Goal: Task Accomplishment & Management: Use online tool/utility

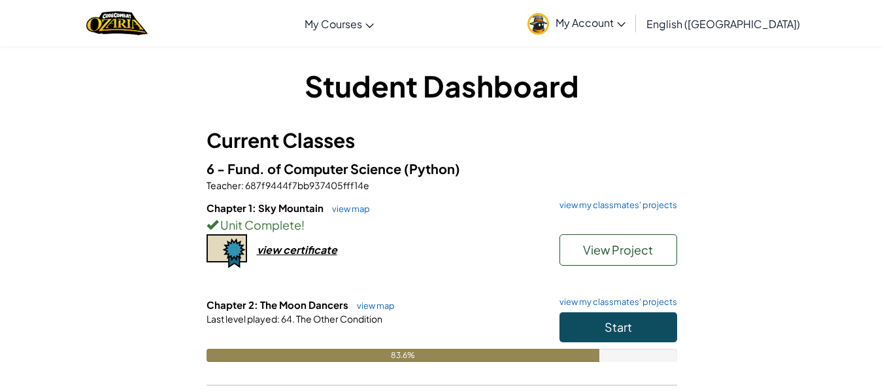
click at [626, 19] on span "My Account" at bounding box center [591, 23] width 70 height 14
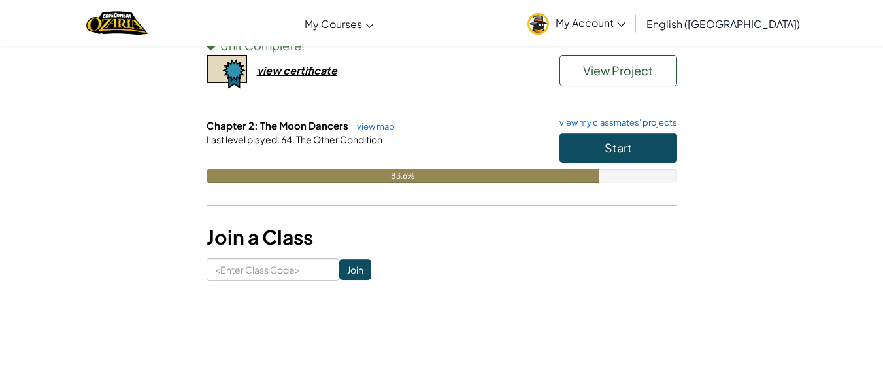
scroll to position [245, 0]
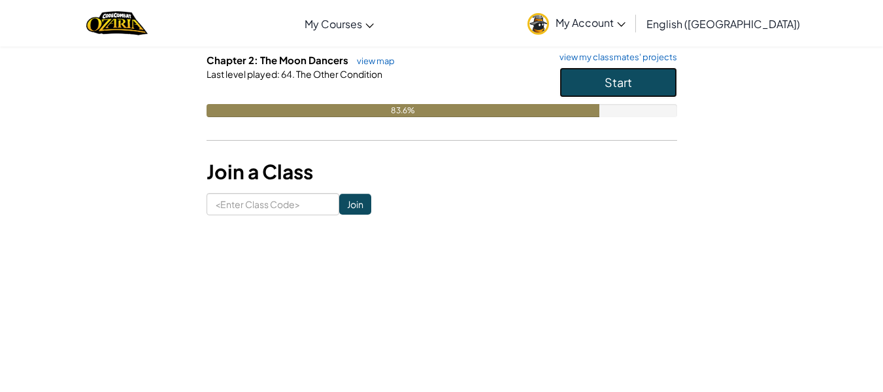
click at [589, 71] on button "Start" at bounding box center [619, 82] width 118 height 30
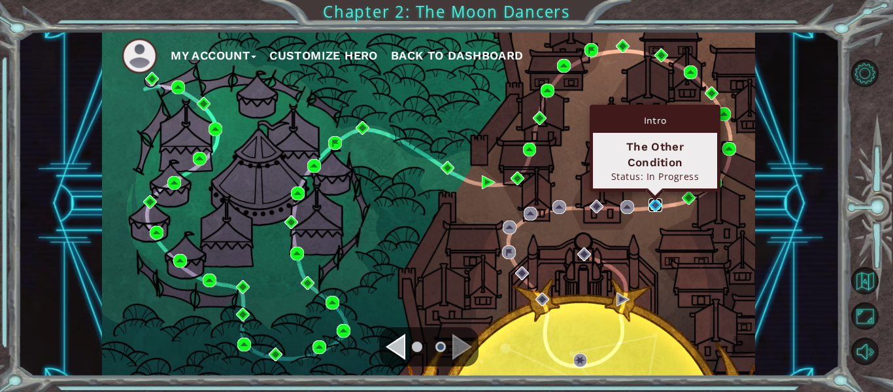
click at [653, 211] on img at bounding box center [656, 205] width 14 height 14
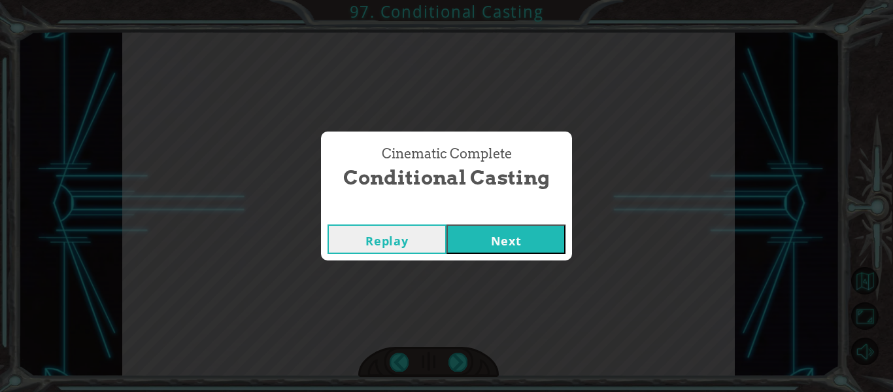
click at [496, 250] on button "Next" at bounding box center [506, 238] width 119 height 29
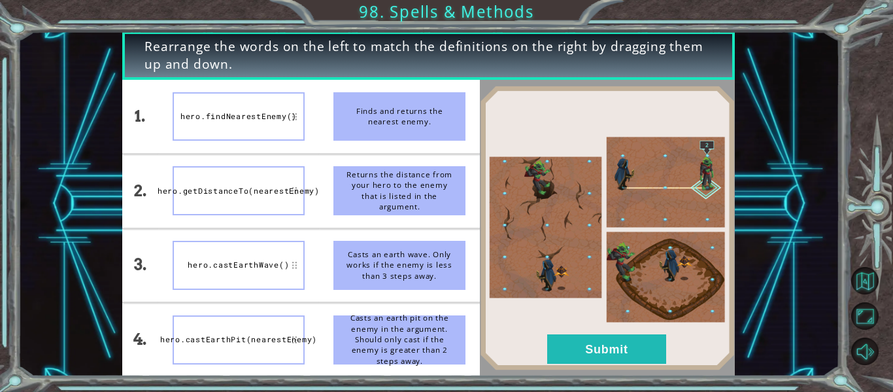
click at [547, 138] on img at bounding box center [607, 228] width 255 height 284
click at [626, 351] on button "Submit" at bounding box center [606, 348] width 119 height 29
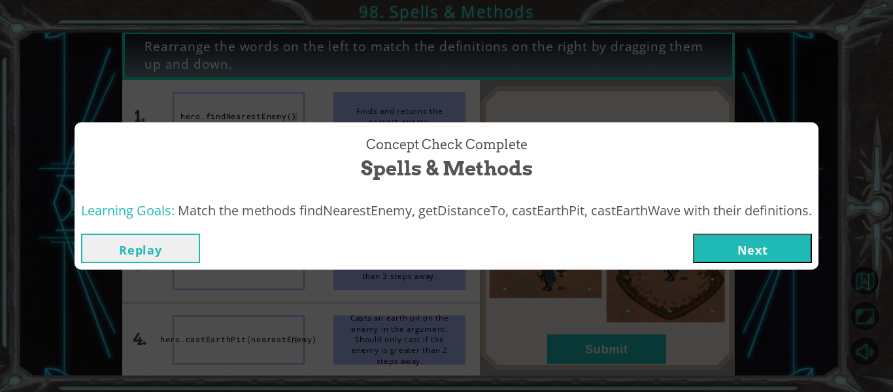
click at [759, 248] on button "Next" at bounding box center [752, 247] width 119 height 29
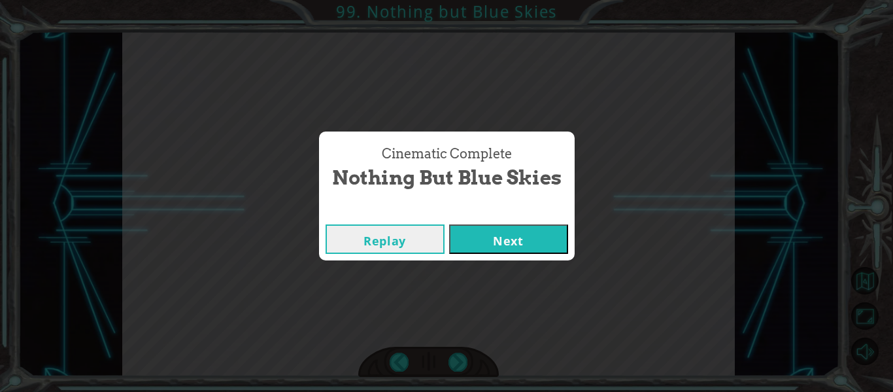
click at [491, 237] on button "Next" at bounding box center [508, 238] width 119 height 29
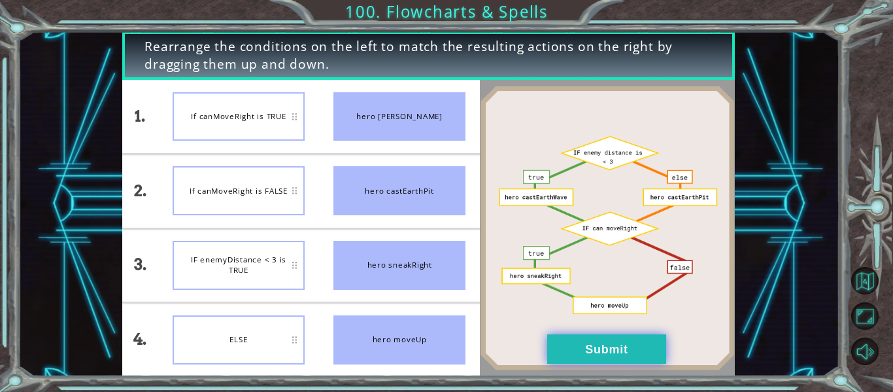
click at [632, 352] on button "Submit" at bounding box center [606, 348] width 119 height 29
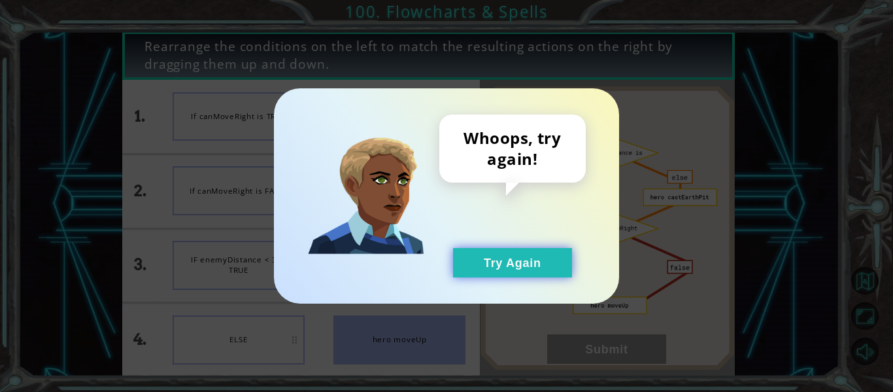
click at [518, 269] on button "Try Again" at bounding box center [512, 262] width 119 height 29
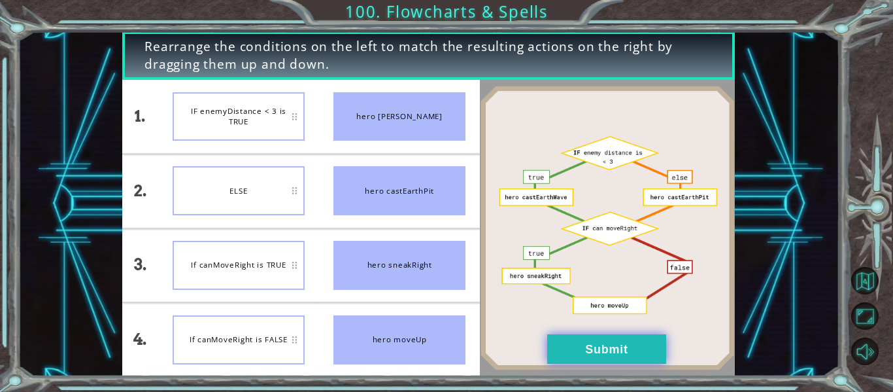
click at [615, 352] on button "Submit" at bounding box center [606, 348] width 119 height 29
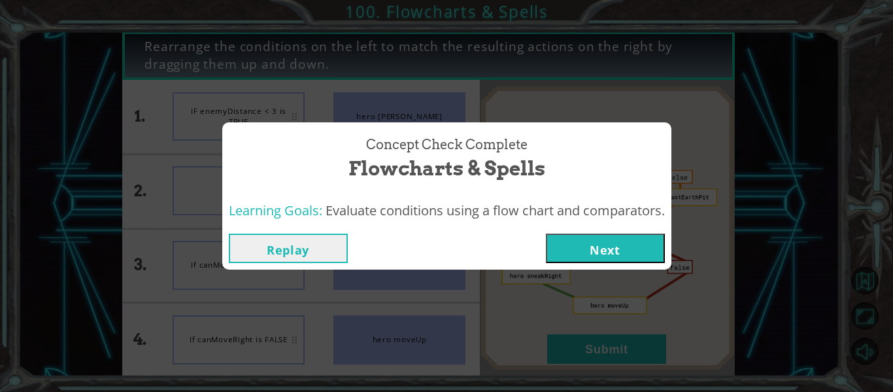
click at [608, 251] on button "Next" at bounding box center [605, 247] width 119 height 29
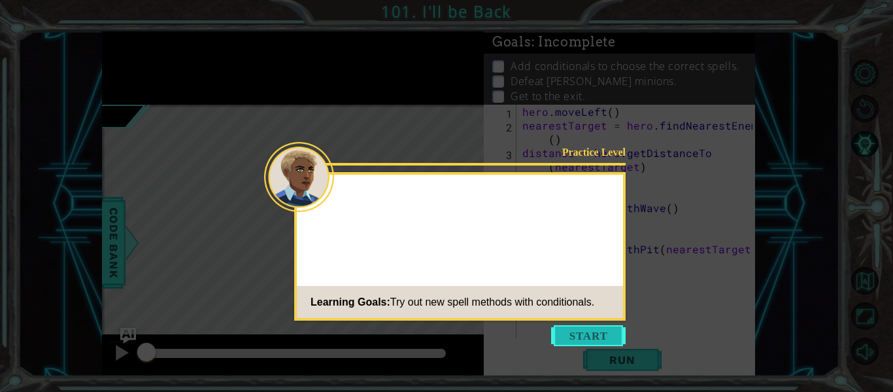
click at [608, 334] on button "Start" at bounding box center [588, 335] width 75 height 21
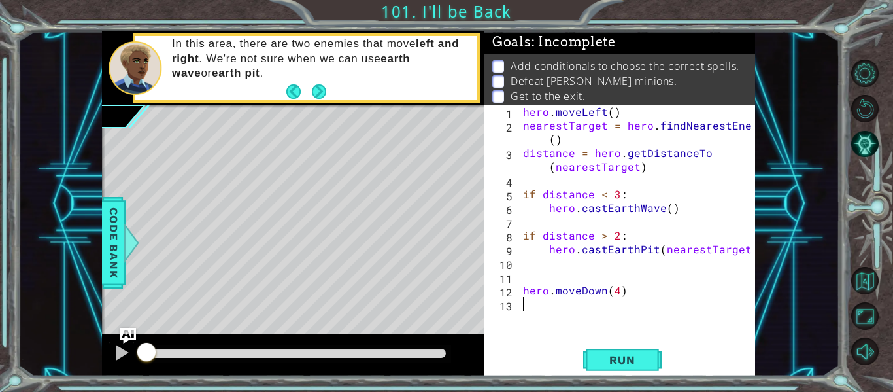
type textarea "hero.moveDown(4)"
click at [327, 90] on div "In this area, there are two enemies that move left and right . We're not sure w…" at bounding box center [306, 68] width 342 height 64
click at [320, 90] on button "Next" at bounding box center [319, 91] width 14 height 14
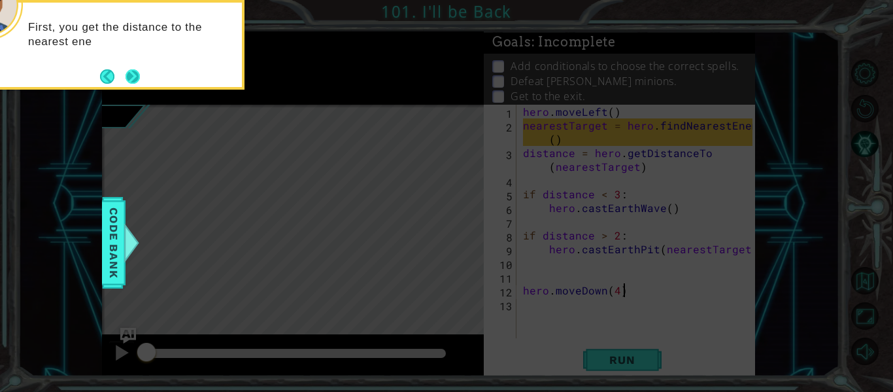
click at [137, 84] on button "Next" at bounding box center [133, 76] width 14 height 14
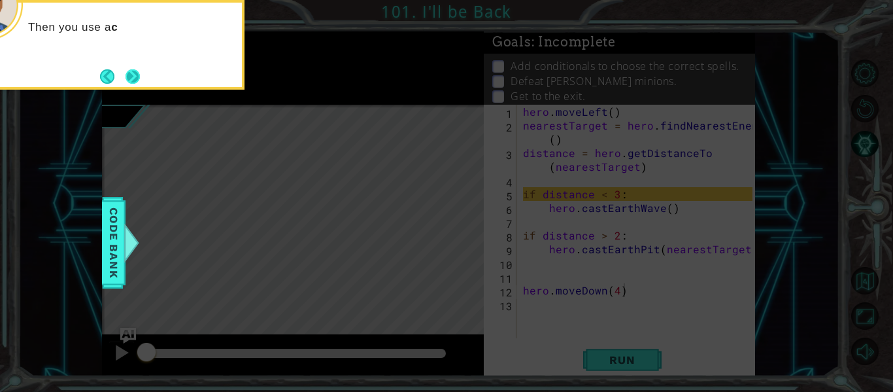
click at [131, 77] on button "Next" at bounding box center [133, 76] width 14 height 14
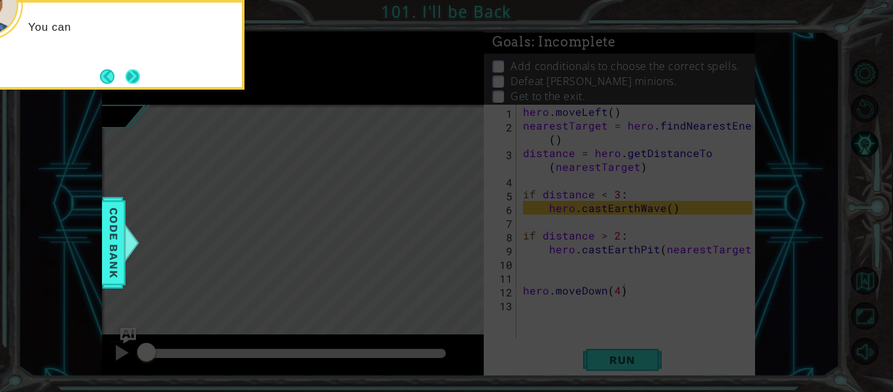
click at [135, 74] on button "Next" at bounding box center [133, 76] width 14 height 14
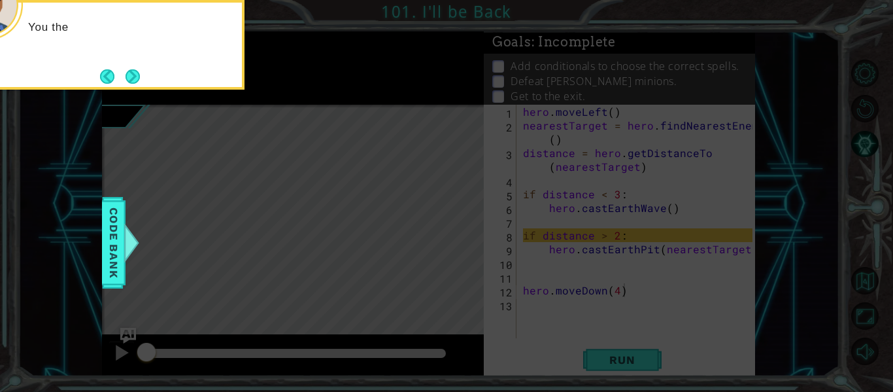
click at [135, 74] on button "Next" at bounding box center [133, 76] width 14 height 14
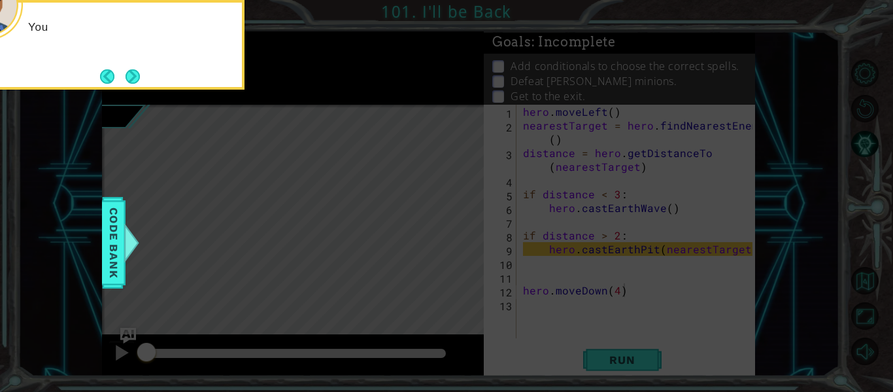
click at [135, 74] on button "Next" at bounding box center [133, 76] width 14 height 14
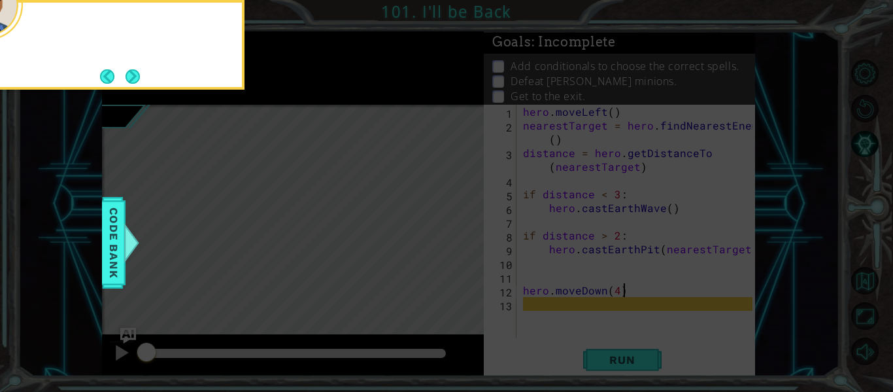
click at [135, 74] on button "Next" at bounding box center [133, 76] width 14 height 14
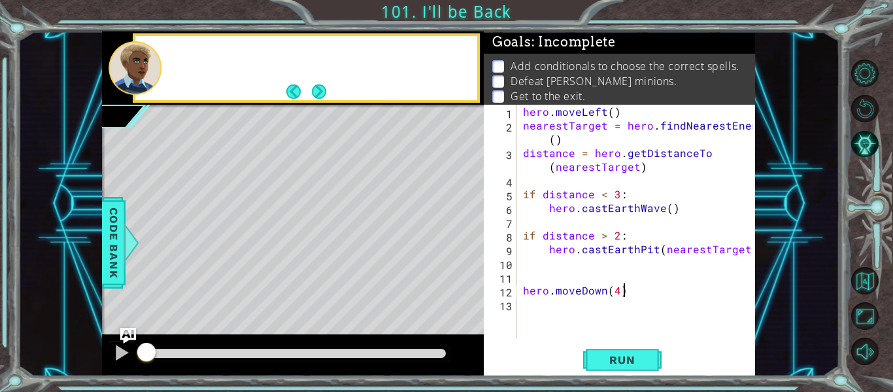
click at [135, 74] on div at bounding box center [135, 68] width 53 height 54
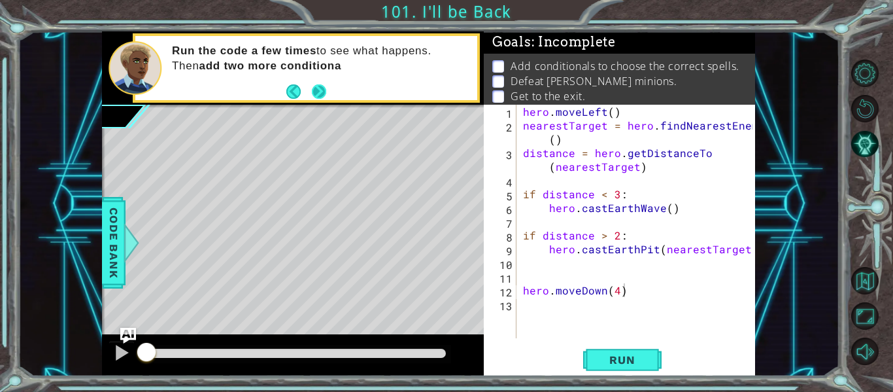
click at [323, 93] on button "Next" at bounding box center [319, 91] width 14 height 14
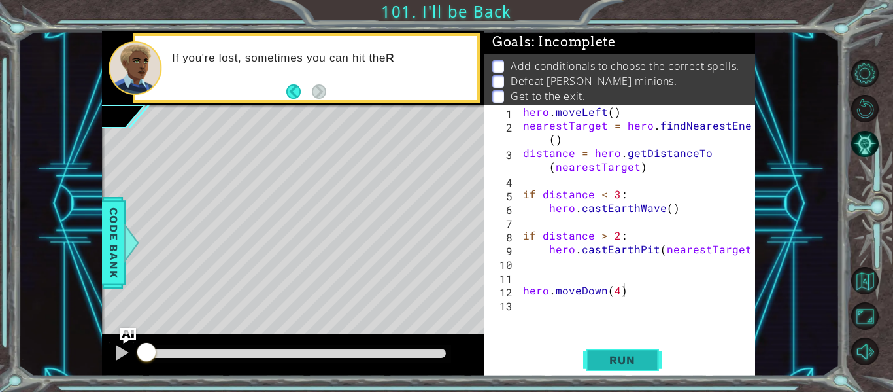
click at [635, 358] on span "Run" at bounding box center [622, 359] width 52 height 13
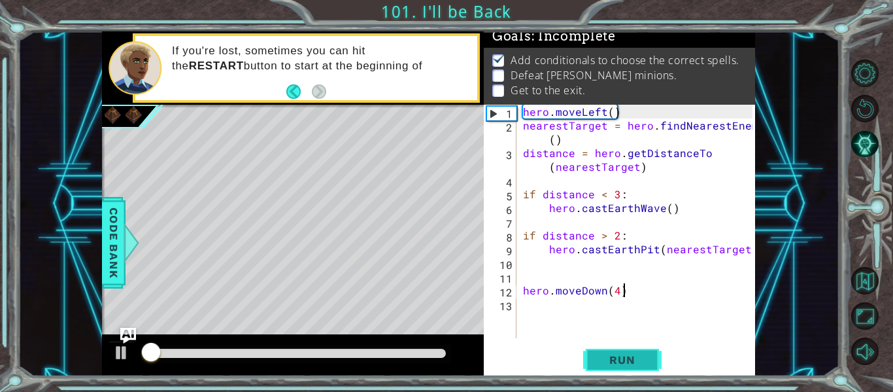
scroll to position [11, 0]
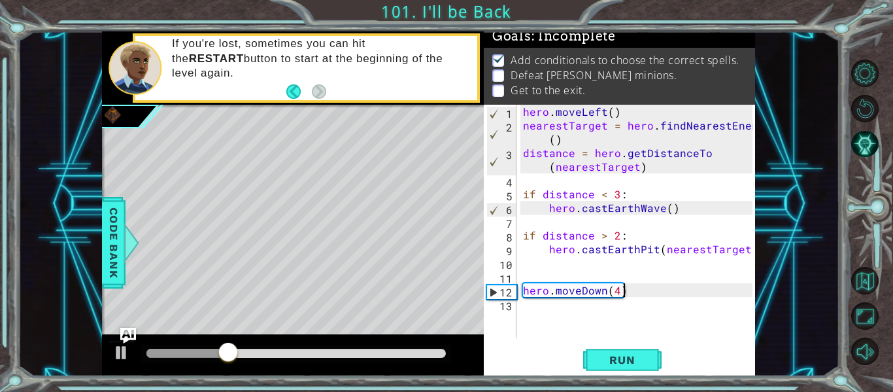
click at [520, 305] on div "hero.moveDown(4) 1 2 3 4 5 6 7 8 9 10 11 12 13 hero . moveLeft ( ) nearestTarge…" at bounding box center [618, 221] width 269 height 233
click at [528, 304] on div "hero . moveLeft ( ) nearestTarget = hero . findNearestEnemy ( ) distance = hero…" at bounding box center [640, 235] width 239 height 261
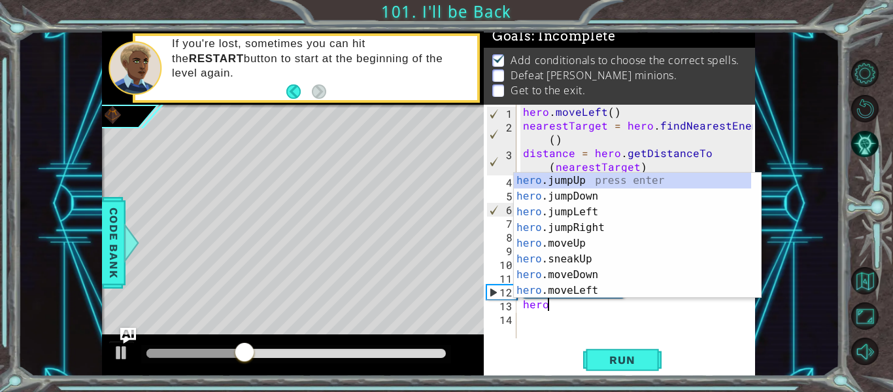
scroll to position [0, 1]
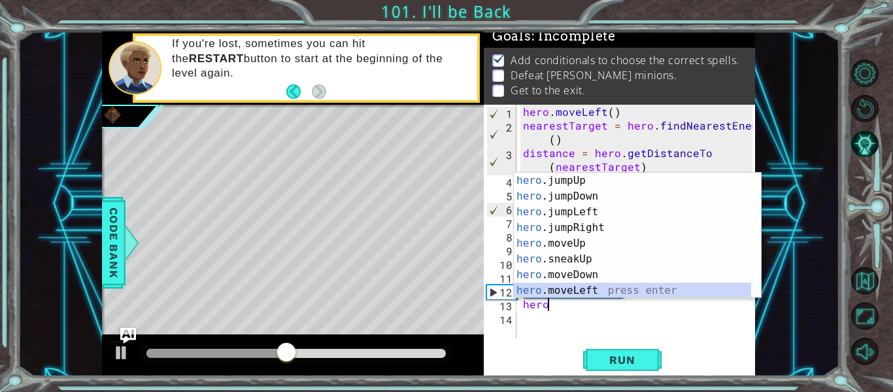
click at [581, 287] on div "hero .jumpUp press enter hero .jumpDown press enter hero .jumpLeft press enter …" at bounding box center [632, 251] width 237 height 157
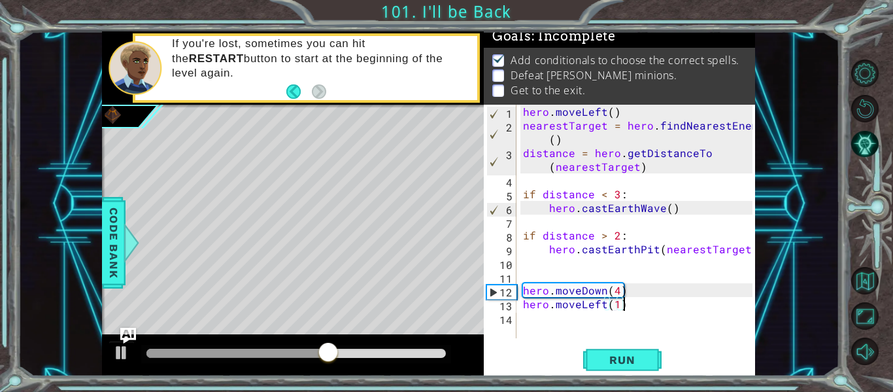
click at [624, 304] on div "hero . moveLeft ( ) nearestTarget = hero . findNearestEnemy ( ) distance = hero…" at bounding box center [640, 235] width 239 height 261
type textarea "h"
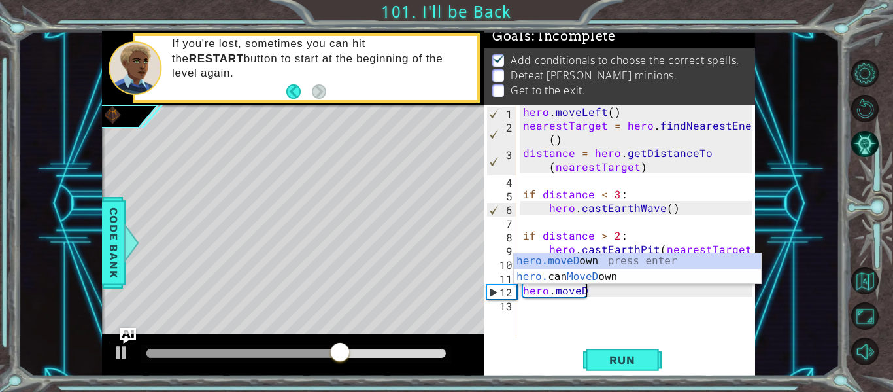
scroll to position [0, 0]
click at [582, 262] on div "hero.moveD own press enter hero. can MoveD own press enter" at bounding box center [637, 284] width 247 height 63
type textarea "hero.moveDown(1)"
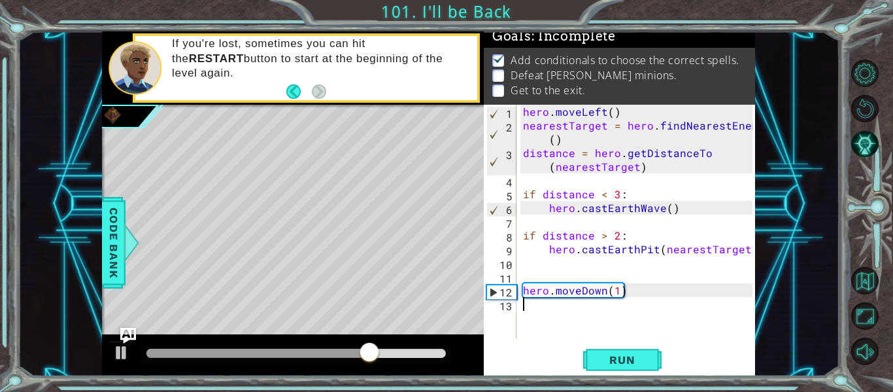
click at [548, 315] on div "hero . moveLeft ( ) nearestTarget = hero . findNearestEnemy ( ) distance = hero…" at bounding box center [640, 235] width 239 height 261
click at [619, 291] on div "hero . moveLeft ( ) nearestTarget = hero . findNearestEnemy ( ) distance = hero…" at bounding box center [640, 235] width 239 height 261
click at [519, 110] on div "hero.moveDown(4) 1 2 3 4 5 6 7 8 9 10 11 12 13 hero . moveLeft ( ) nearestTarge…" at bounding box center [618, 221] width 269 height 233
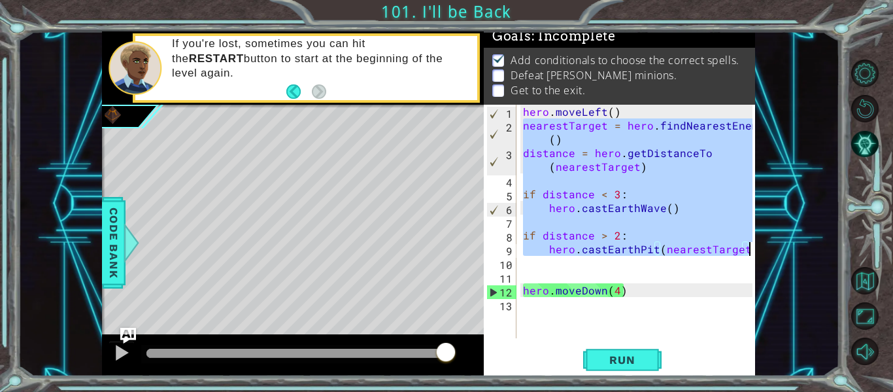
drag, startPoint x: 521, startPoint y: 124, endPoint x: 746, endPoint y: 249, distance: 257.9
click at [746, 249] on div "hero . moveLeft ( ) nearestTarget = hero . findNearestEnemy ( ) distance = hero…" at bounding box center [640, 235] width 239 height 261
type textarea "if distance > 2: hero.castEarthPit(nearestTarget)"
click at [524, 308] on div "hero . moveLeft ( ) nearestTarget = hero . findNearestEnemy ( ) distance = hero…" at bounding box center [640, 235] width 239 height 261
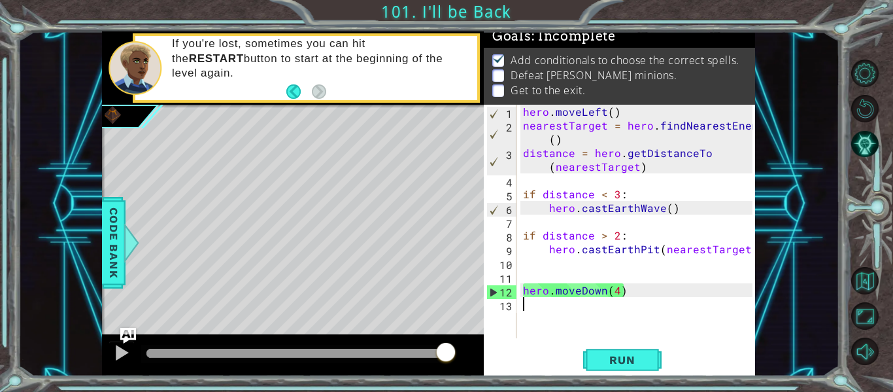
scroll to position [0, 0]
paste textarea "hero.castEarthPit(nearestTarget)"
type textarea "hero.castEarthPit(nearestTarget)"
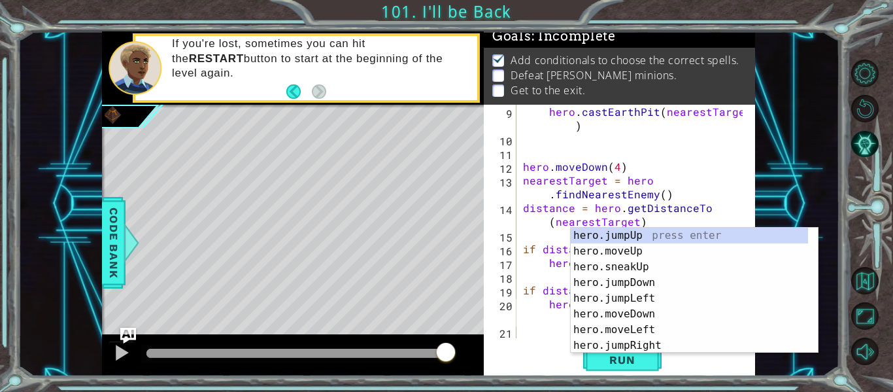
click at [532, 331] on div "hero . [GEOGRAPHIC_DATA] ( nearestTarget ) hero . moveDown ( 4 ) nearestTarget …" at bounding box center [635, 242] width 229 height 275
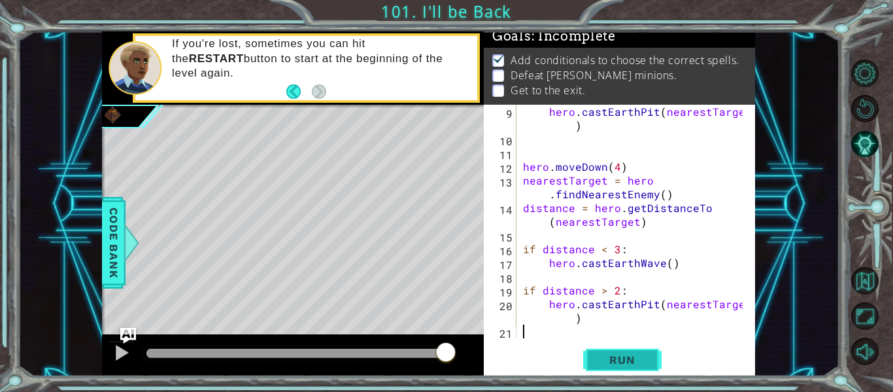
click at [634, 358] on span "Run" at bounding box center [622, 359] width 52 height 13
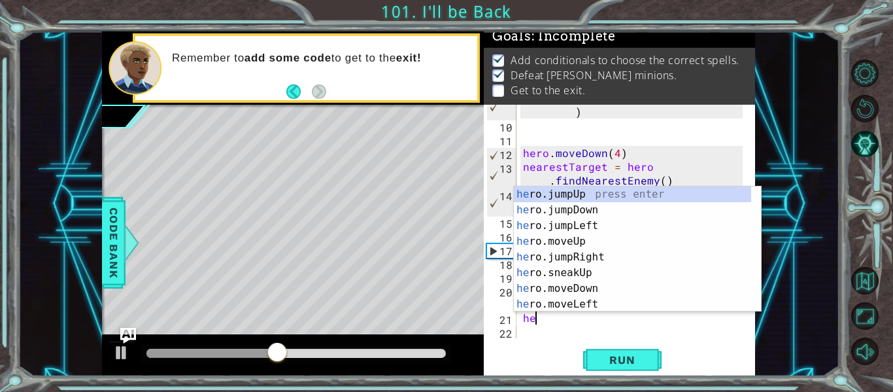
scroll to position [0, 1]
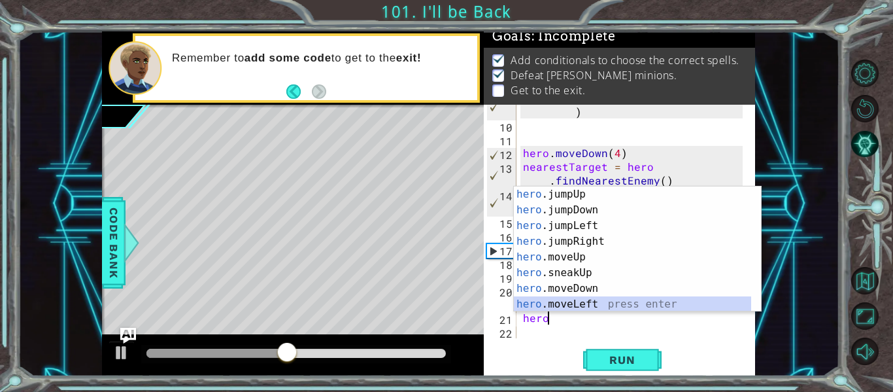
click at [556, 305] on div "hero .jumpUp press enter hero .jumpDown press enter hero .jumpLeft press enter …" at bounding box center [632, 264] width 237 height 157
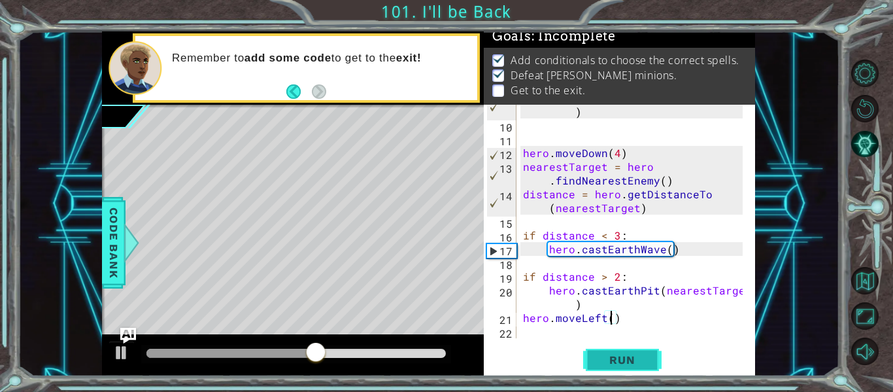
type textarea "hero.moveLeft(4)"
click at [530, 332] on div "hero . [GEOGRAPHIC_DATA] ( nearestTarget ) hero . moveDown ( 4 ) nearestTarget …" at bounding box center [635, 228] width 229 height 275
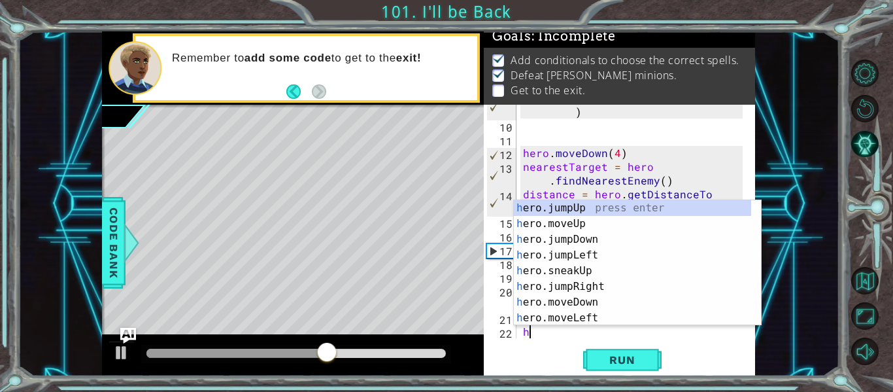
scroll to position [165, 0]
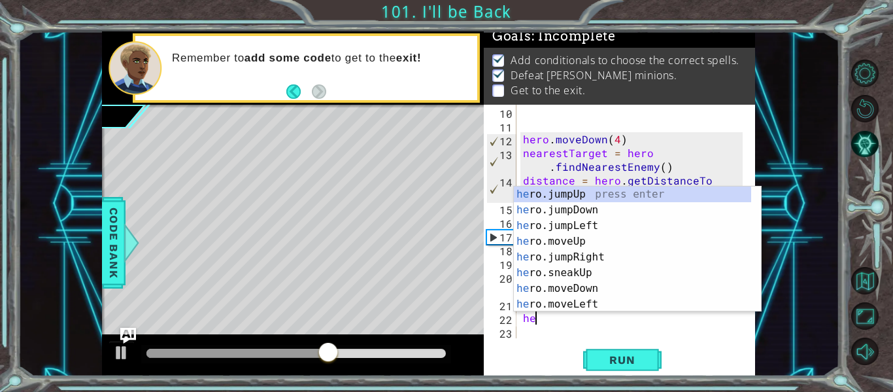
type textarea "hero"
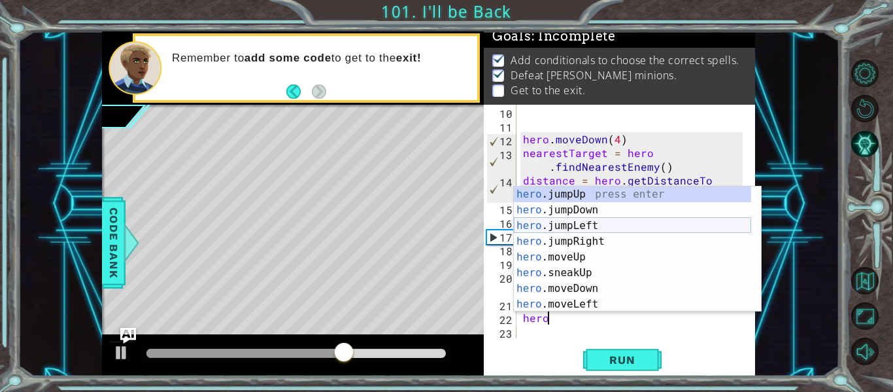
click at [574, 223] on div "hero .jumpUp press enter hero .jumpDown press enter hero .jumpLeft press enter …" at bounding box center [632, 264] width 237 height 157
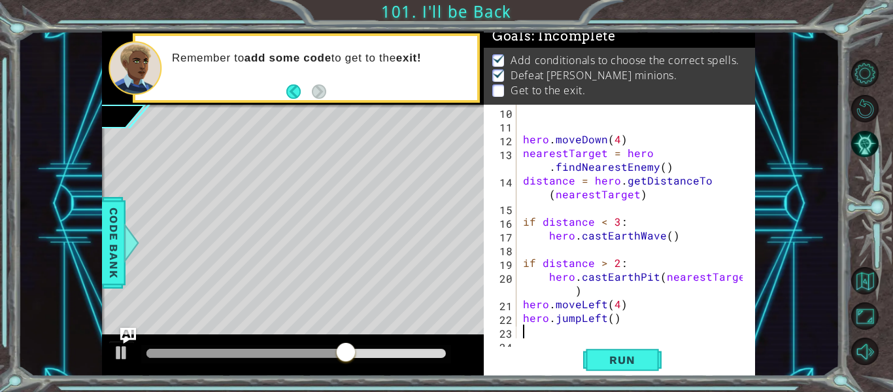
scroll to position [179, 0]
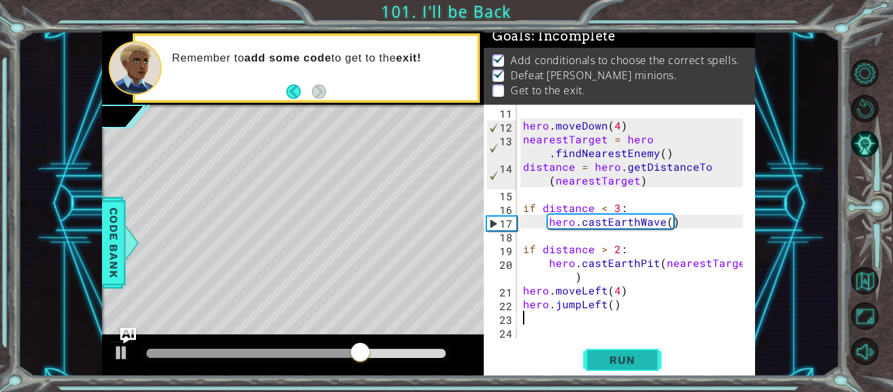
click at [623, 366] on span "Run" at bounding box center [622, 359] width 52 height 13
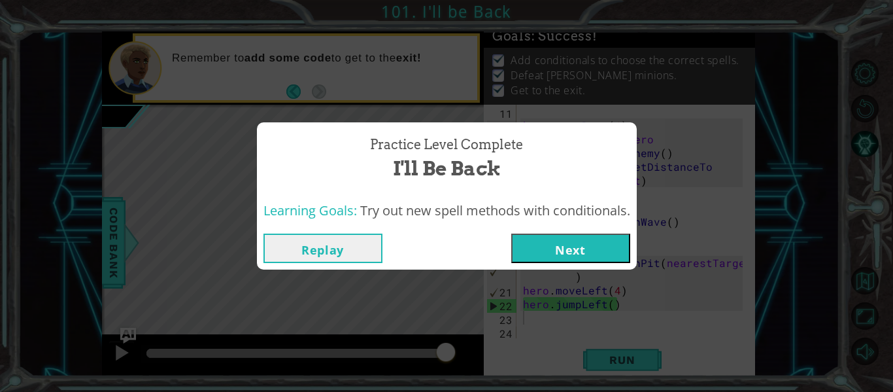
click at [572, 245] on button "Next" at bounding box center [570, 247] width 119 height 29
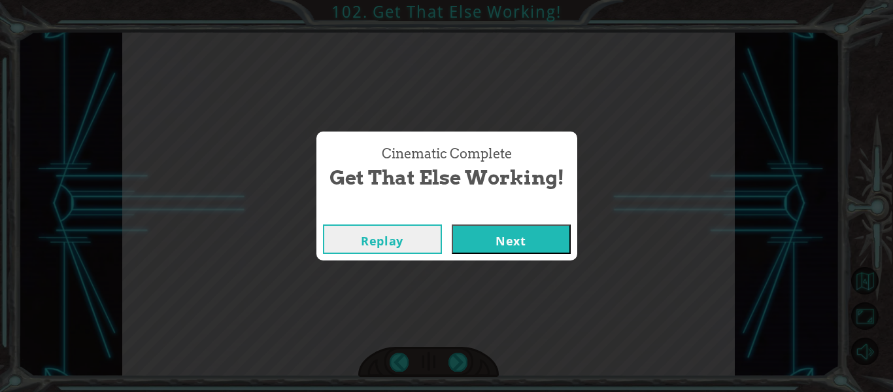
click at [522, 232] on button "Next" at bounding box center [511, 238] width 119 height 29
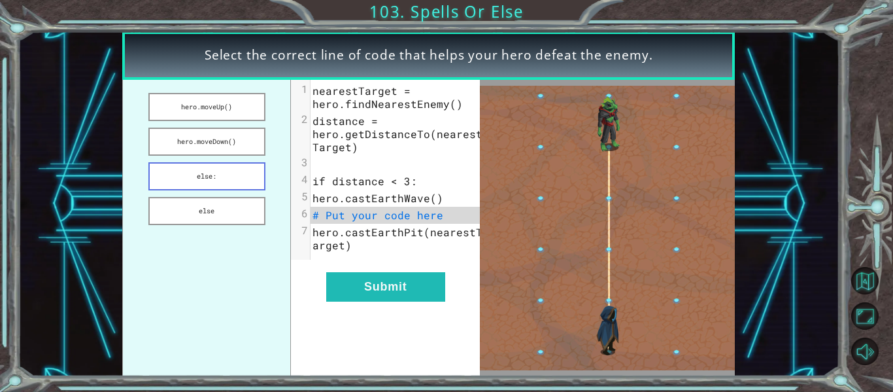
click at [215, 175] on button "else:" at bounding box center [206, 176] width 117 height 28
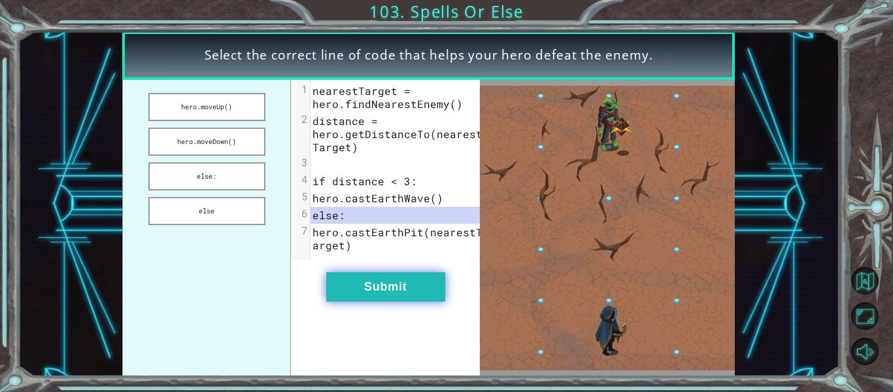
click at [386, 292] on button "Submit" at bounding box center [385, 286] width 119 height 29
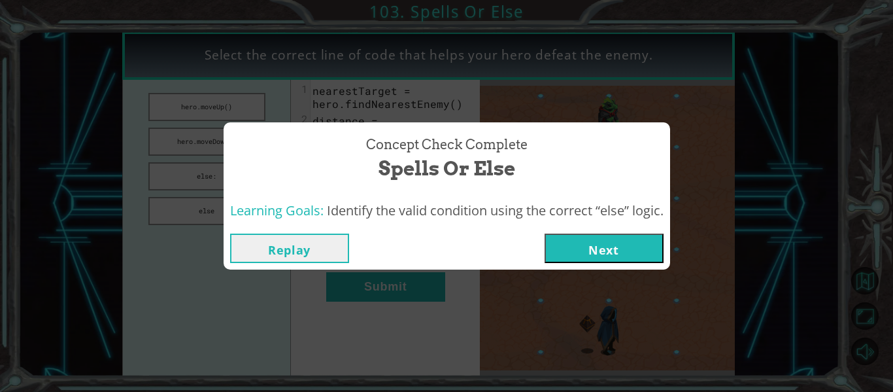
click at [577, 252] on button "Next" at bounding box center [604, 247] width 119 height 29
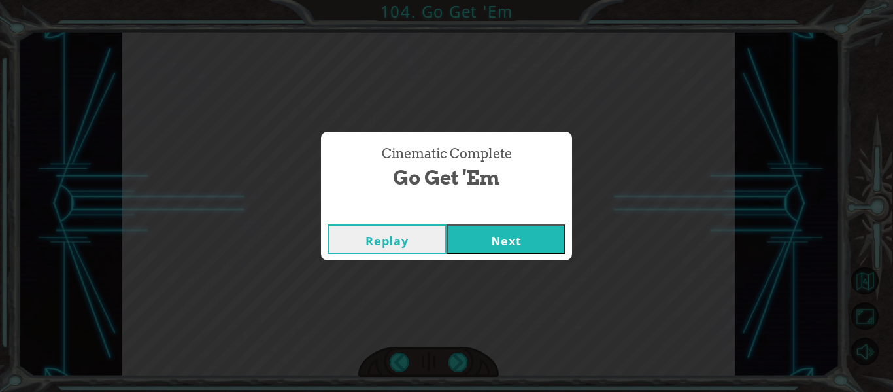
click at [533, 239] on button "Next" at bounding box center [506, 238] width 119 height 29
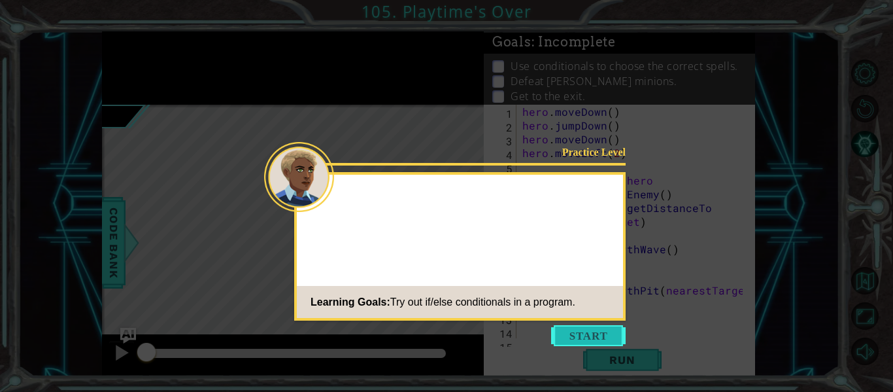
click at [581, 332] on button "Start" at bounding box center [588, 335] width 75 height 21
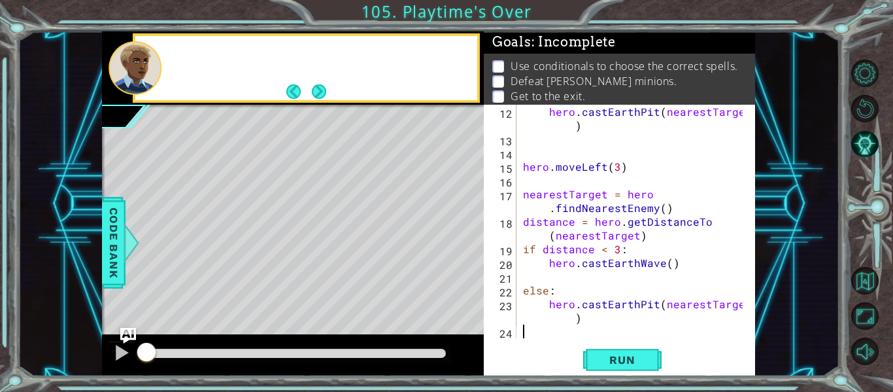
scroll to position [179, 0]
click at [323, 98] on button "Next" at bounding box center [319, 91] width 14 height 14
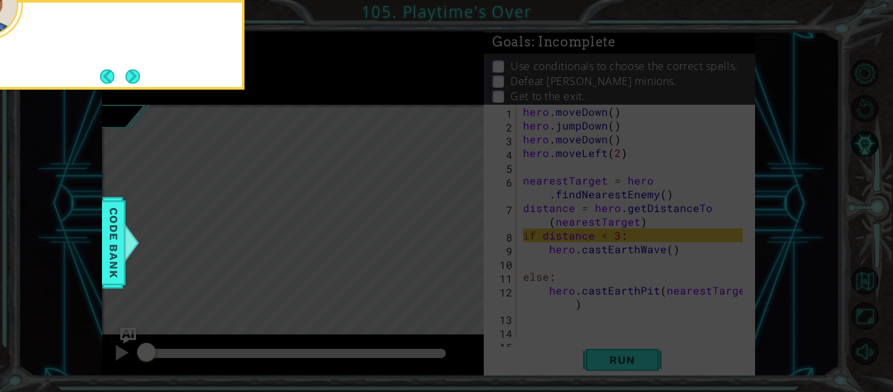
scroll to position [0, 0]
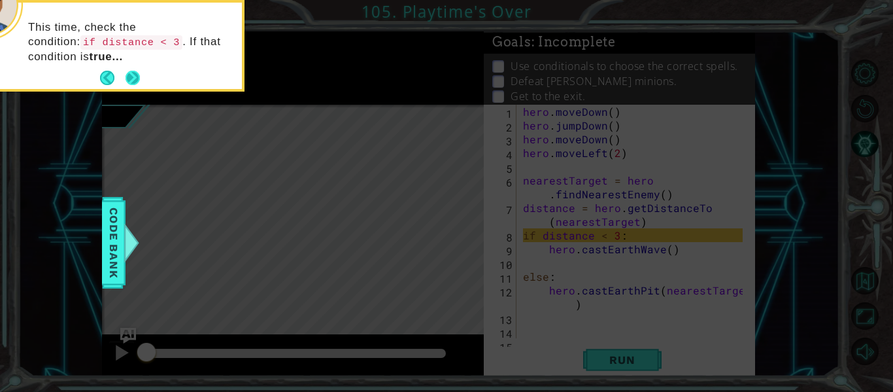
click at [138, 73] on button "Next" at bounding box center [133, 78] width 14 height 14
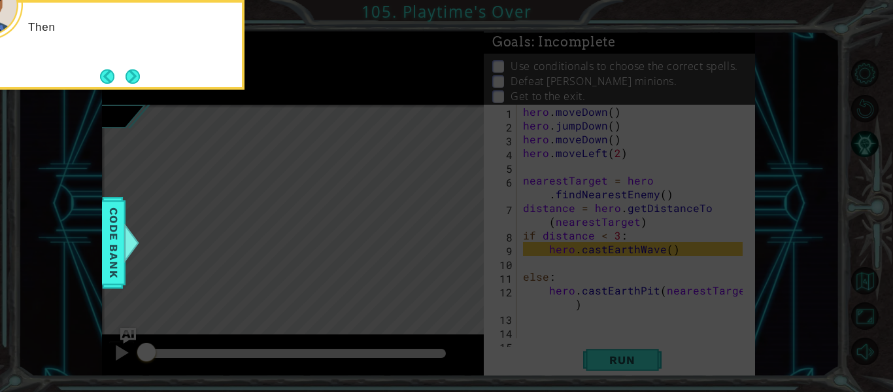
click at [138, 73] on button "Next" at bounding box center [133, 76] width 14 height 14
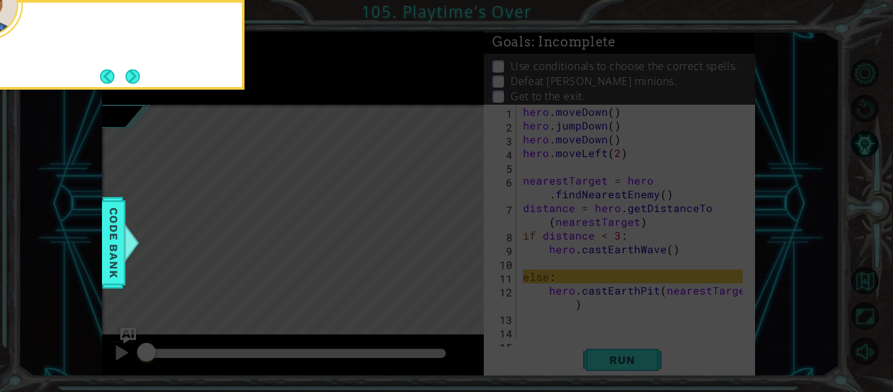
click at [138, 73] on button "Next" at bounding box center [133, 76] width 14 height 14
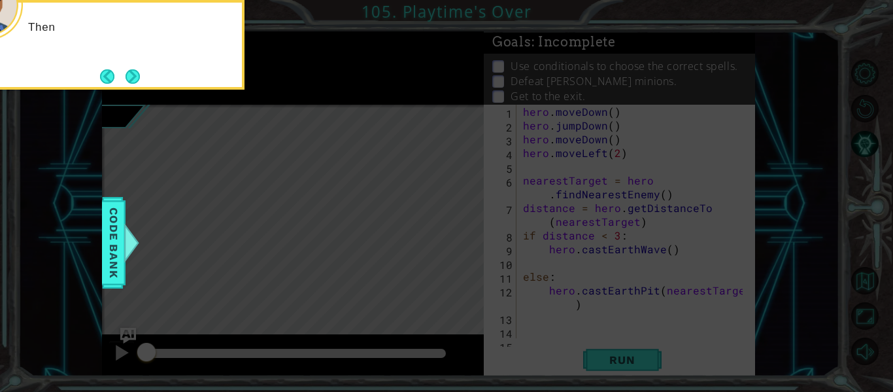
click at [138, 73] on button "Next" at bounding box center [132, 76] width 15 height 15
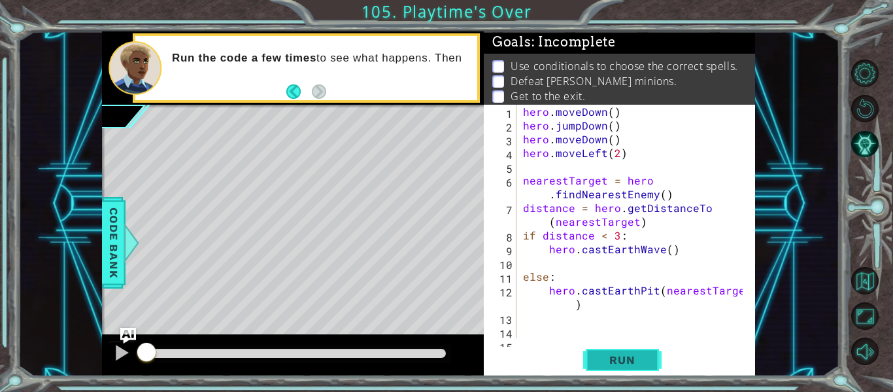
click at [619, 366] on span "Run" at bounding box center [622, 359] width 52 height 13
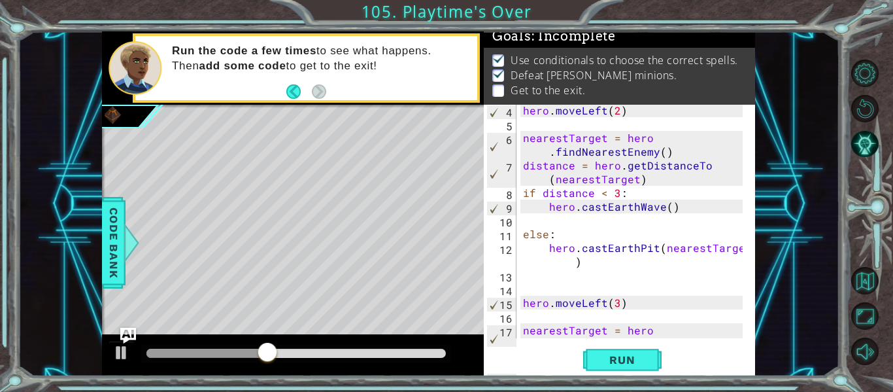
scroll to position [43, 0]
click at [753, 237] on div "4 5 6 7 8 9 10 11 12 13 14 15 16 17 18 hero . moveLeft ( 2 ) nearestTarget = he…" at bounding box center [619, 240] width 271 height 271
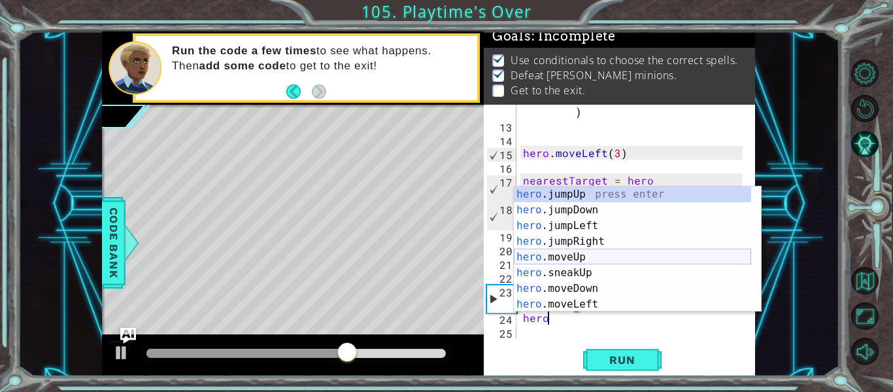
scroll to position [0, 1]
click at [587, 301] on div "hero. jumpUp press enter hero. jumpDown press enter hero. jumpLeft press enter …" at bounding box center [632, 264] width 237 height 157
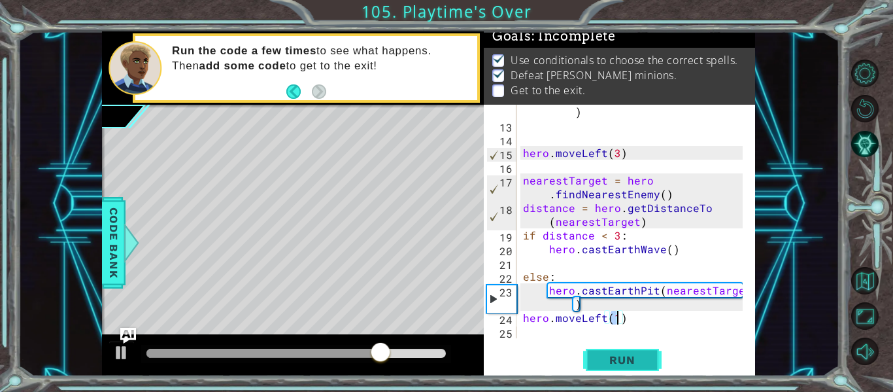
type textarea "hero.moveLeft(1)"
click at [628, 359] on span "Run" at bounding box center [622, 359] width 52 height 13
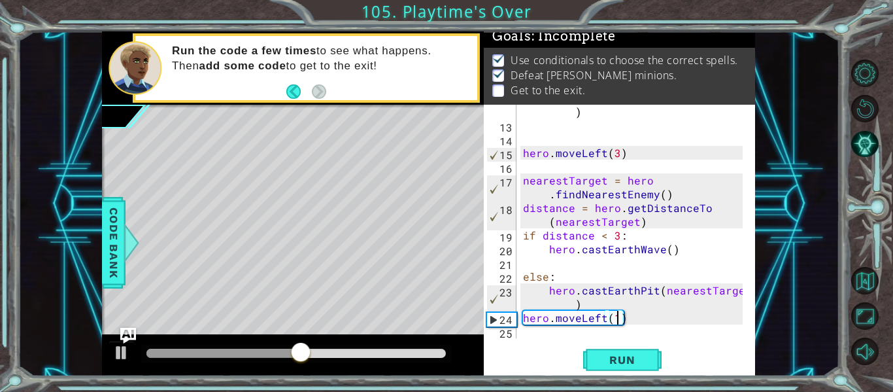
click at [520, 332] on div "hero.moveLeft(1) 12 13 14 15 16 17 18 19 20 21 22 23 24 25 hero . [GEOGRAPHIC_D…" at bounding box center [618, 221] width 269 height 233
click at [525, 335] on div "hero . [GEOGRAPHIC_DATA] ( nearestTarget ) hero . moveLeft ( 3 ) nearestTarget …" at bounding box center [635, 228] width 229 height 275
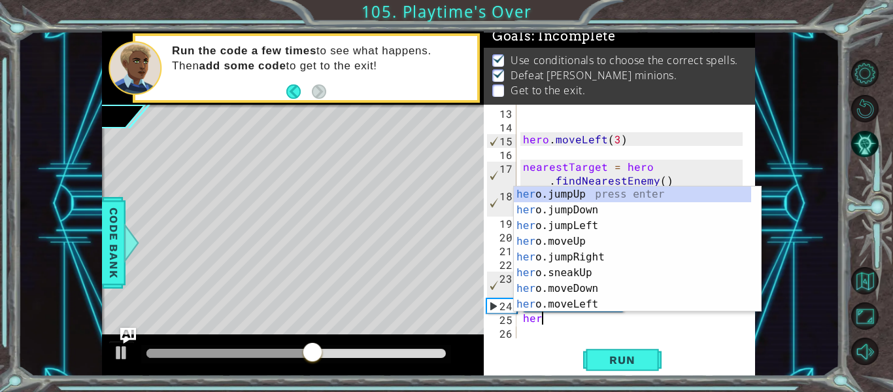
scroll to position [0, 1]
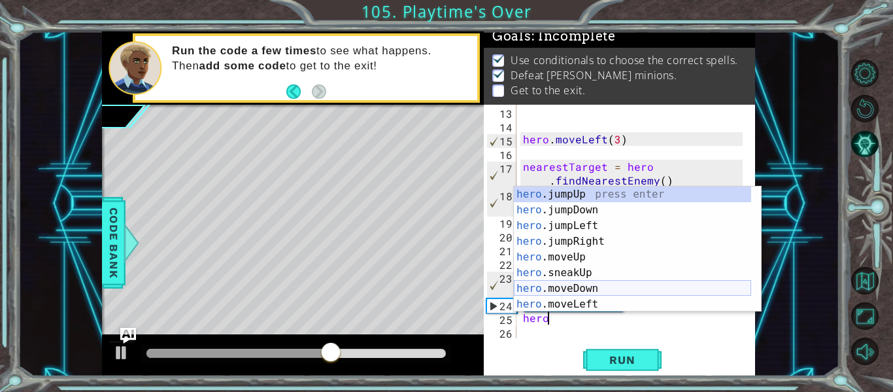
click at [597, 286] on div "hero .jumpUp press enter hero .jumpDown press enter hero .jumpLeft press enter …" at bounding box center [632, 264] width 237 height 157
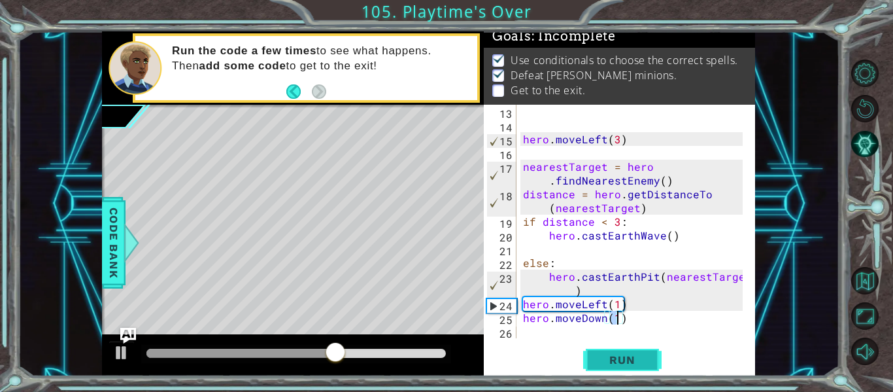
type textarea "hero.moveDown(1)"
click at [615, 360] on span "Run" at bounding box center [622, 359] width 52 height 13
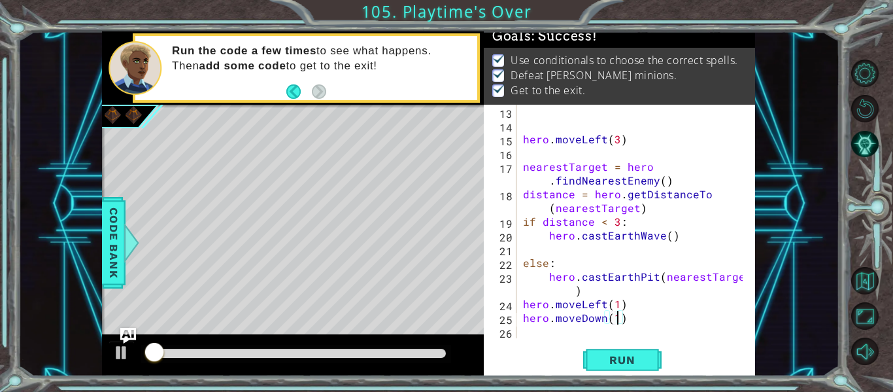
click at [370, 351] on div at bounding box center [296, 353] width 300 height 9
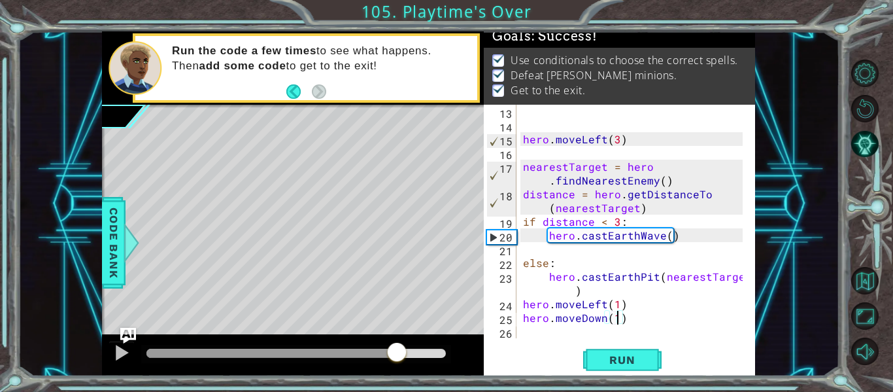
click at [397, 356] on div at bounding box center [296, 353] width 300 height 9
click at [377, 356] on div at bounding box center [271, 353] width 250 height 9
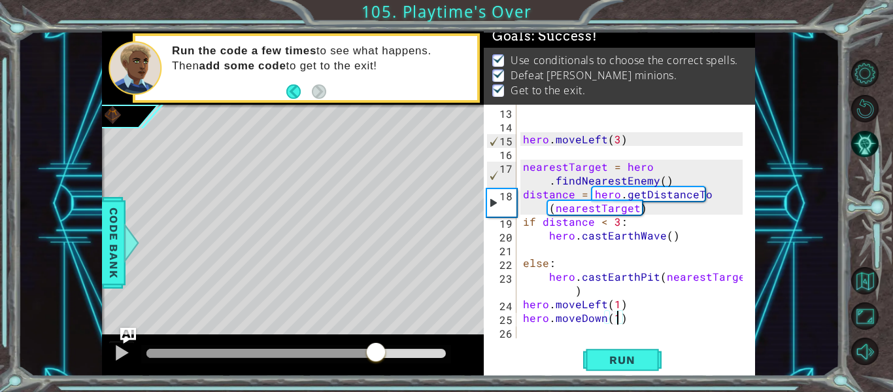
click at [406, 352] on div at bounding box center [296, 353] width 300 height 9
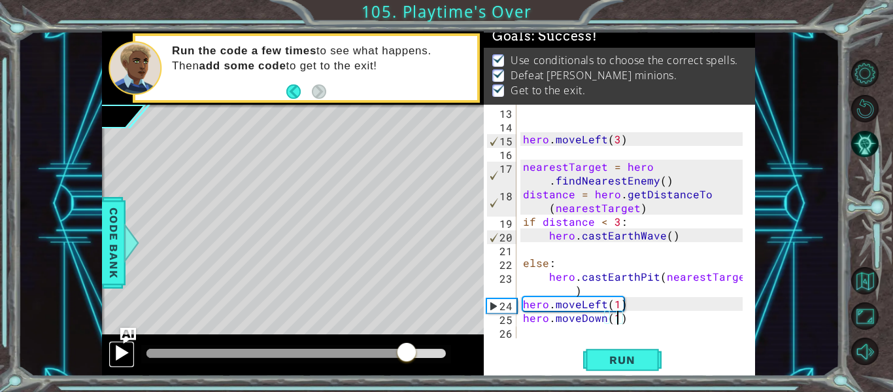
click at [124, 351] on div at bounding box center [121, 352] width 17 height 17
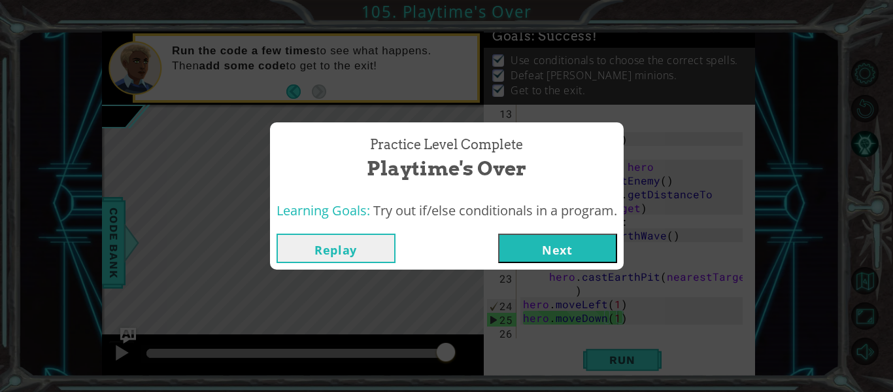
click at [559, 248] on button "Next" at bounding box center [557, 247] width 119 height 29
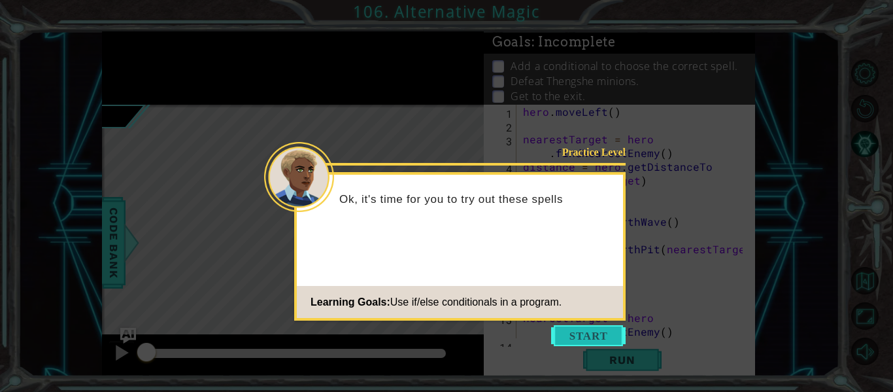
click at [585, 334] on button "Start" at bounding box center [588, 335] width 75 height 21
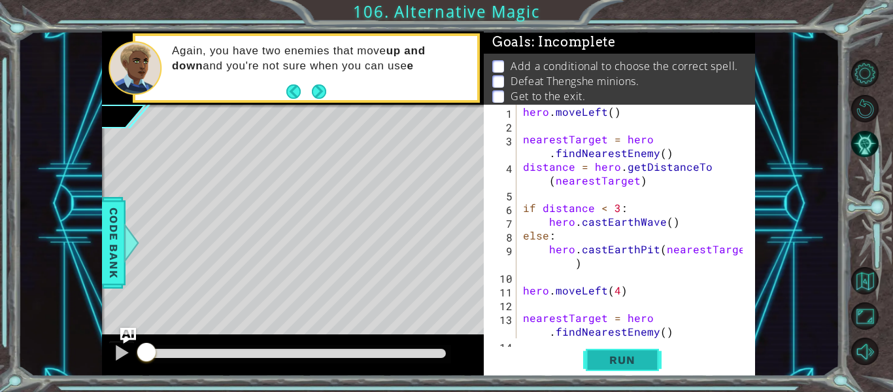
click at [614, 358] on span "Run" at bounding box center [622, 359] width 52 height 13
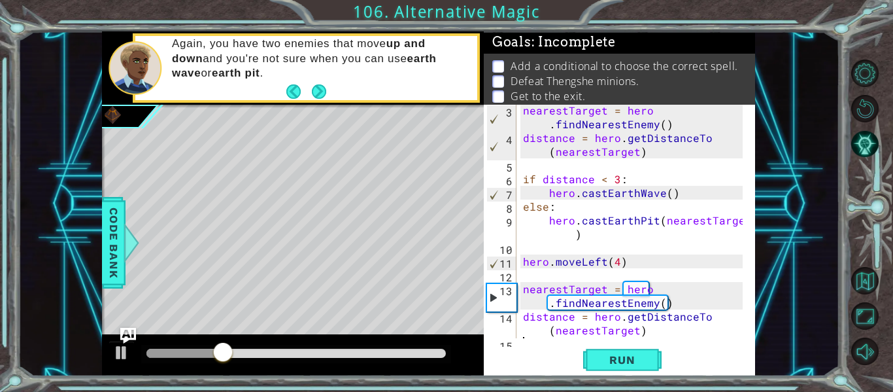
scroll to position [41, 0]
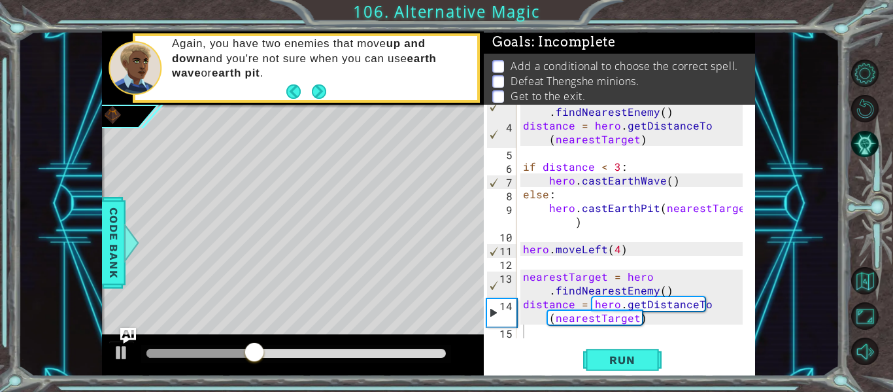
drag, startPoint x: 753, startPoint y: 253, endPoint x: 748, endPoint y: 233, distance: 20.8
click at [748, 233] on div "3 4 5 6 7 8 9 10 11 12 13 14 15 nearestTarget = hero . findNearestEnemy ( ) dis…" at bounding box center [618, 221] width 269 height 233
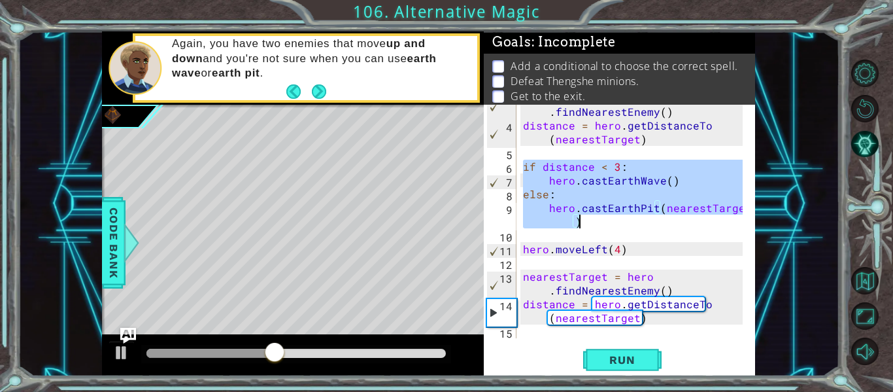
drag, startPoint x: 526, startPoint y: 165, endPoint x: 592, endPoint y: 223, distance: 88.1
click at [592, 223] on div "nearestTarget = hero . findNearestEnemy ( ) distance = hero . getDistanceTo ( n…" at bounding box center [635, 228] width 229 height 275
click at [754, 232] on div "else: hero.castEarthPit(nearestTarget) 3 4 5 6 7 8 9 10 11 12 13 14 15 nearestT…" at bounding box center [619, 240] width 271 height 271
type textarea "hero.castEarthPit(nearestTarget)"
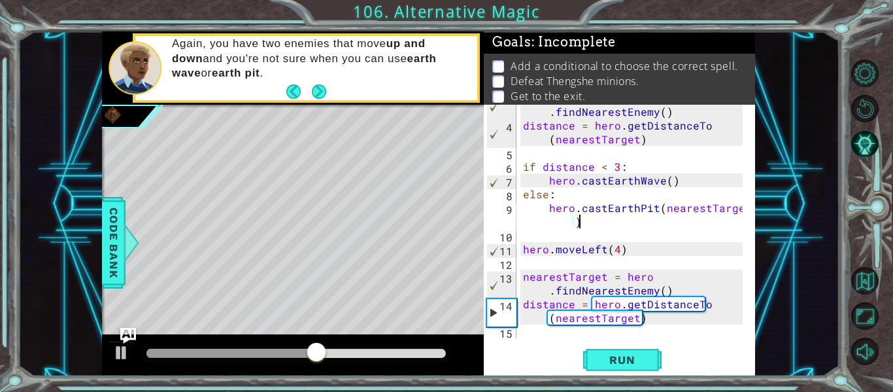
click at [647, 333] on div "nearestTarget = hero . findNearestEnemy ( ) distance = hero . getDistanceTo ( n…" at bounding box center [635, 228] width 229 height 275
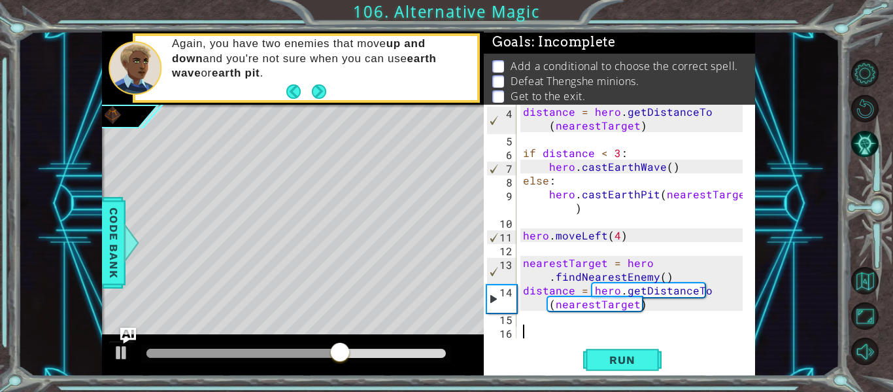
paste textarea "hero.castEarthPit(nearestTarget)"
type textarea "hero.castEarthPit(nearestTarget)"
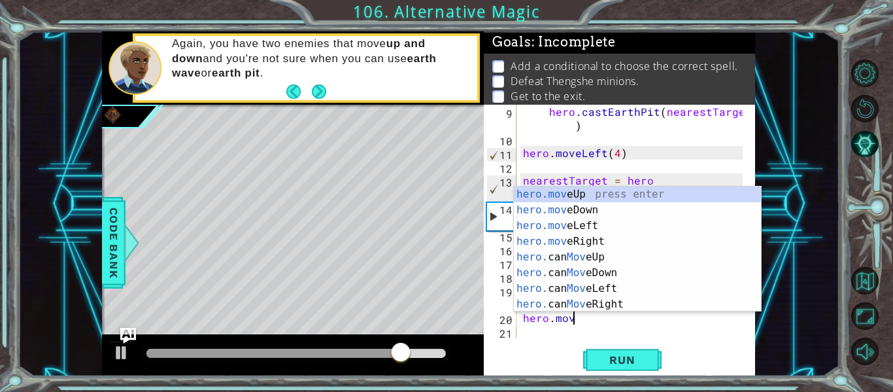
scroll to position [0, 3]
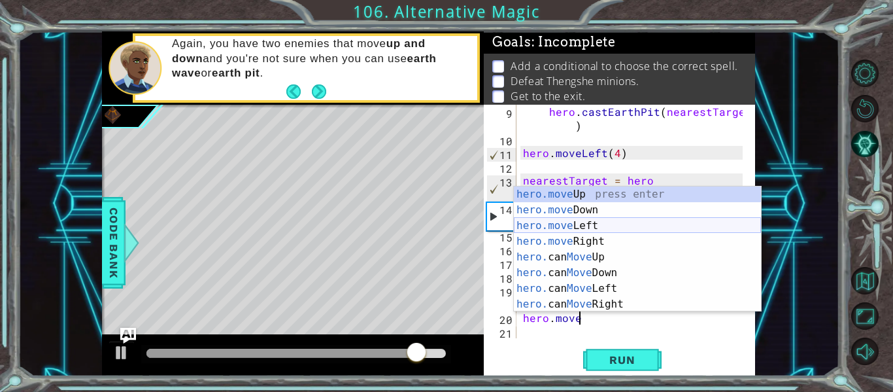
click at [541, 223] on div "hero.move Up press enter hero.move Down press enter hero.move Left press enter …" at bounding box center [637, 264] width 247 height 157
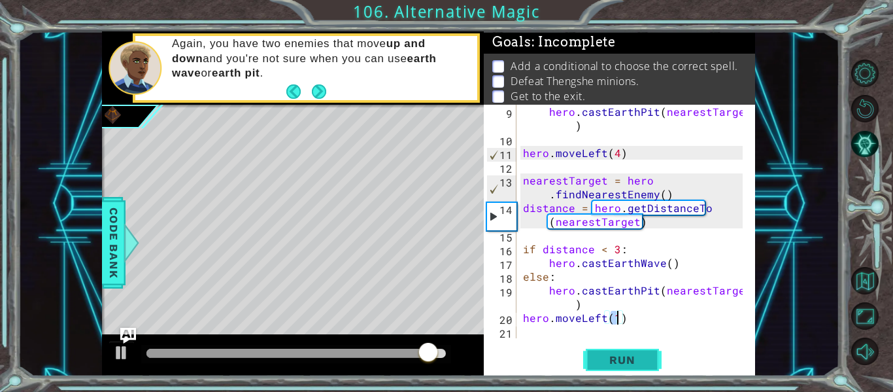
type textarea "hero.moveLeft(1)"
click at [627, 358] on span "Run" at bounding box center [622, 359] width 52 height 13
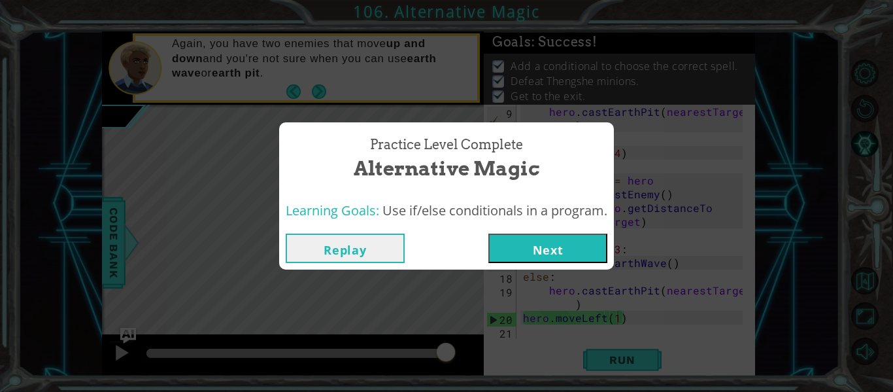
click at [538, 247] on button "Next" at bounding box center [547, 247] width 119 height 29
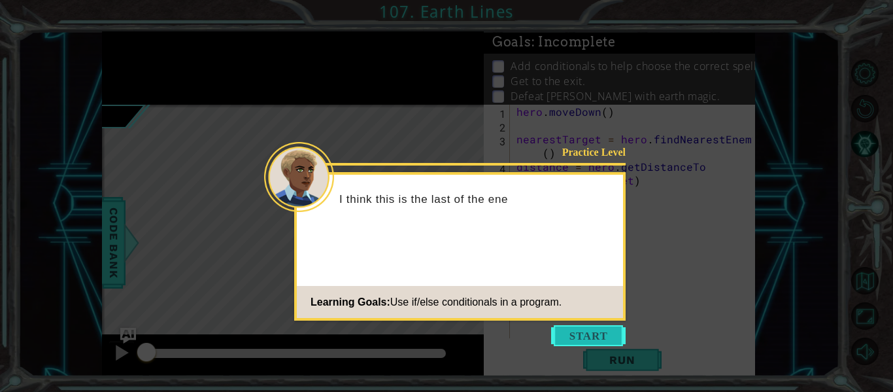
click at [570, 339] on button "Start" at bounding box center [588, 335] width 75 height 21
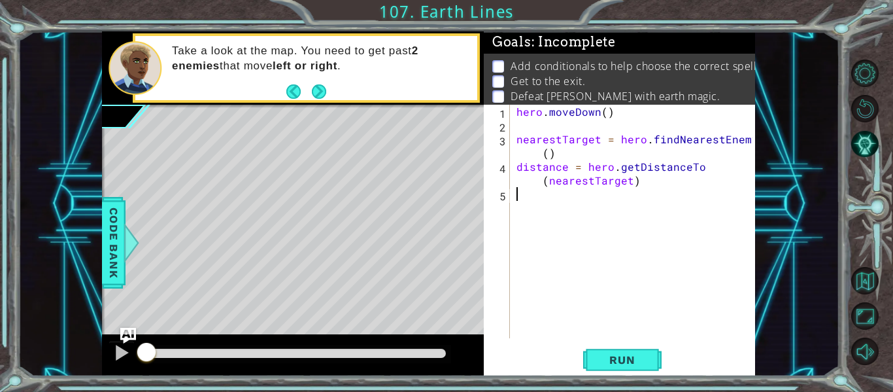
paste textarea "hero.castEarthPit(nearestTarget)"
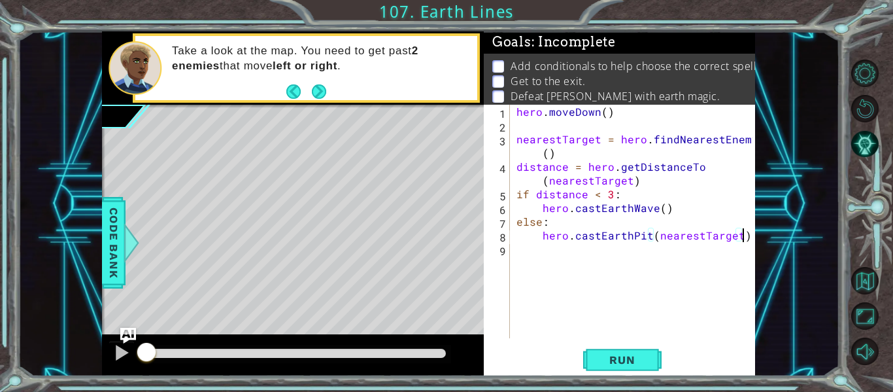
click at [516, 197] on div "hero . [GEOGRAPHIC_DATA] ( ) nearestTarget = hero . findNearestEnemy ( ) distan…" at bounding box center [636, 235] width 245 height 261
type textarea "if distance < 3:"
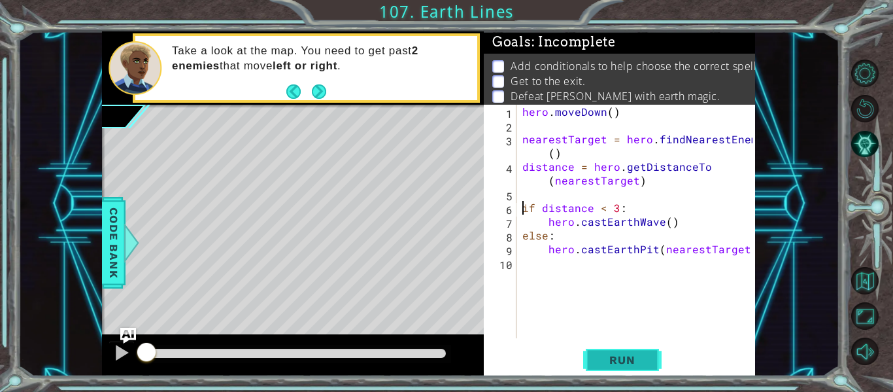
click at [629, 354] on span "Run" at bounding box center [622, 359] width 52 height 13
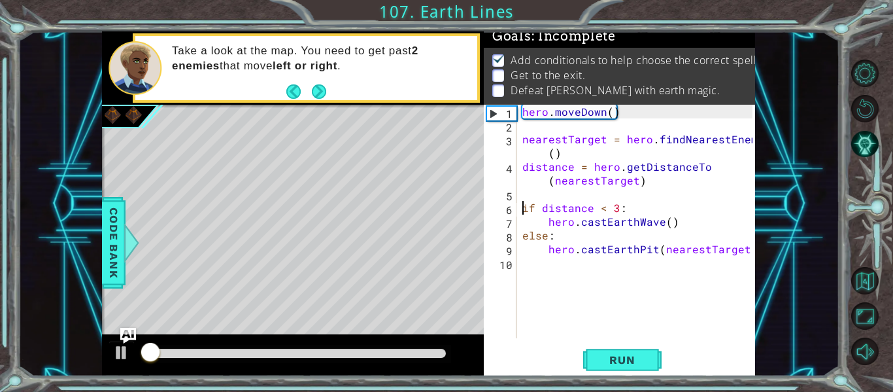
scroll to position [11, 0]
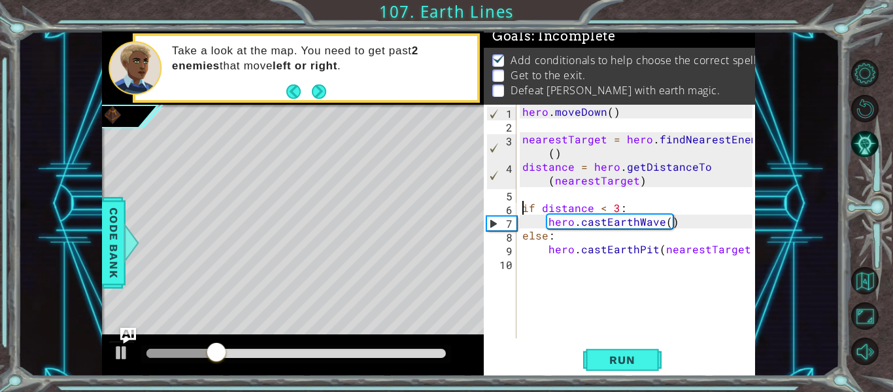
click at [533, 279] on div "hero . [GEOGRAPHIC_DATA] ( ) nearestTarget = hero . findNearestEnemy ( ) distan…" at bounding box center [639, 235] width 239 height 261
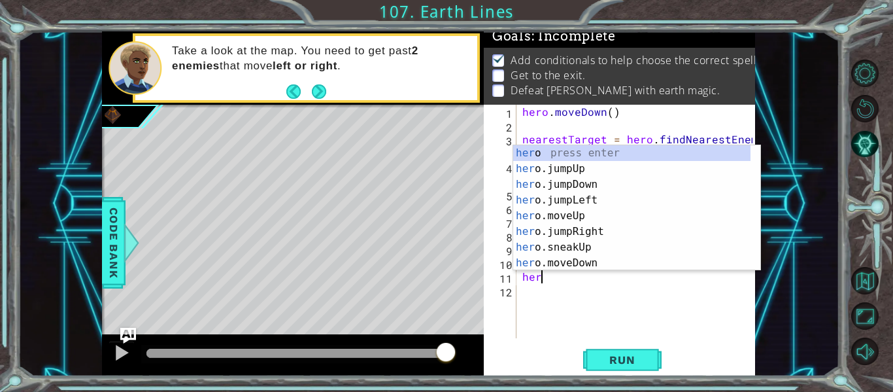
scroll to position [0, 1]
click at [599, 262] on div "hero press enter hero .jumpUp press enter hero .jumpDown press enter hero .jump…" at bounding box center [631, 223] width 237 height 157
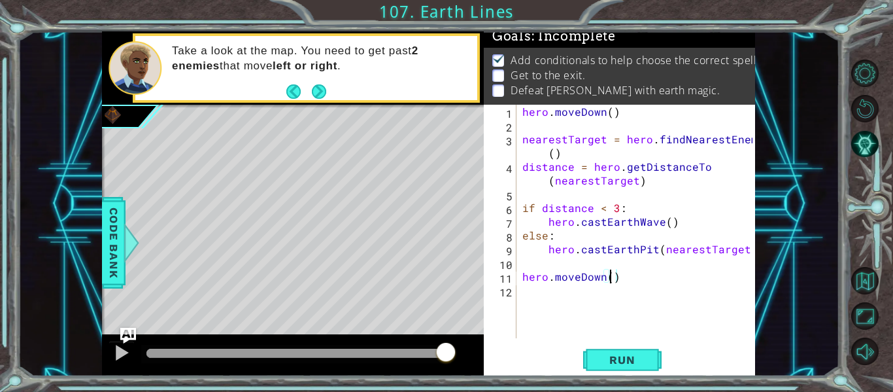
scroll to position [0, 6]
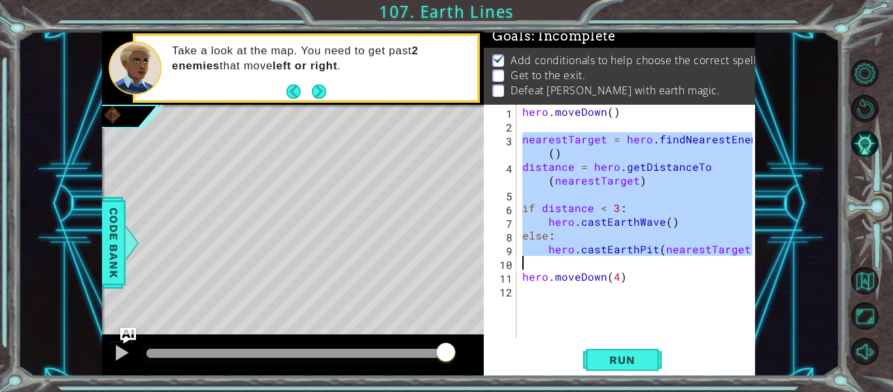
drag, startPoint x: 521, startPoint y: 141, endPoint x: 711, endPoint y: 263, distance: 225.3
click at [711, 263] on div "hero . [GEOGRAPHIC_DATA] ( ) nearestTarget = hero . findNearestEnemy ( ) distan…" at bounding box center [639, 235] width 239 height 261
type textarea "hero.castEarthPit(nearestTarget)"
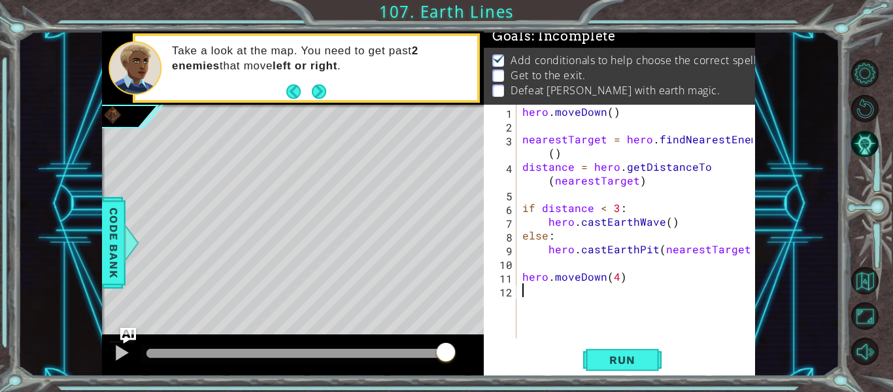
click at [539, 294] on div "hero . [GEOGRAPHIC_DATA] ( ) nearestTarget = hero . findNearestEnemy ( ) distan…" at bounding box center [639, 235] width 239 height 261
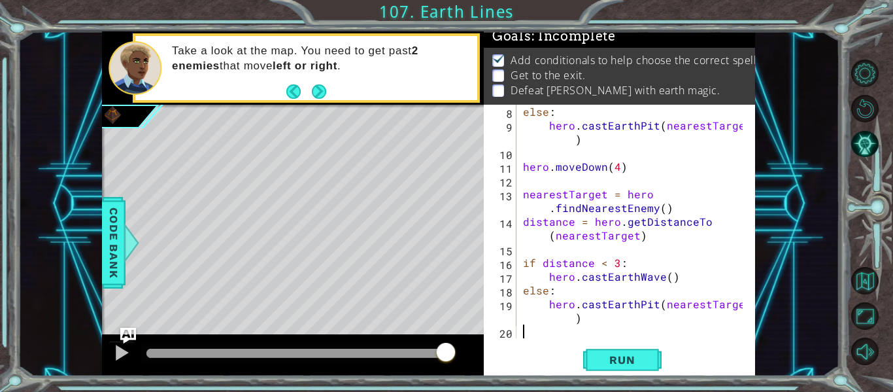
scroll to position [124, 0]
click at [615, 356] on span "Run" at bounding box center [622, 359] width 52 height 13
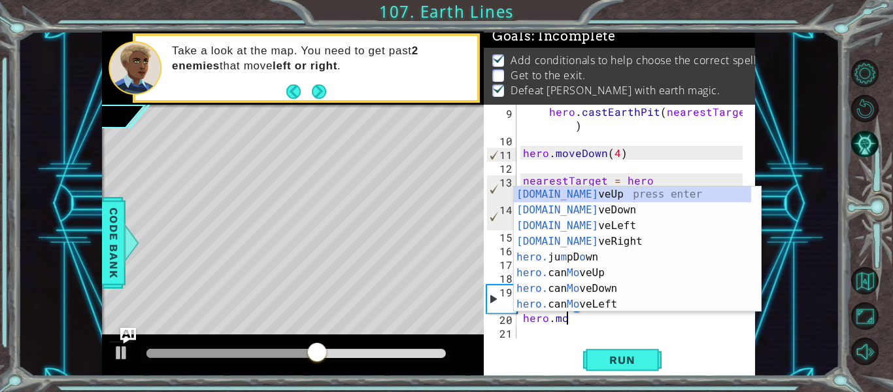
scroll to position [0, 3]
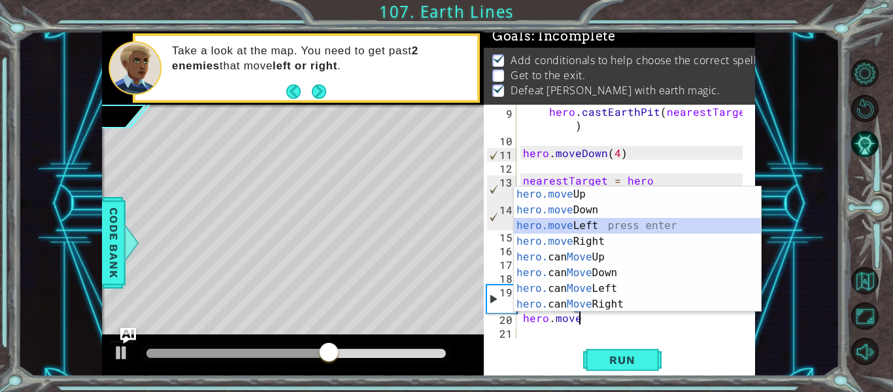
click at [568, 229] on div "hero.move Up press enter hero.move Down press enter hero.move Left press enter …" at bounding box center [637, 264] width 247 height 157
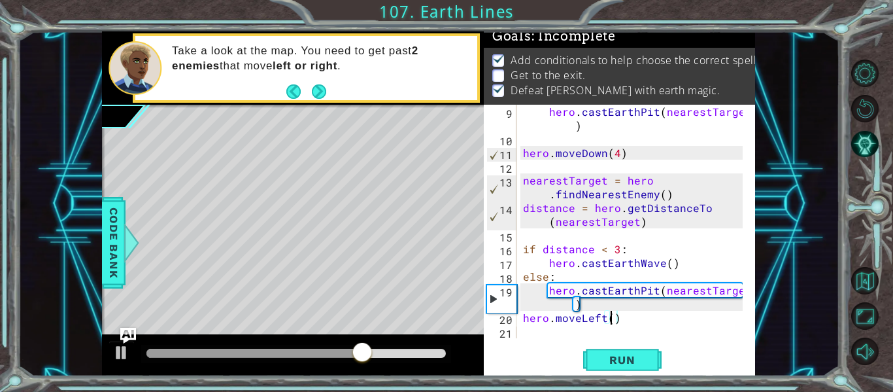
scroll to position [0, 6]
type textarea "hero.moveLeft(5)"
click at [615, 363] on span "Run" at bounding box center [622, 359] width 52 height 13
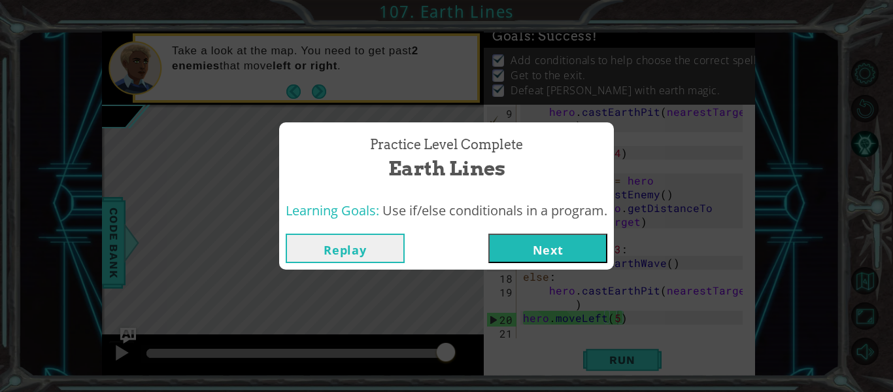
click at [566, 258] on button "Next" at bounding box center [547, 247] width 119 height 29
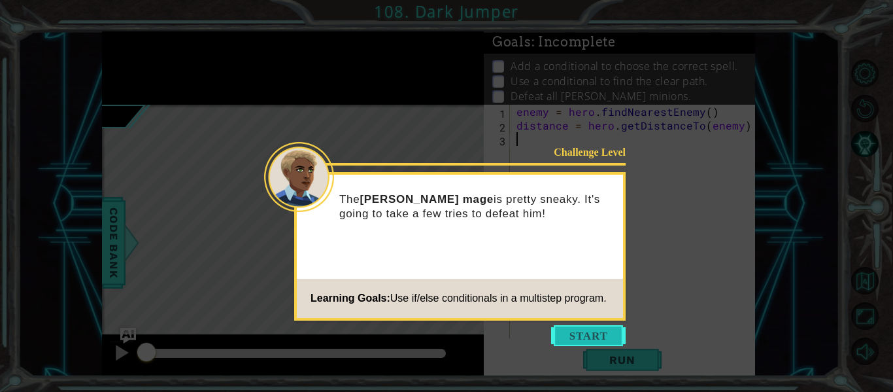
click at [581, 334] on button "Start" at bounding box center [588, 335] width 75 height 21
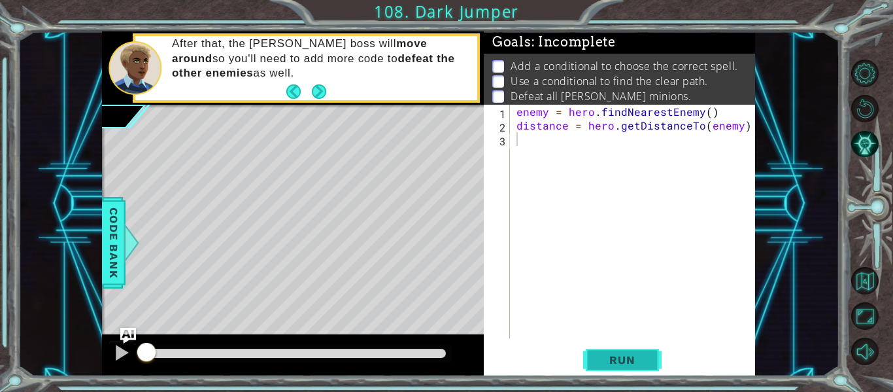
click at [615, 360] on span "Run" at bounding box center [622, 359] width 52 height 13
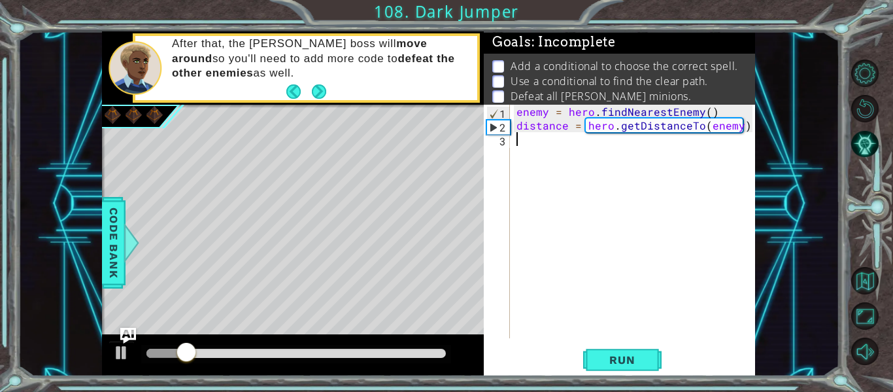
type textarea "j"
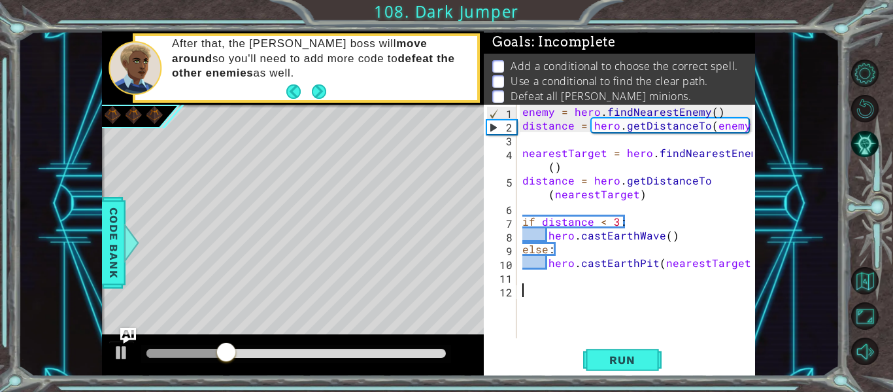
click at [577, 298] on div "enemy = hero . findNearestEnemy ( ) distance = hero . getDistanceTo ( enemy ) n…" at bounding box center [639, 235] width 239 height 261
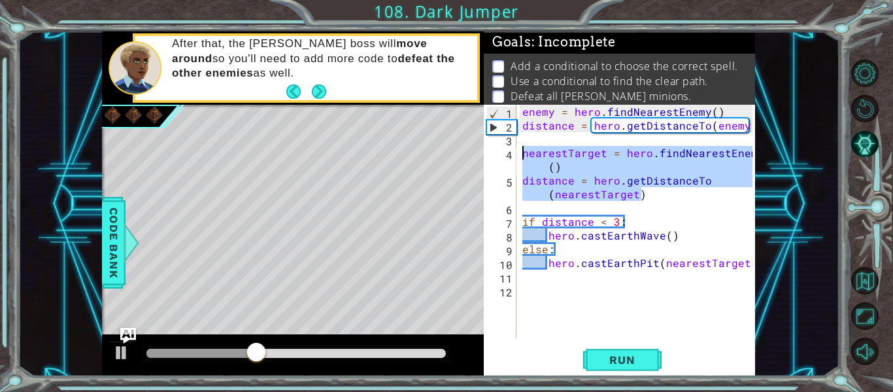
drag, startPoint x: 644, startPoint y: 191, endPoint x: 520, endPoint y: 152, distance: 130.1
click at [520, 152] on div "enemy = hero . findNearestEnemy ( ) distance = hero . getDistanceTo ( enemy ) n…" at bounding box center [639, 235] width 239 height 261
type textarea "nearestTarget = hero.findNearestEnemy() distance = hero.getDistanceTo(nearestTa…"
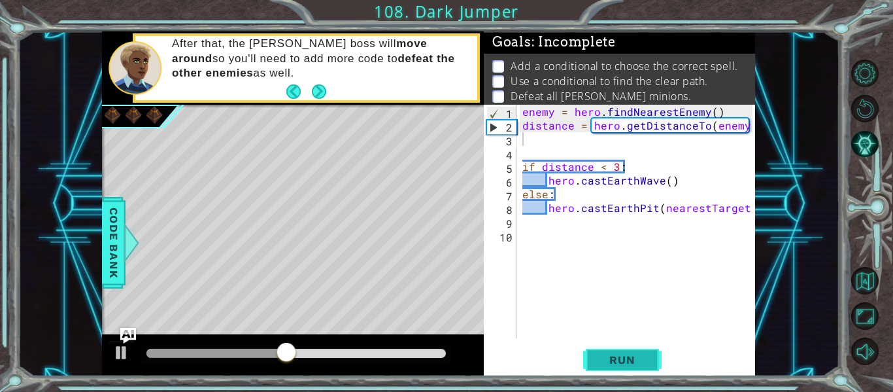
click at [613, 360] on span "Run" at bounding box center [622, 359] width 52 height 13
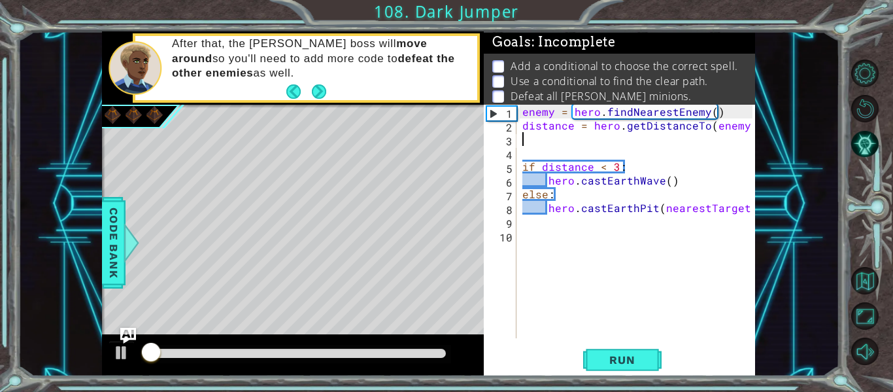
click at [523, 167] on div "enemy = hero . findNearestEnemy ( ) distance = hero . getDistanceTo ( enemy ) i…" at bounding box center [639, 235] width 239 height 261
type textarea "if distance < 3:"
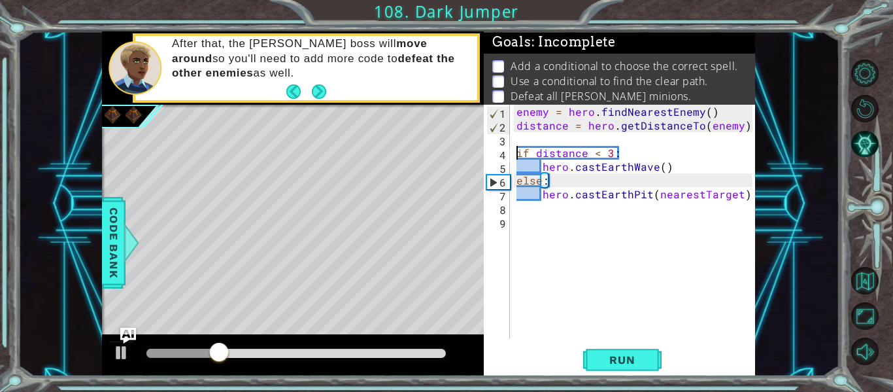
click at [519, 239] on div "enemy = hero . findNearestEnemy ( ) distance = hero . getDistanceTo ( enemy ) i…" at bounding box center [636, 235] width 245 height 261
click at [515, 216] on div "enemy = hero . findNearestEnemy ( ) distance = hero . getDistanceTo ( enemy ) i…" at bounding box center [636, 235] width 245 height 261
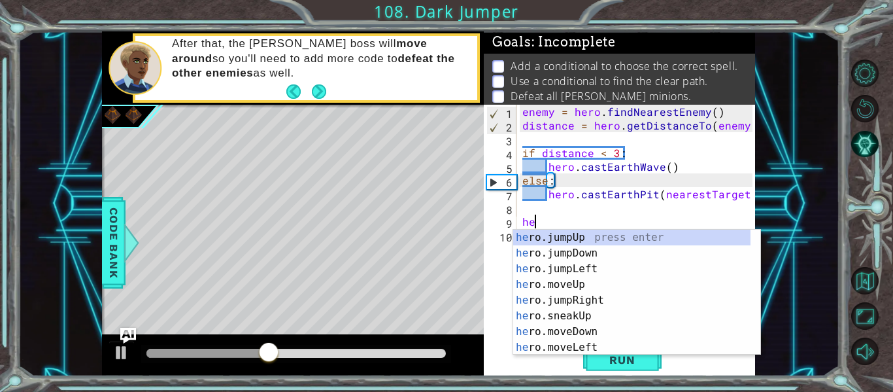
scroll to position [0, 1]
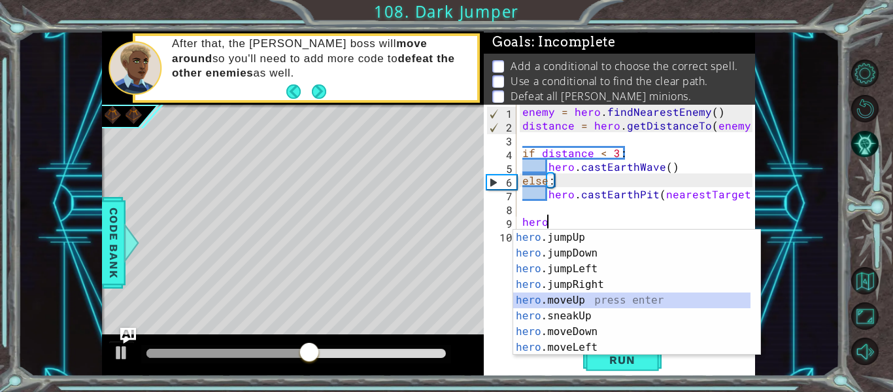
click at [576, 300] on div "hero .jumpUp press enter hero .jumpDown press enter hero .jumpLeft press enter …" at bounding box center [631, 308] width 237 height 157
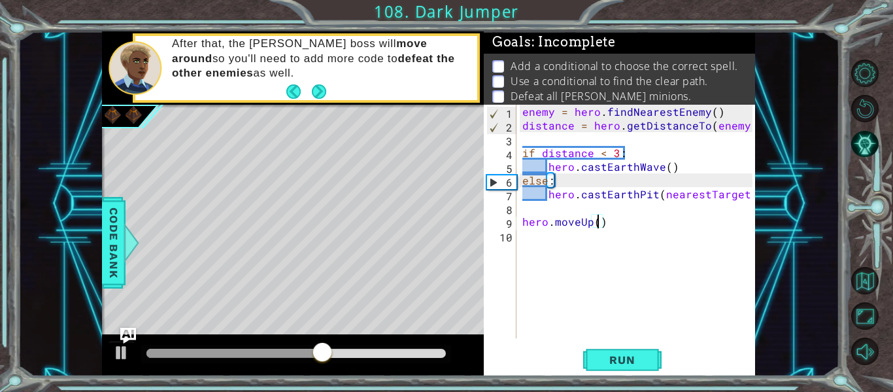
type textarea "hero.moveUp(2)"
click at [532, 247] on div "enemy = hero . findNearestEnemy ( ) distance = hero . getDistanceTo ( enemy ) i…" at bounding box center [639, 235] width 239 height 261
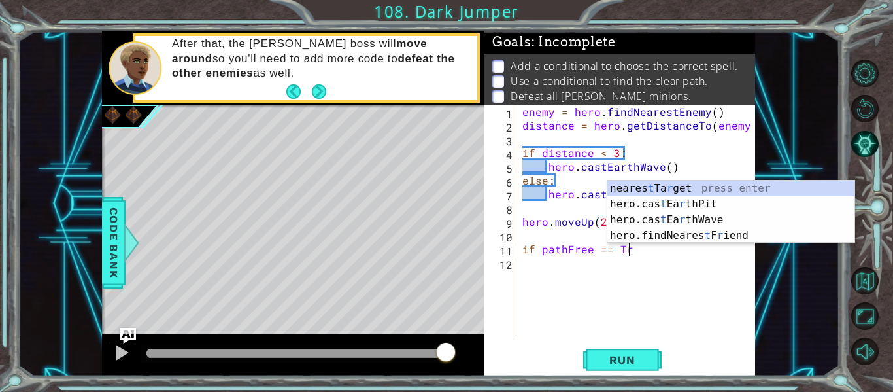
scroll to position [0, 7]
type textarea "if pathFree == True"
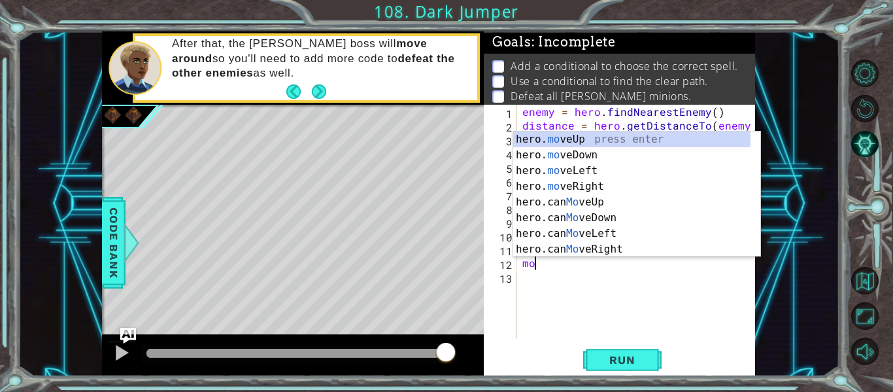
scroll to position [0, 0]
type textarea "m"
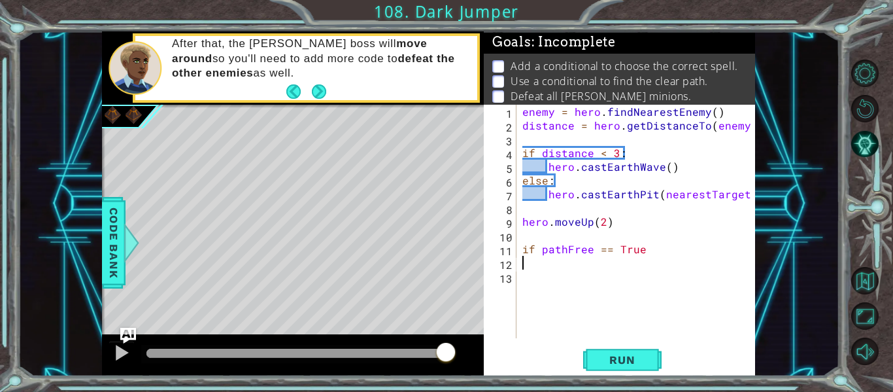
click at [642, 261] on div "enemy = hero . findNearestEnemy ( ) distance = hero . getDistanceTo ( enemy ) i…" at bounding box center [639, 235] width 239 height 261
click at [641, 249] on div "enemy = hero . findNearestEnemy ( ) distance = hero . getDistanceTo ( enemy ) i…" at bounding box center [639, 235] width 239 height 261
type textarea "if pathFree == True"
click at [560, 267] on div "enemy = hero . findNearestEnemy ( ) distance = hero . getDistanceTo ( enemy ) i…" at bounding box center [639, 235] width 239 height 261
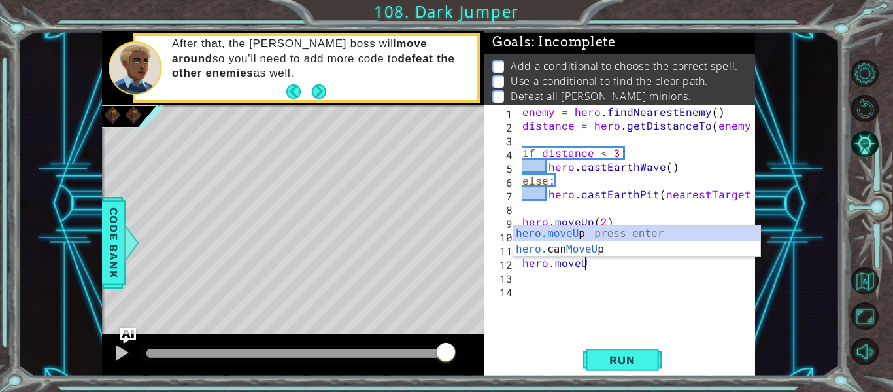
scroll to position [0, 4]
click at [602, 230] on div "hero.moveUp press enter hero. can MoveUp press enter" at bounding box center [636, 257] width 247 height 63
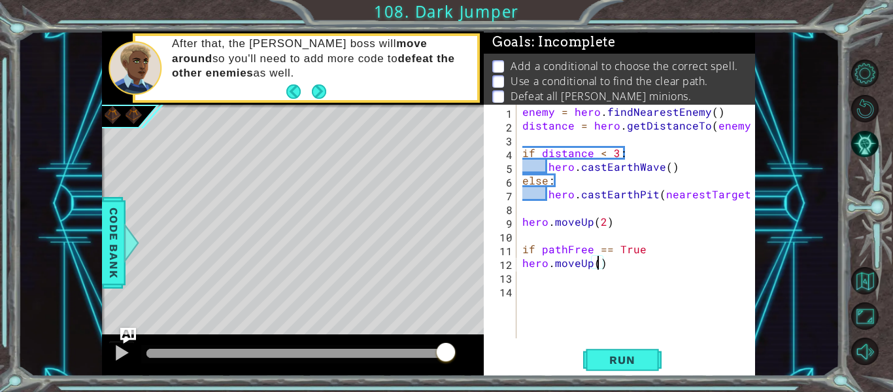
type textarea "hero.moveUp(2)"
click at [528, 301] on div "enemy = hero . findNearestEnemy ( ) distance = hero . getDistanceTo ( enemy ) i…" at bounding box center [639, 235] width 239 height 261
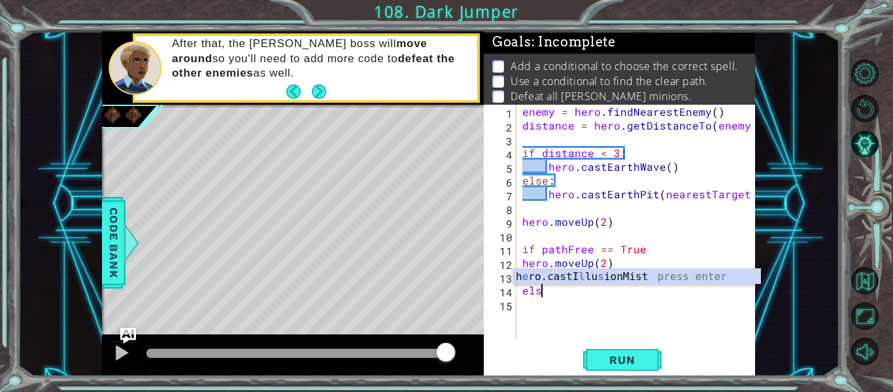
scroll to position [0, 1]
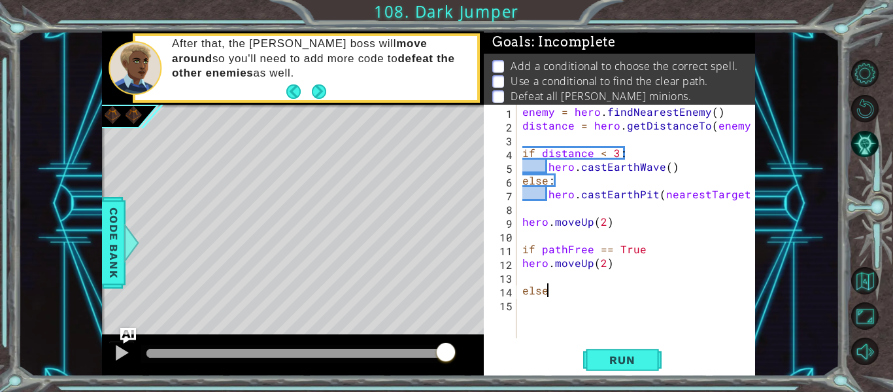
click at [640, 248] on div "enemy = hero . findNearestEnemy ( ) distance = hero . getDistanceTo ( enemy ) i…" at bounding box center [639, 235] width 239 height 261
click at [521, 264] on div "enemy = hero . findNearestEnemy ( ) distance = hero . getDistanceTo ( enemy ) i…" at bounding box center [639, 235] width 239 height 261
click at [649, 251] on div "enemy = hero . findNearestEnemy ( ) distance = hero . getDistanceTo ( enemy ) i…" at bounding box center [639, 235] width 239 height 261
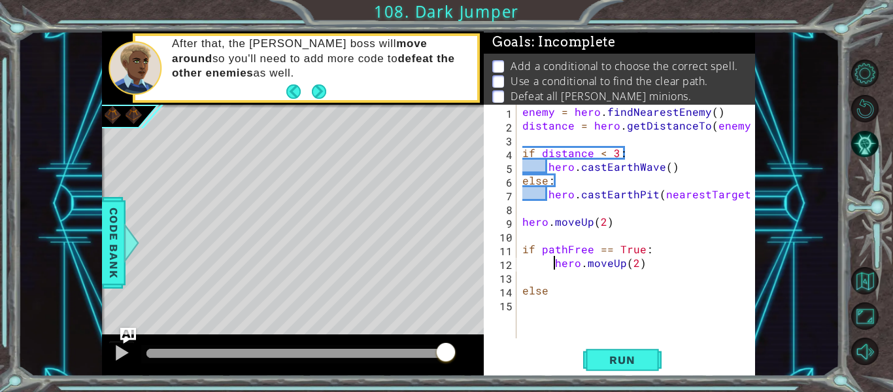
type textarea "if pathFree == True:"
click at [552, 276] on div "enemy = hero . findNearestEnemy ( ) distance = hero . getDistanceTo ( enemy ) i…" at bounding box center [639, 235] width 239 height 261
click at [590, 293] on div "enemy = hero . findNearestEnemy ( ) distance = hero . getDistanceTo ( enemy ) i…" at bounding box center [639, 235] width 239 height 261
type textarea "else:"
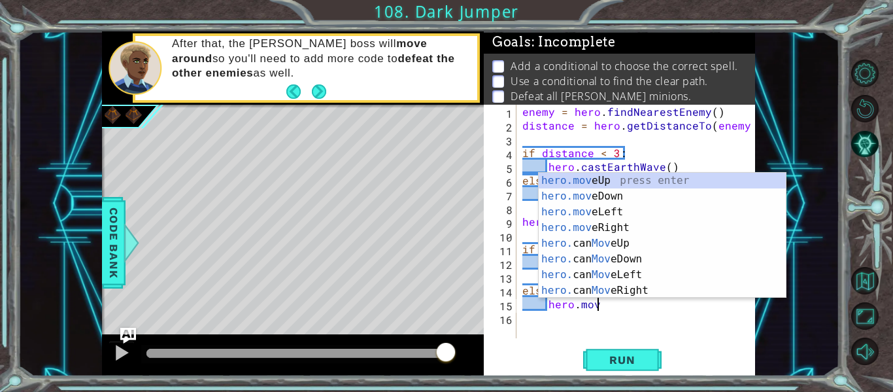
scroll to position [0, 5]
click at [595, 223] on div "hero.move Up press enter hero.move Down press enter hero.move Left press enter …" at bounding box center [662, 251] width 247 height 157
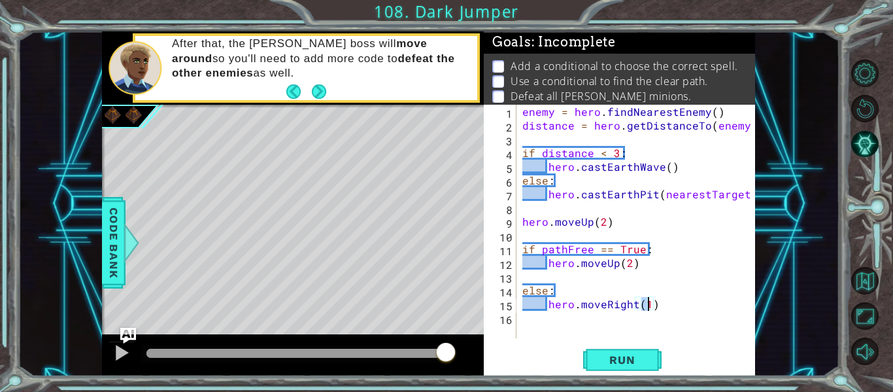
type textarea "hero.moveRight(2)"
click at [524, 323] on div "enemy = hero . findNearestEnemy ( ) distance = hero . getDistanceTo ( enemy ) i…" at bounding box center [639, 235] width 239 height 261
click at [653, 305] on div "enemy = hero . findNearestEnemy ( ) distance = hero . getDistanceTo ( enemy ) i…" at bounding box center [639, 235] width 239 height 261
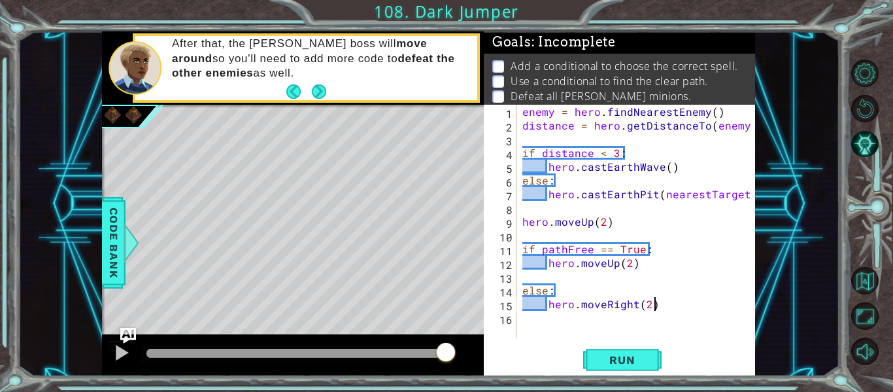
type textarea "hero.moveRight(2)"
type textarea "\"
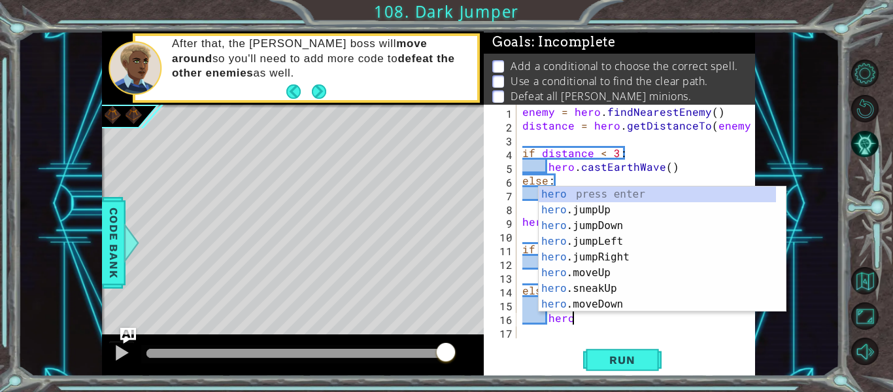
scroll to position [0, 3]
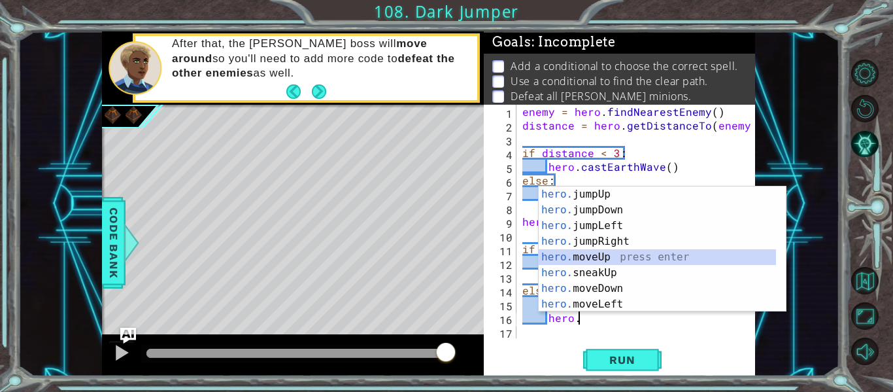
click at [589, 257] on div "hero. jumpUp press enter hero. jumpDown press enter hero. jumpLeft press enter …" at bounding box center [657, 264] width 237 height 157
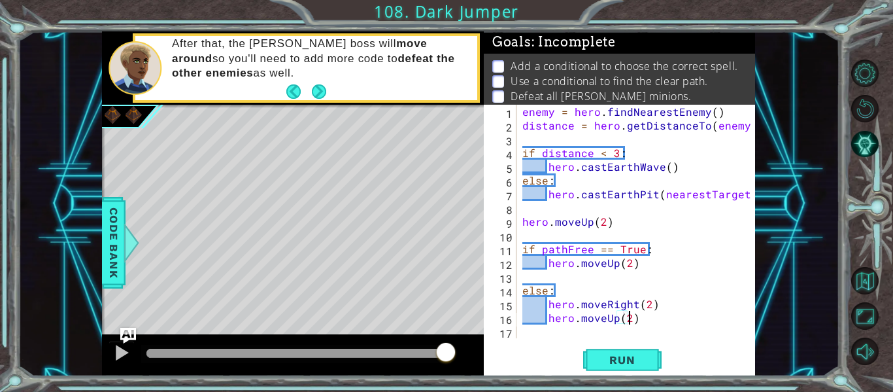
scroll to position [0, 7]
click at [636, 360] on span "Run" at bounding box center [622, 359] width 52 height 13
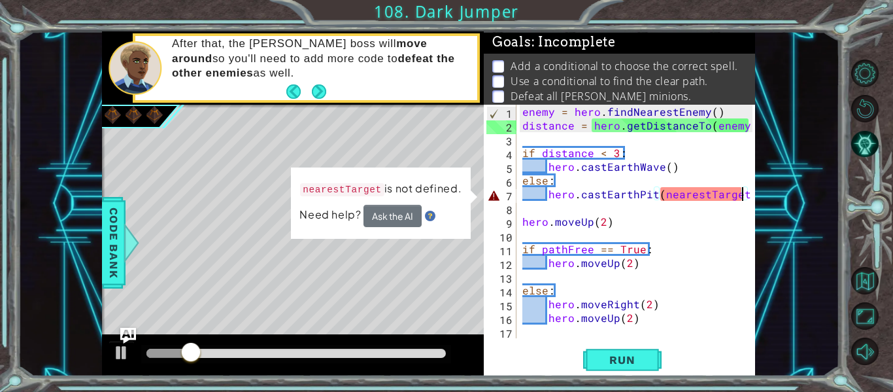
click at [741, 197] on div "enemy = hero . findNearestEnemy ( ) distance = hero . getDistanceTo ( enemy ) i…" at bounding box center [639, 235] width 239 height 261
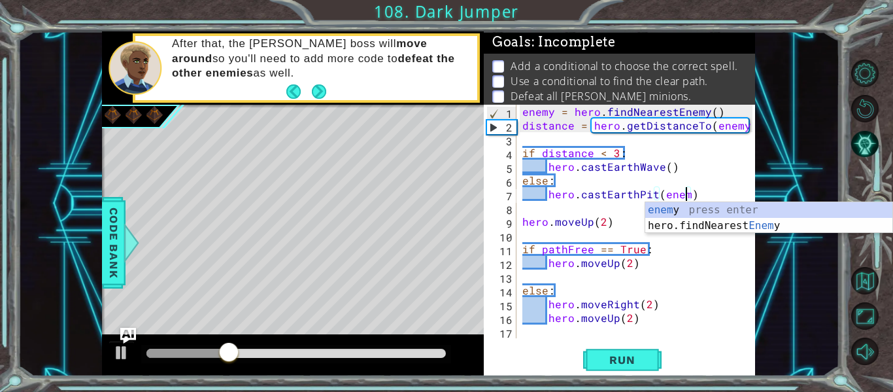
scroll to position [0, 10]
click at [646, 358] on span "Run" at bounding box center [622, 359] width 52 height 13
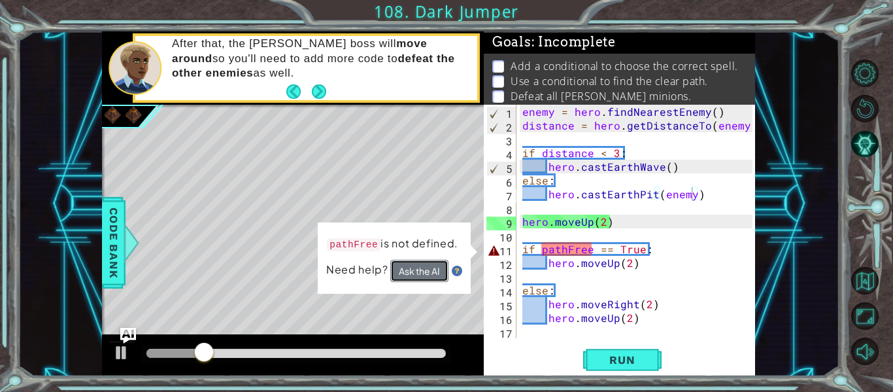
click at [422, 273] on button "Ask the AI" at bounding box center [419, 271] width 58 height 22
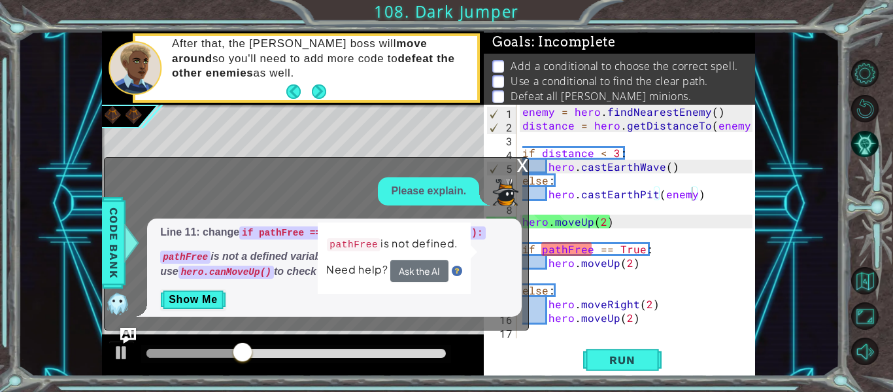
drag, startPoint x: 439, startPoint y: 237, endPoint x: 490, endPoint y: 249, distance: 52.3
click at [490, 249] on div "1 2 3 4 5 6 7 8 9 10 enemy = hero . findNearestEn emy ( ) distance = hero . get…" at bounding box center [428, 203] width 653 height 345
click at [496, 293] on p "Show Me" at bounding box center [334, 299] width 349 height 21
click at [574, 288] on div "enemy = hero . findNearestEnemy ( ) distance = hero . getDistanceTo ( enemy ) i…" at bounding box center [639, 235] width 239 height 261
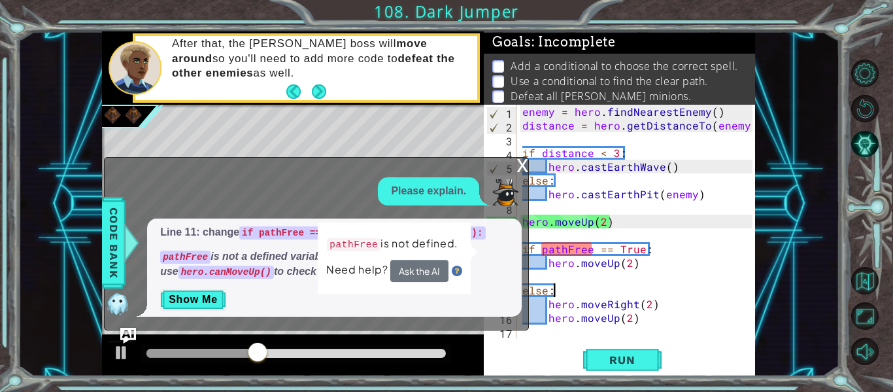
click at [557, 292] on div "enemy = hero . findNearestEnemy ( ) distance = hero . getDistanceTo ( enemy ) i…" at bounding box center [639, 235] width 239 height 261
click at [696, 262] on div "enemy = hero . findNearestEnemy ( ) distance = hero . getDistanceTo ( enemy ) i…" at bounding box center [639, 235] width 239 height 261
click at [194, 298] on button "Show Me" at bounding box center [193, 299] width 66 height 21
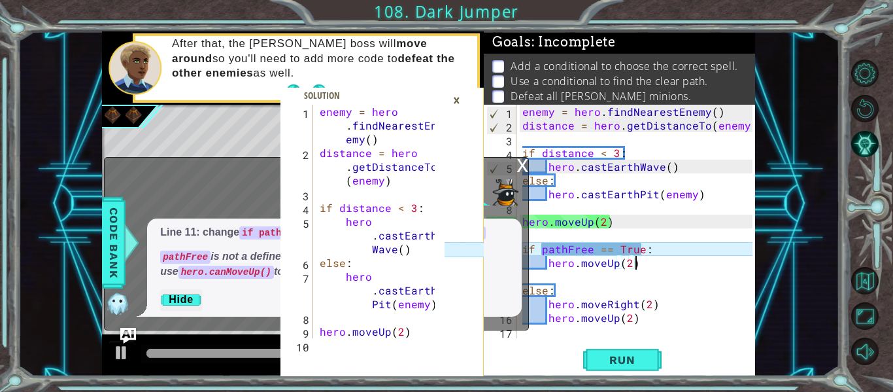
click at [521, 162] on div "x" at bounding box center [523, 164] width 12 height 13
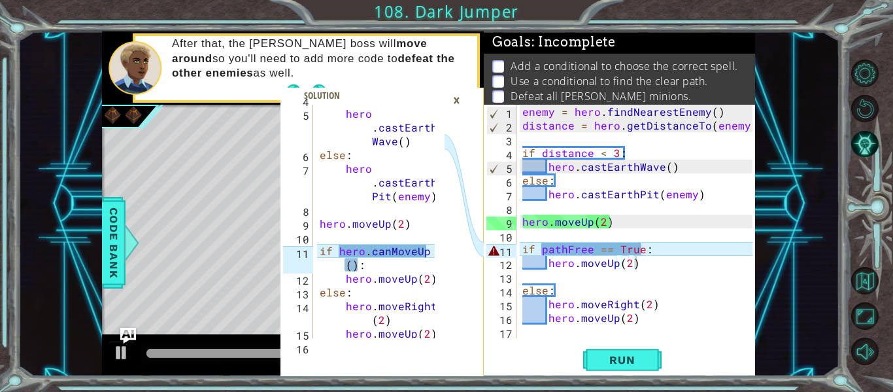
scroll to position [124, 0]
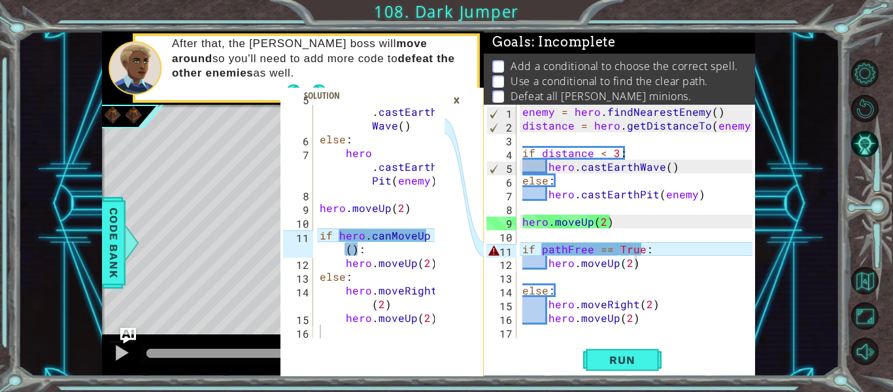
click at [590, 252] on div "enemy = hero . findNearestEnemy ( ) distance = hero . getDistanceTo ( enemy ) i…" at bounding box center [639, 235] width 239 height 261
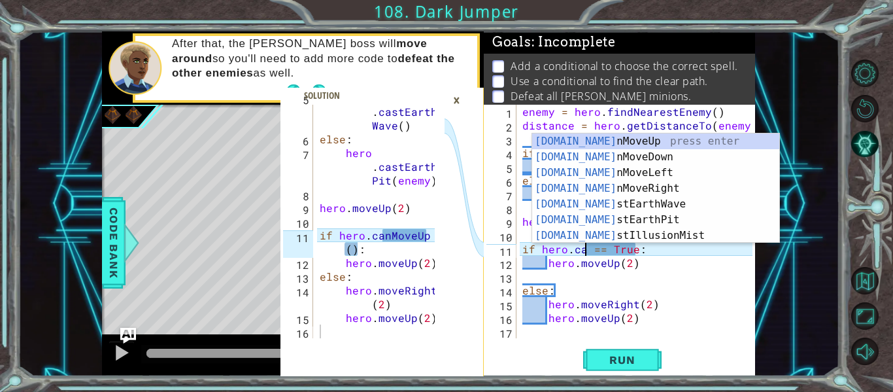
scroll to position [0, 5]
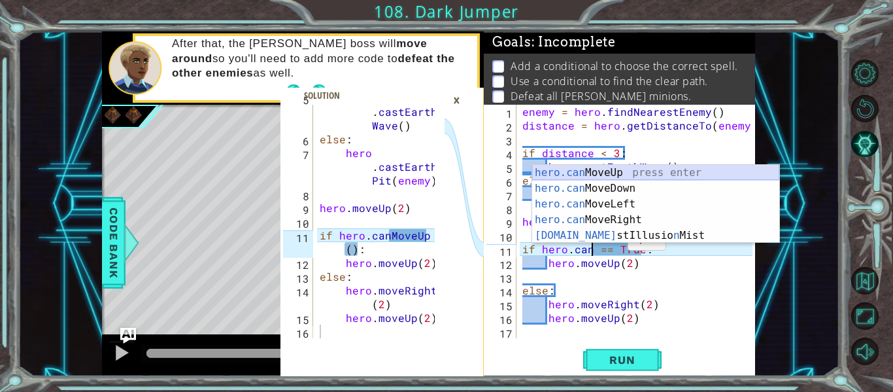
click at [602, 173] on div "hero.can MoveUp press enter hero.can MoveDown press enter hero.can MoveLeft pre…" at bounding box center [655, 220] width 247 height 110
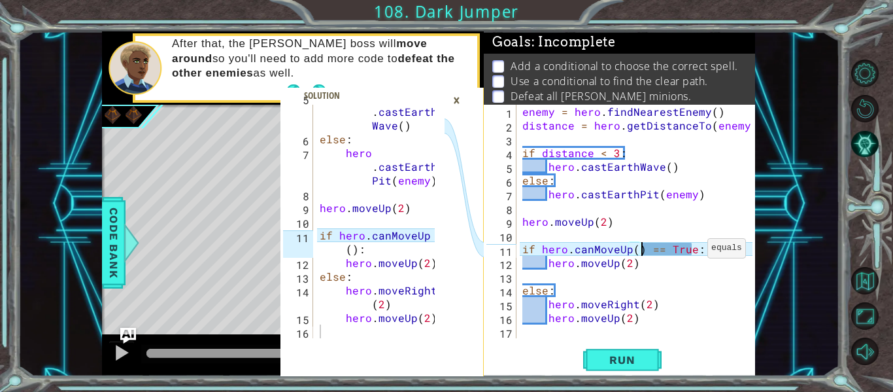
click at [691, 251] on div "enemy = hero . findNearestEnemy ( ) distance = hero . getDistanceTo ( enemy ) i…" at bounding box center [639, 235] width 239 height 261
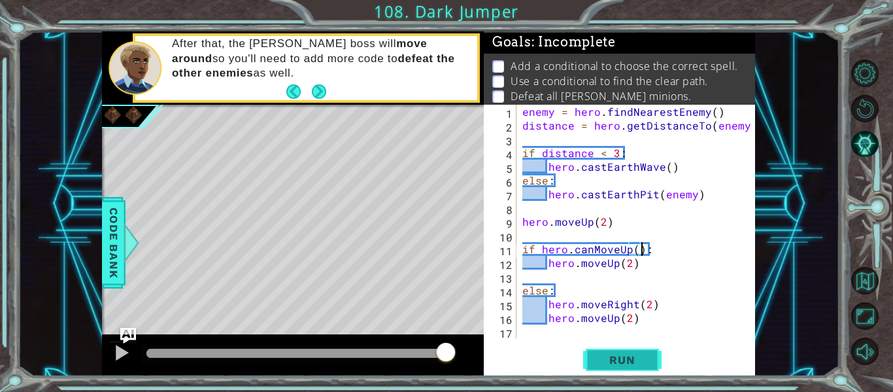
click at [627, 354] on span "Run" at bounding box center [622, 359] width 52 height 13
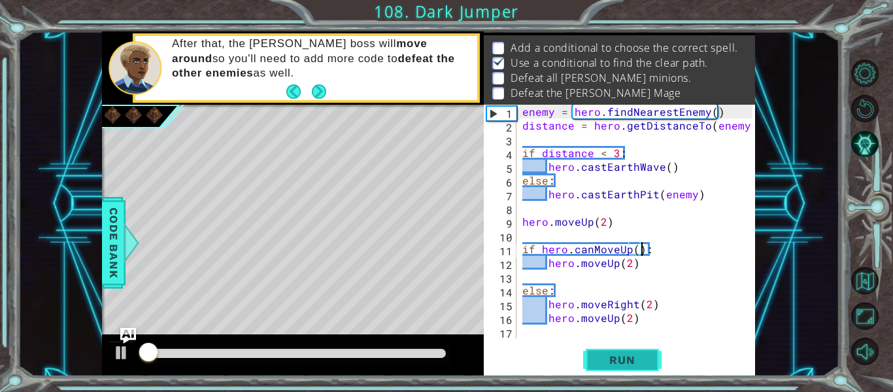
scroll to position [19, 0]
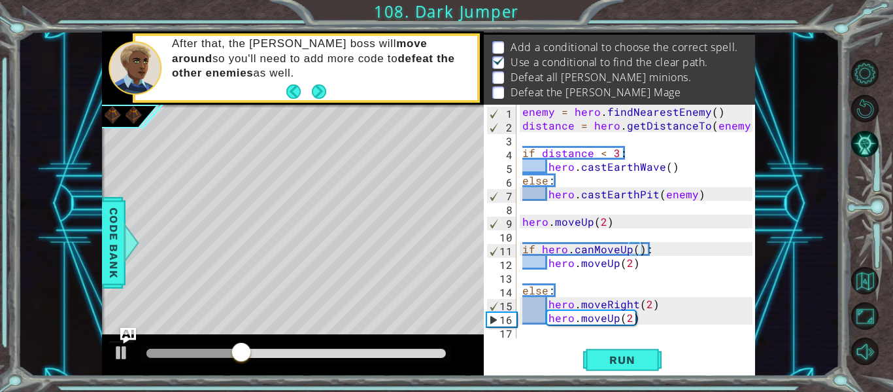
click at [526, 341] on div "if hero.canMoveUp(): 1 2 3 4 5 6 7 8 9 10 11 12 13 14 15 16 17 enemy = hero . f…" at bounding box center [619, 240] width 271 height 271
click at [636, 264] on div "enemy = hero . findNearestEnemy ( ) distance = hero . getDistanceTo ( enemy ) i…" at bounding box center [639, 235] width 239 height 261
type textarea "hero.moveUp(2)"
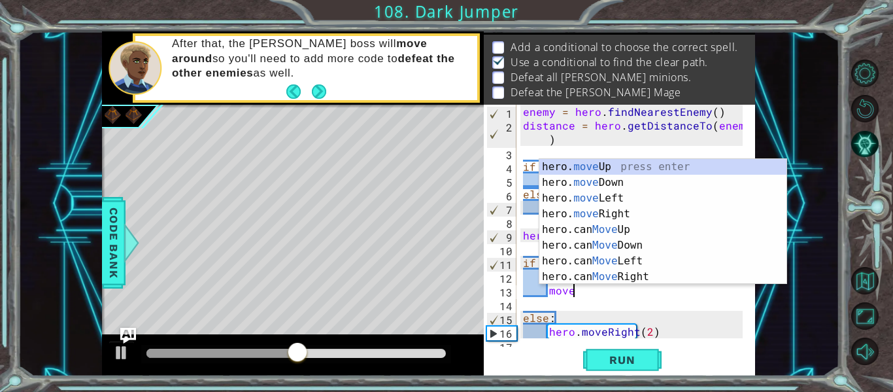
scroll to position [0, 3]
click at [626, 211] on div "hero. move Up press enter hero. move Down press enter hero. move Left press ent…" at bounding box center [662, 237] width 247 height 157
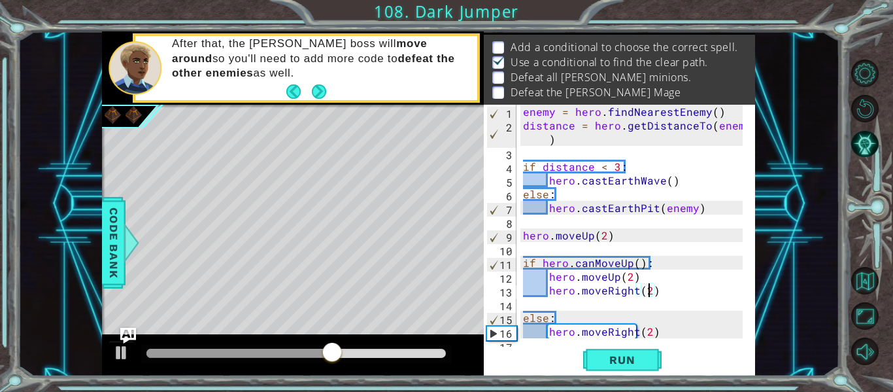
scroll to position [27, 0]
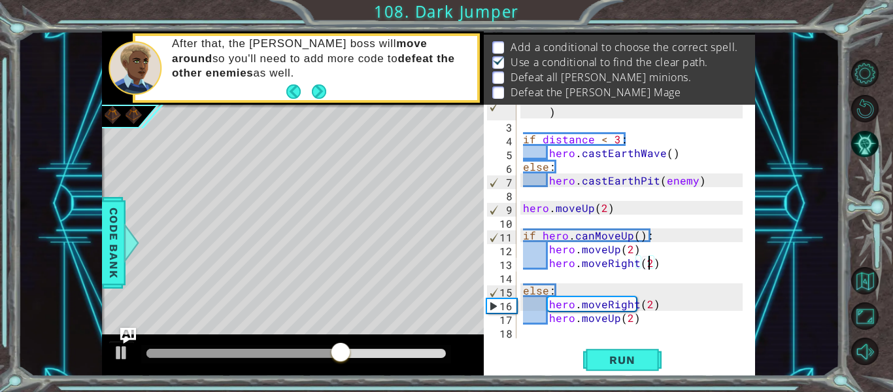
click at [641, 318] on div "distance = hero . getDistanceTo ( enemy ) if distance < 3 : hero . castEarthWav…" at bounding box center [635, 228] width 229 height 275
type textarea "hero.moveUp(2)"
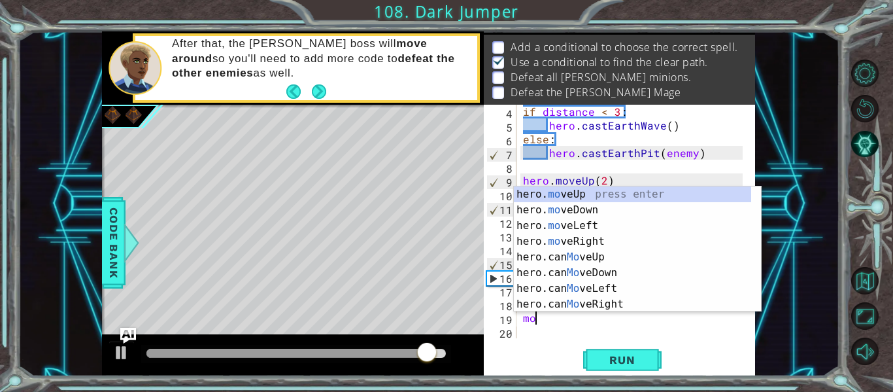
scroll to position [0, 0]
type textarea "m"
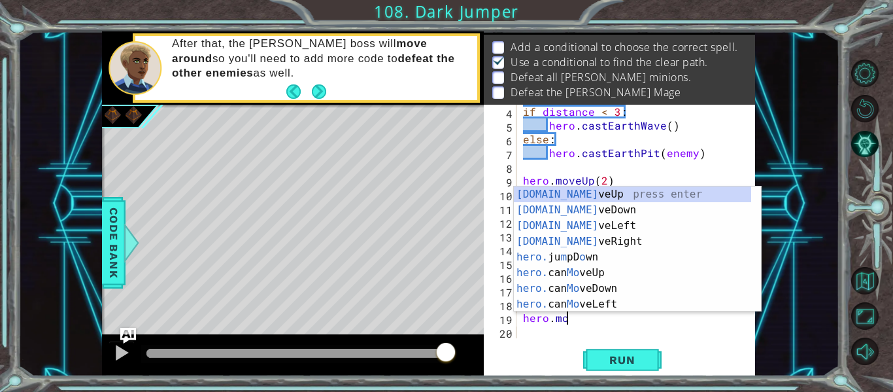
scroll to position [0, 3]
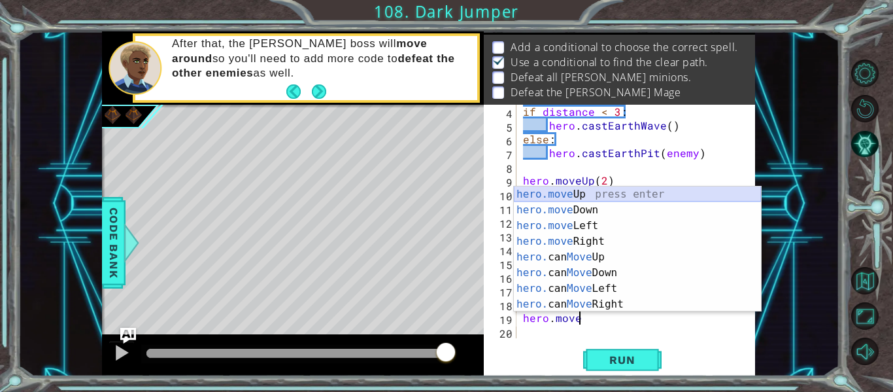
click at [577, 192] on div "hero.move Up press enter hero.move Down press enter hero.move Left press enter …" at bounding box center [637, 264] width 247 height 157
type textarea "hero.moveUp(1)"
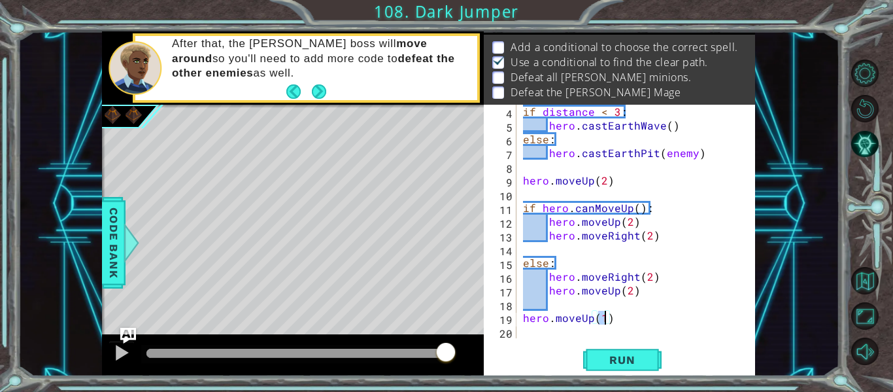
click at [528, 334] on div "if distance < 3 : hero . castEarthWave ( ) else : hero . castEarthPit ( enemy )…" at bounding box center [635, 235] width 229 height 261
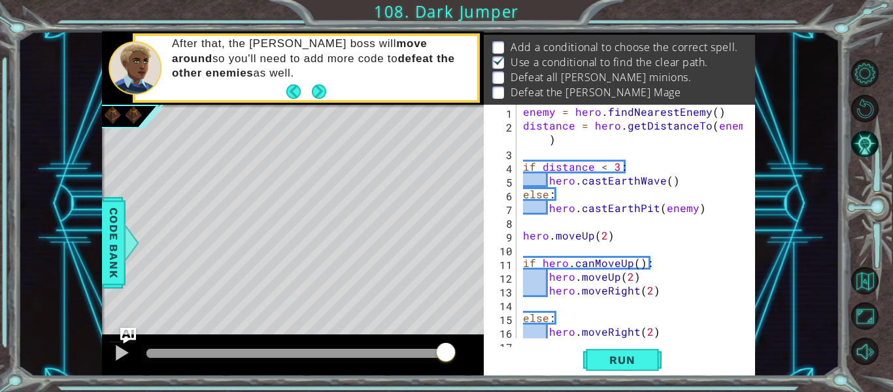
scroll to position [0, 0]
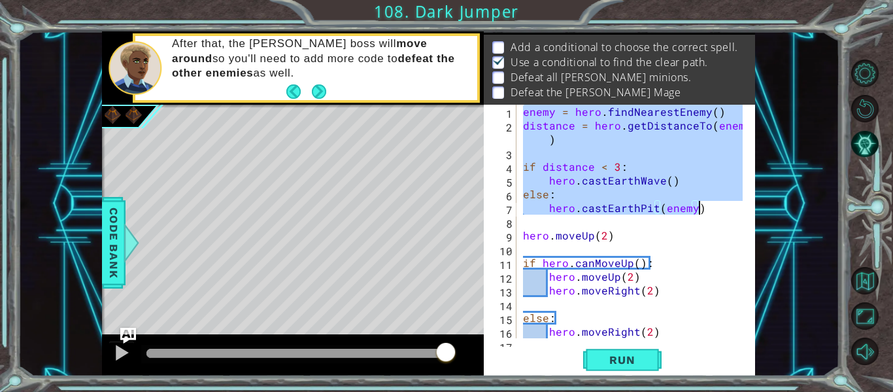
drag, startPoint x: 523, startPoint y: 111, endPoint x: 700, endPoint y: 213, distance: 203.9
click at [700, 213] on div "enemy = hero . findNearestEnemy ( ) distance = hero . getDistanceTo ( enemy ) i…" at bounding box center [635, 235] width 229 height 261
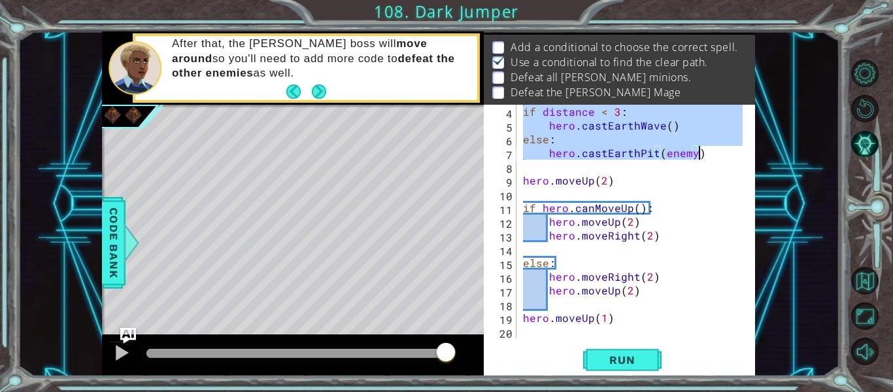
scroll to position [55, 0]
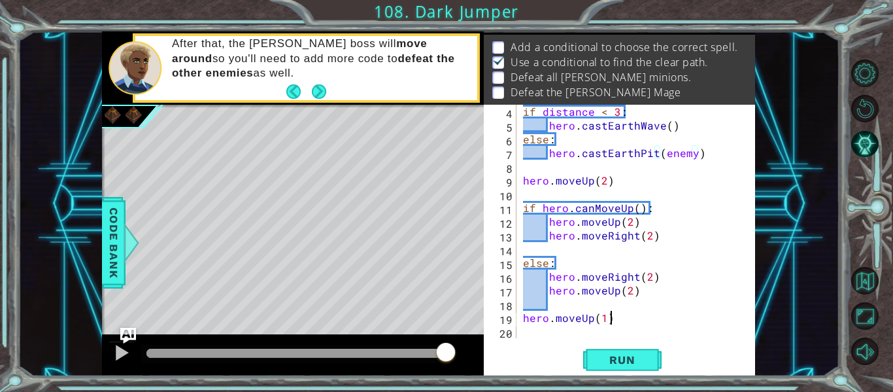
click at [617, 322] on div "if distance < 3 : hero . castEarthWave ( ) else : hero . castEarthPit ( enemy )…" at bounding box center [635, 235] width 229 height 261
type textarea "hero.moveUp(1)"
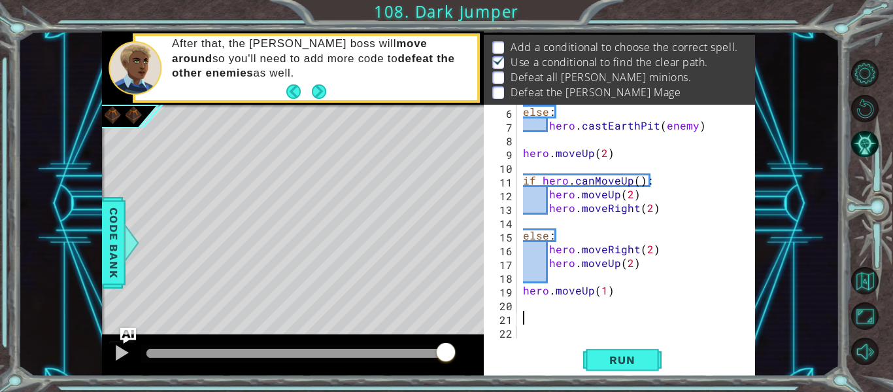
paste textarea "hero.castEarthPit(enemy)"
type textarea "hero.castEarthPit(enemy)"
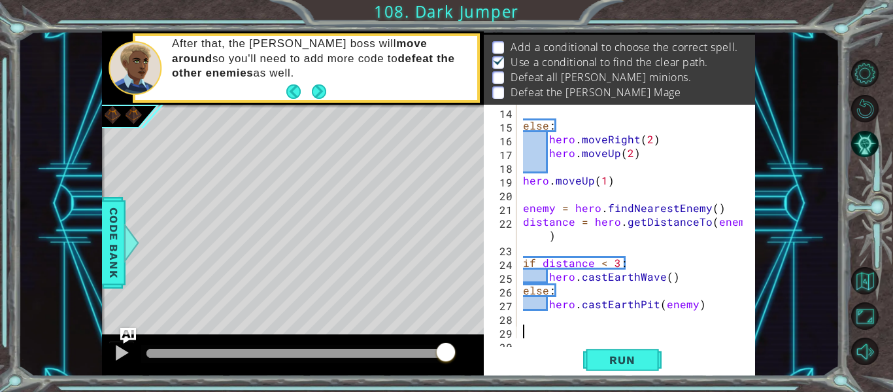
scroll to position [206, 0]
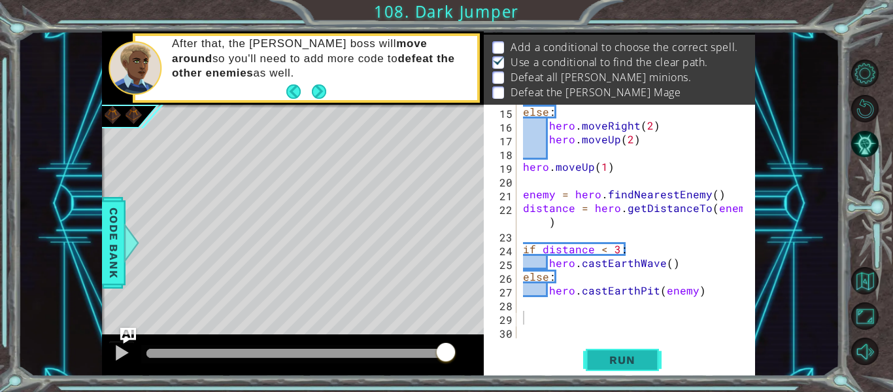
click at [611, 362] on span "Run" at bounding box center [622, 359] width 52 height 13
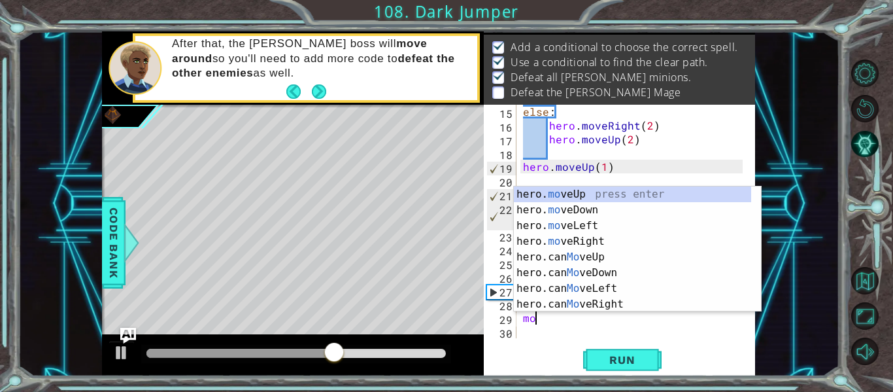
scroll to position [0, 0]
type textarea "m"
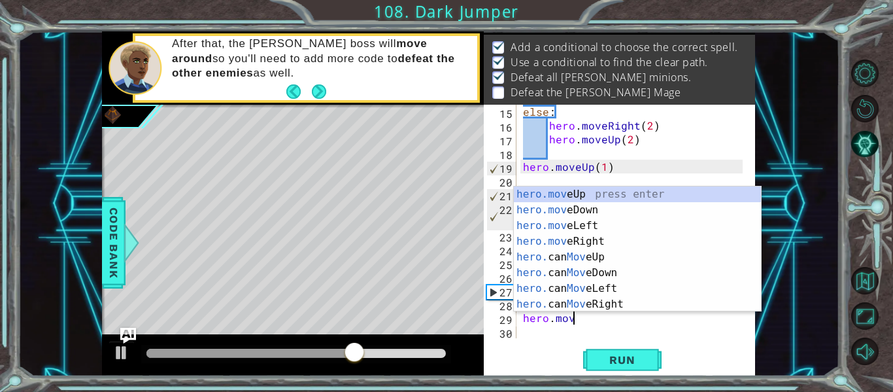
scroll to position [0, 3]
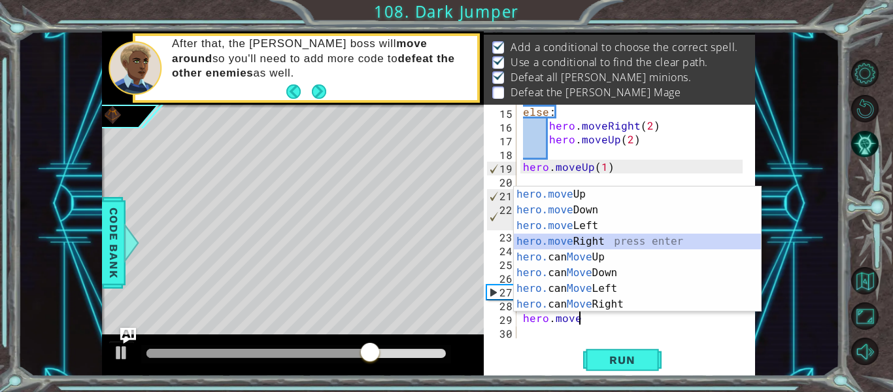
click at [594, 240] on div "hero.move Up press enter hero.move Down press enter hero.move Left press enter …" at bounding box center [637, 264] width 247 height 157
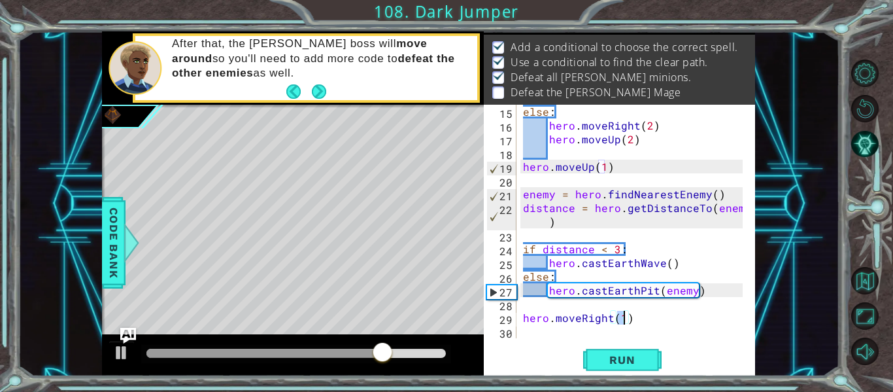
type textarea "hero.moveRight(2)"
click at [531, 332] on div "else : hero . moveRight ( 2 ) hero . moveUp ( 2 ) hero . moveUp ( 1 ) enemy = h…" at bounding box center [635, 235] width 229 height 261
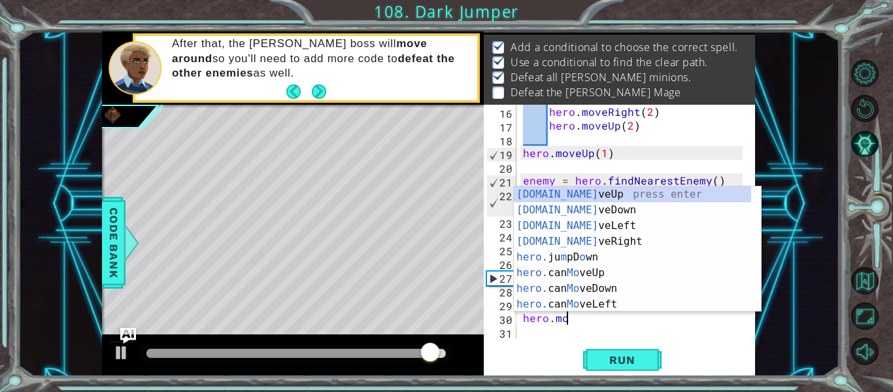
scroll to position [0, 3]
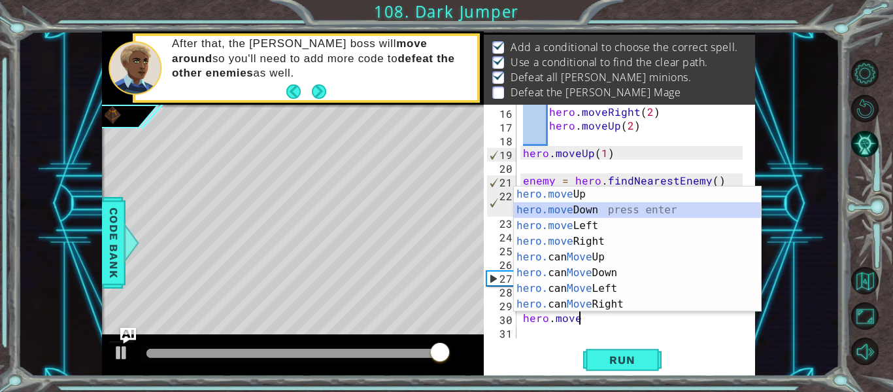
click at [564, 213] on div "hero.move Up press enter hero.move Down press enter hero.move Left press enter …" at bounding box center [637, 264] width 247 height 157
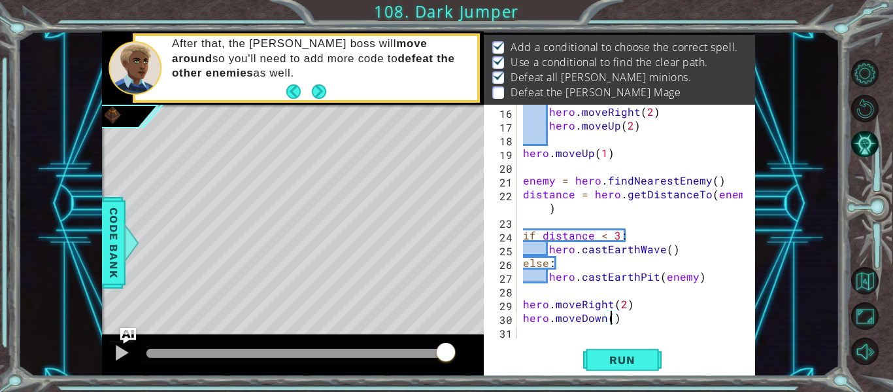
type textarea "hero.moveDown(2)"
click at [627, 316] on div "hero . moveRight ( 2 ) hero . moveUp ( 2 ) hero . moveUp ( 1 ) enemy = hero . f…" at bounding box center [635, 235] width 229 height 261
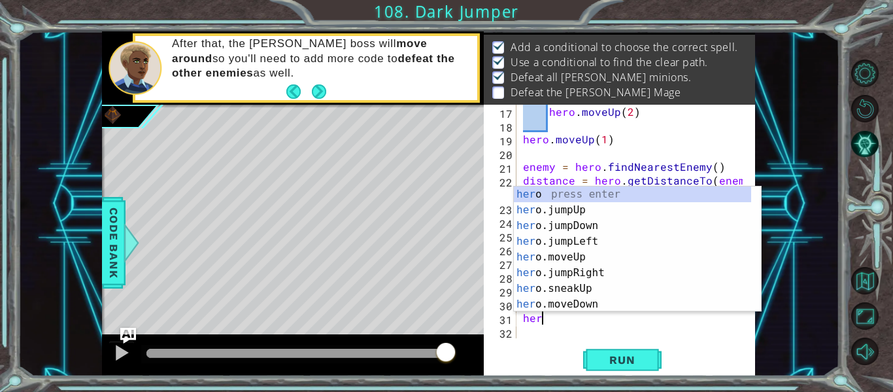
scroll to position [0, 1]
type textarea "hero"
click at [598, 258] on div "hero press enter hero .jumpUp press enter hero .jumpDown press enter hero .jump…" at bounding box center [632, 264] width 237 height 157
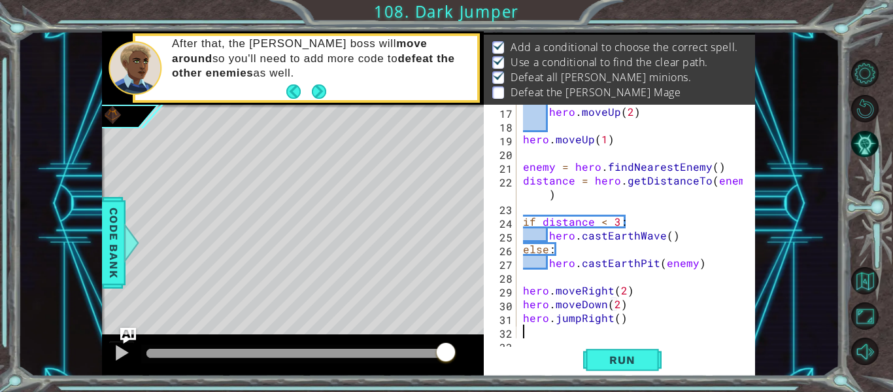
scroll to position [247, 0]
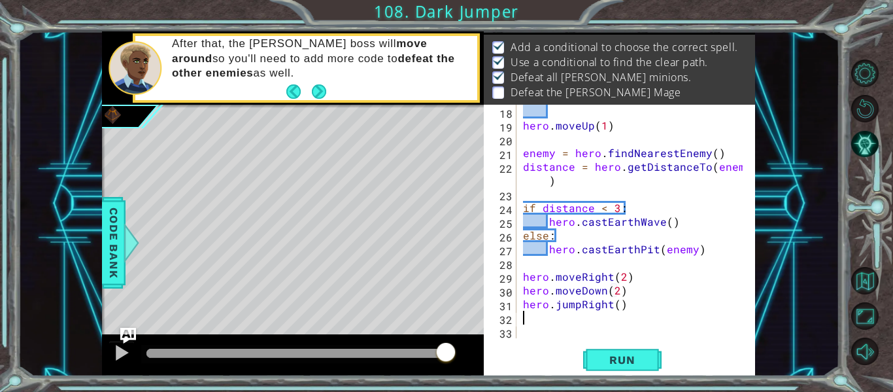
click at [580, 308] on div "hero . moveUp ( 1 ) enemy = hero . findNearestEnemy ( ) distance = hero . getDi…" at bounding box center [635, 235] width 229 height 261
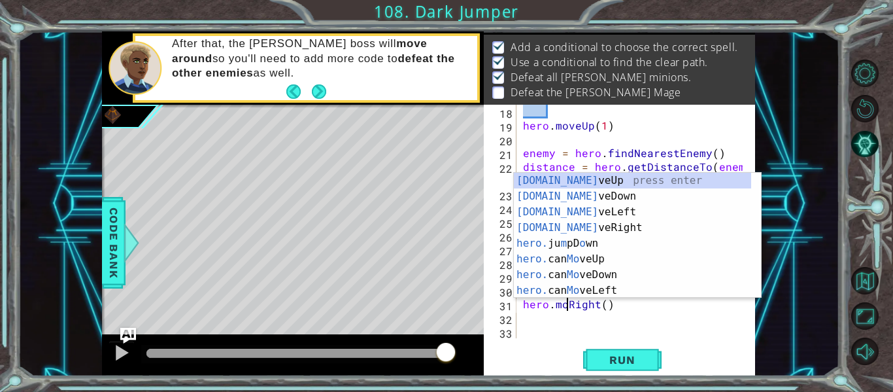
type textarea "hero.moveRight()"
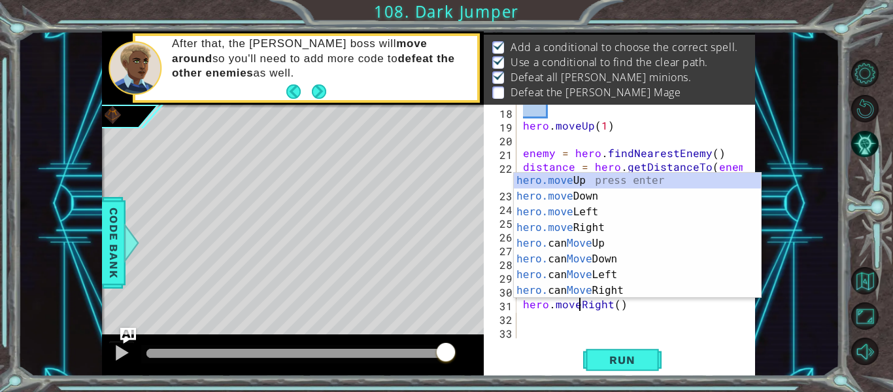
scroll to position [0, 4]
click at [560, 331] on div "hero . moveUp ( 1 ) enemy = hero . findNearestEnemy ( ) distance = hero . getDi…" at bounding box center [635, 235] width 229 height 261
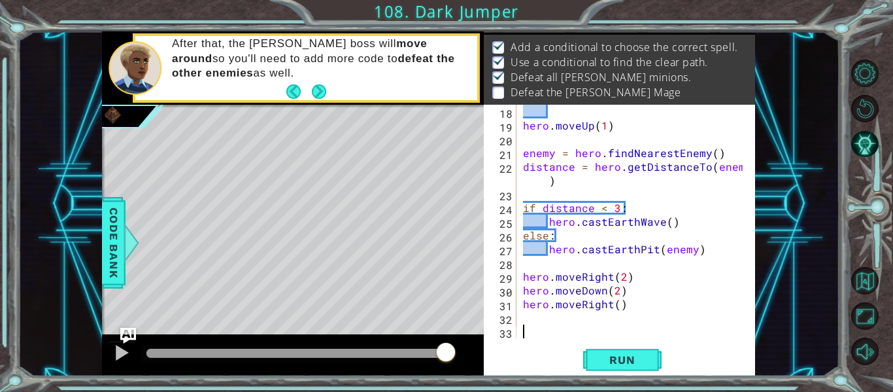
scroll to position [0, 0]
click at [614, 307] on div "hero . moveUp ( 1 ) enemy = hero . findNearestEnemy ( ) distance = hero . getDi…" at bounding box center [635, 235] width 229 height 261
click at [617, 307] on div "hero . moveUp ( 1 ) enemy = hero . findNearestEnemy ( ) distance = hero . getDi…" at bounding box center [635, 235] width 229 height 261
type textarea "hero.moveRight(2)"
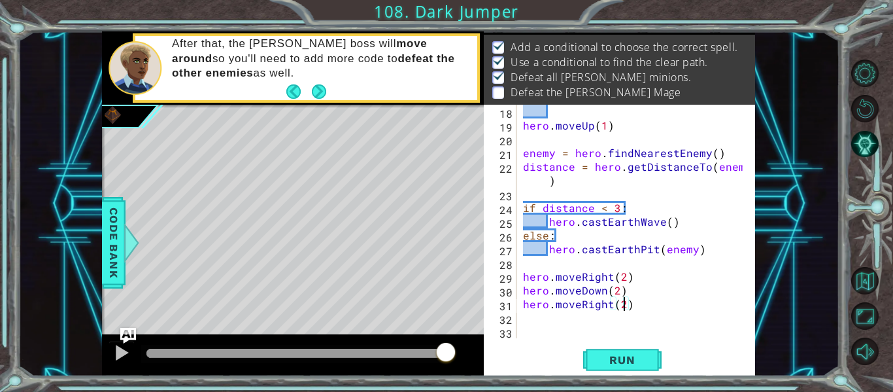
click at [528, 318] on div "hero . moveUp ( 1 ) enemy = hero . findNearestEnemy ( ) distance = hero . getDi…" at bounding box center [635, 235] width 229 height 261
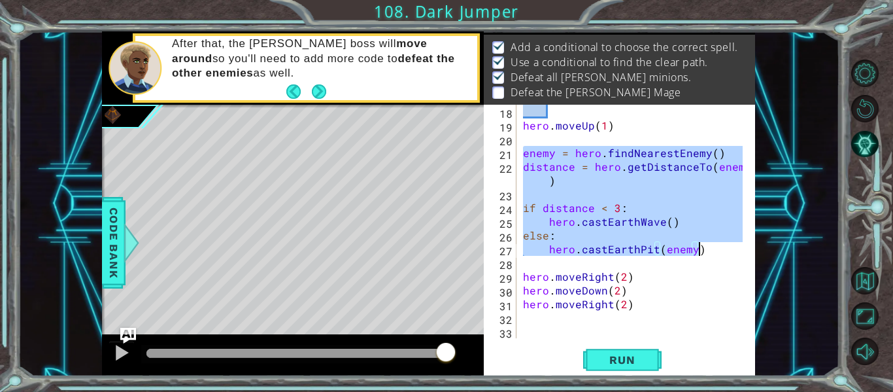
drag, startPoint x: 522, startPoint y: 152, endPoint x: 717, endPoint y: 254, distance: 220.0
click at [717, 254] on div "hero . moveUp ( 1 ) enemy = hero . findNearestEnemy ( ) distance = hero . getDi…" at bounding box center [635, 235] width 229 height 261
click at [630, 310] on div "hero . moveUp ( 1 ) enemy = hero . findNearestEnemy ( ) distance = hero . getDi…" at bounding box center [635, 235] width 229 height 261
type textarea "hero.moveRight(2)"
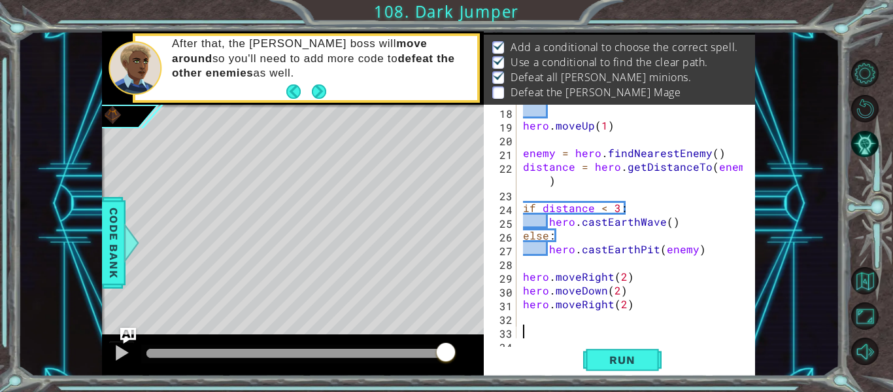
paste textarea "hero.castEarthPit(enemy)"
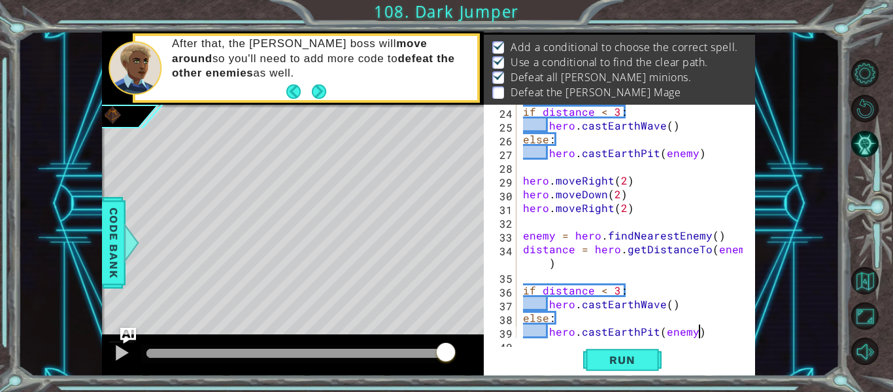
scroll to position [343, 0]
type textarea "hero.castEarthPit(enemy)"
click at [624, 356] on span "Run" at bounding box center [622, 359] width 52 height 13
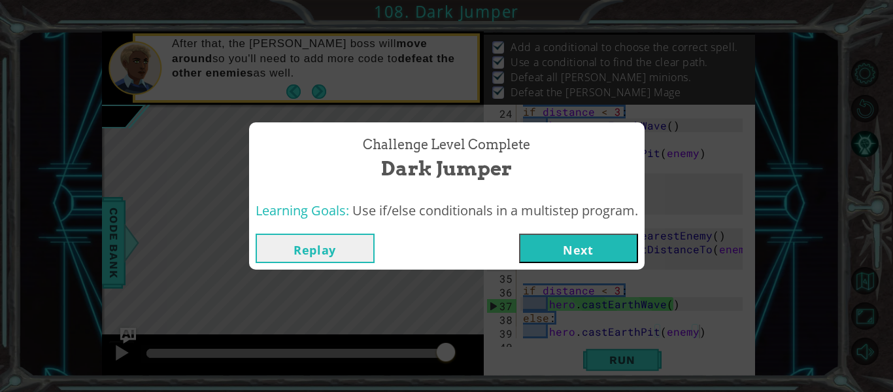
click at [592, 254] on button "Next" at bounding box center [578, 247] width 119 height 29
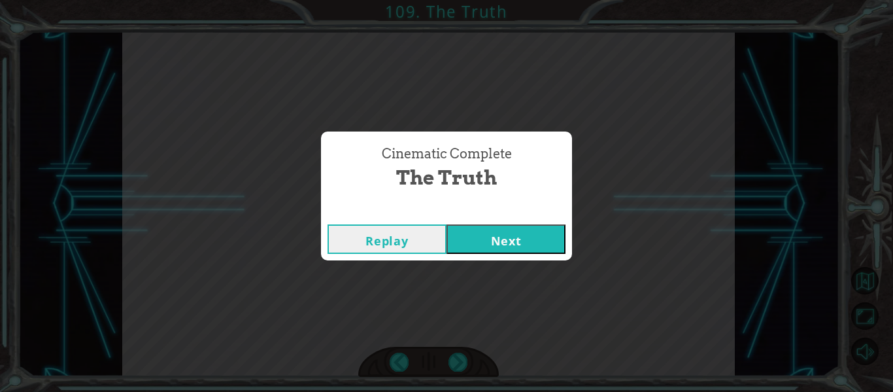
click at [476, 244] on button "Next" at bounding box center [506, 238] width 119 height 29
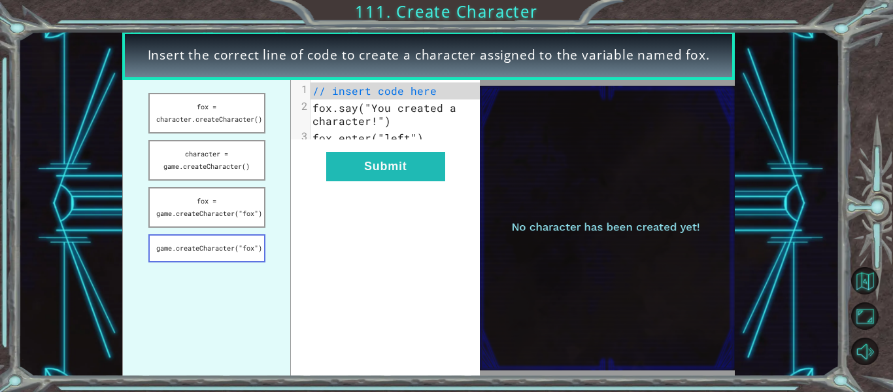
click at [200, 245] on button "game.createCharacter("fox")" at bounding box center [206, 248] width 117 height 28
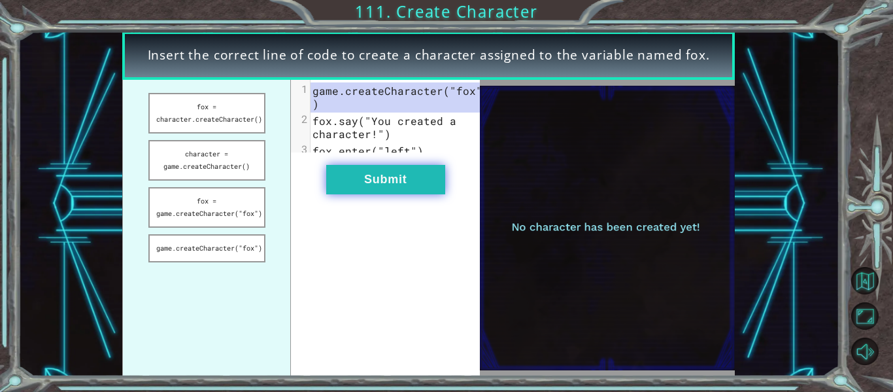
click at [371, 193] on button "Submit" at bounding box center [385, 179] width 119 height 29
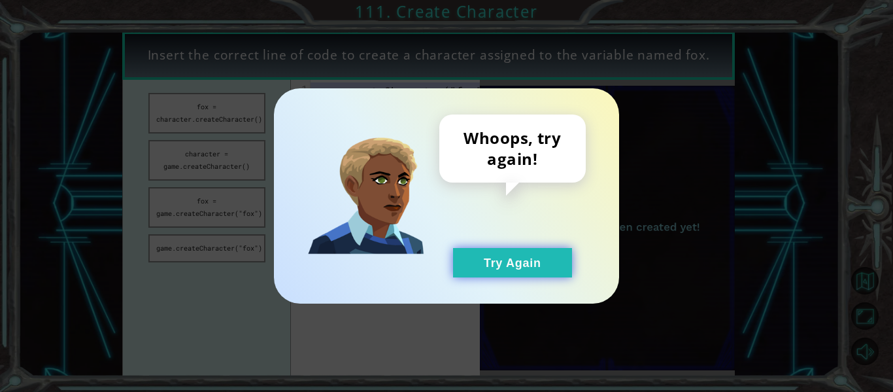
click at [491, 250] on button "Try Again" at bounding box center [512, 262] width 119 height 29
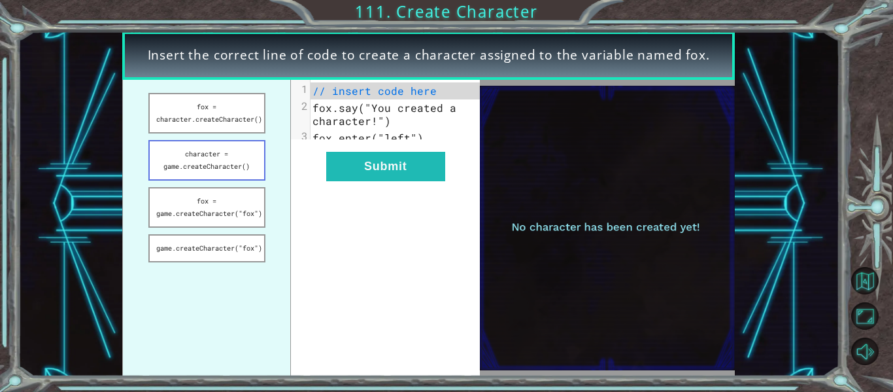
click at [251, 152] on button "character = game.createCharacter()" at bounding box center [206, 160] width 117 height 41
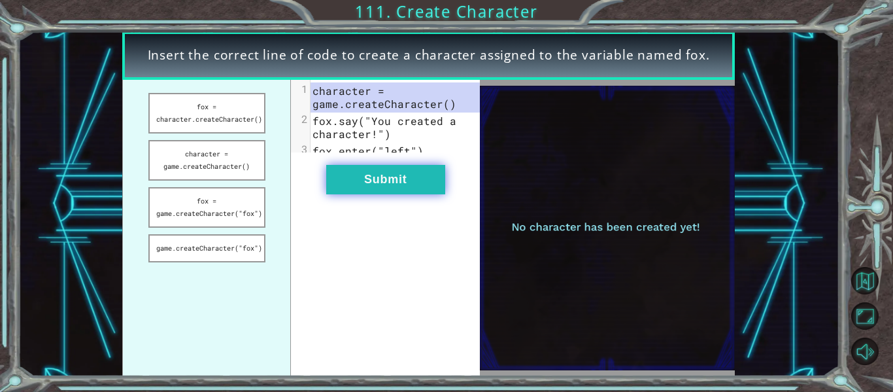
click at [364, 186] on button "Submit" at bounding box center [385, 179] width 119 height 29
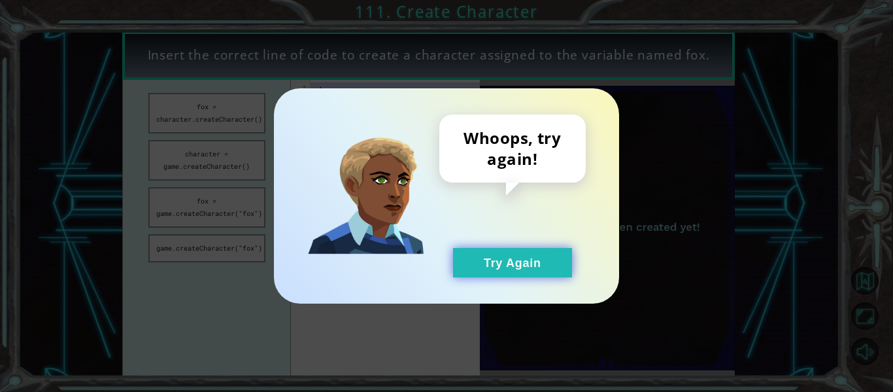
click at [522, 255] on button "Try Again" at bounding box center [512, 262] width 119 height 29
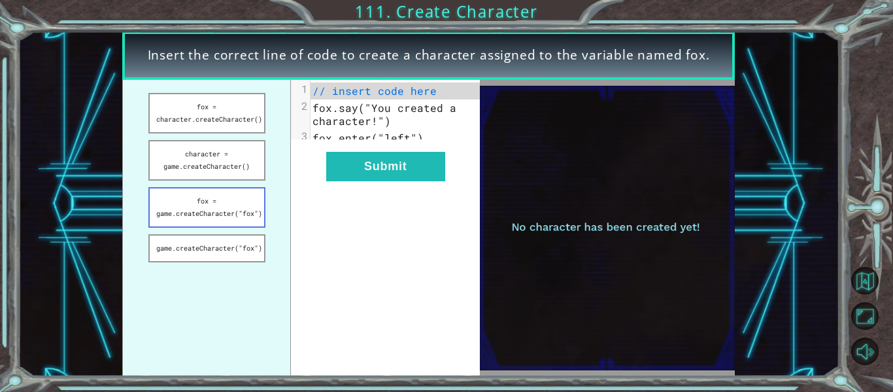
click at [215, 213] on button "fox = game.createCharacter("fox")" at bounding box center [206, 207] width 117 height 41
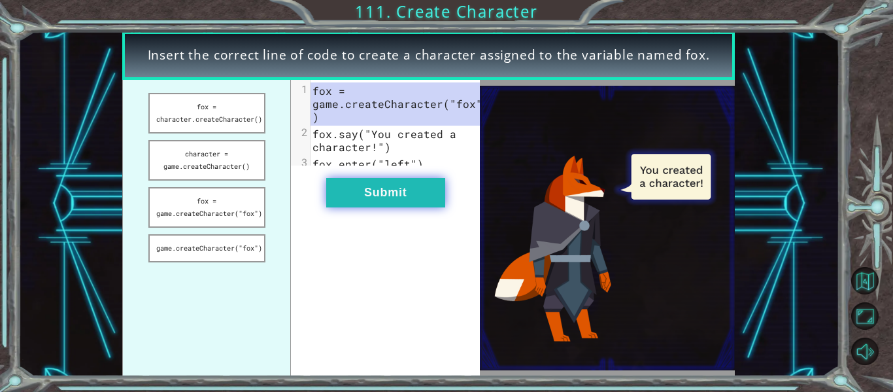
click at [391, 204] on button "Submit" at bounding box center [385, 192] width 119 height 29
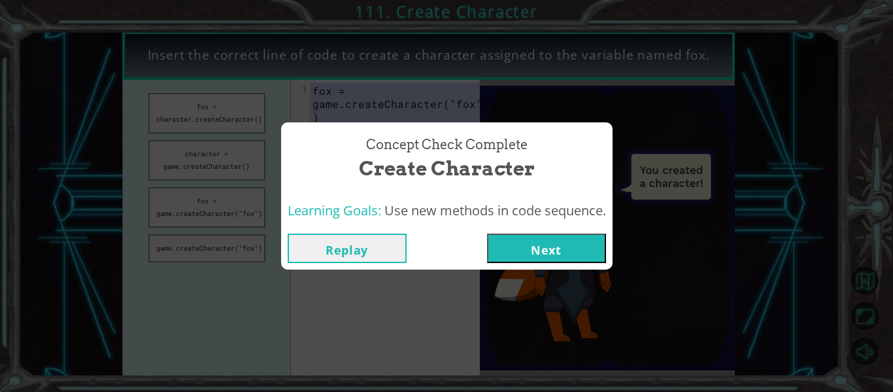
click at [544, 247] on button "Next" at bounding box center [546, 247] width 119 height 29
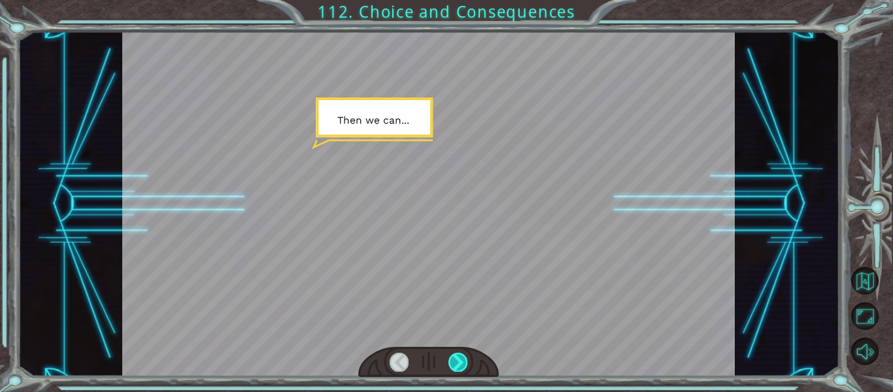
click at [456, 364] on div at bounding box center [458, 361] width 19 height 18
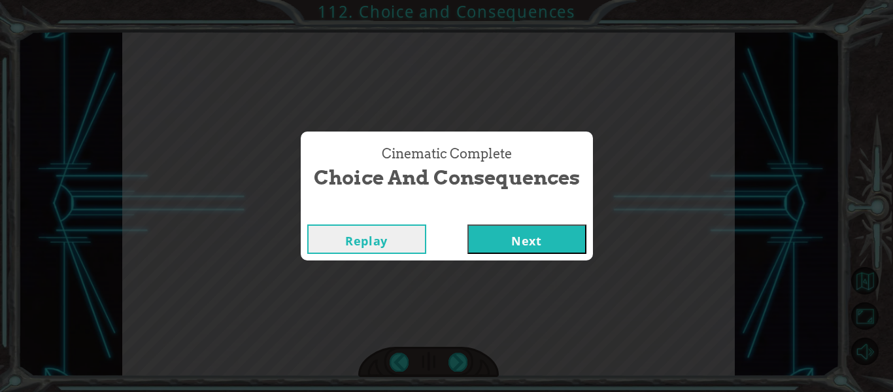
click at [509, 229] on button "Next" at bounding box center [527, 238] width 119 height 29
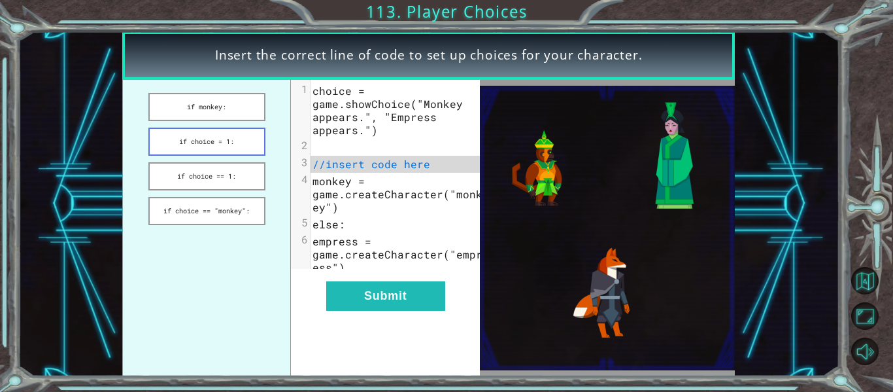
click at [230, 135] on button "if choice = 1:" at bounding box center [206, 142] width 117 height 28
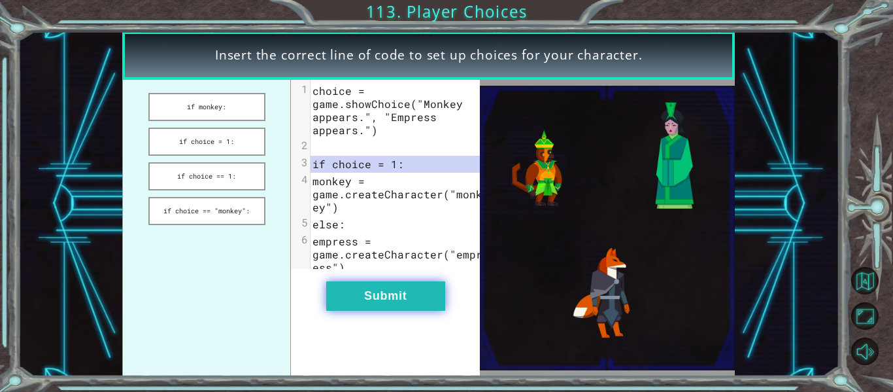
click at [375, 303] on button "Submit" at bounding box center [385, 295] width 119 height 29
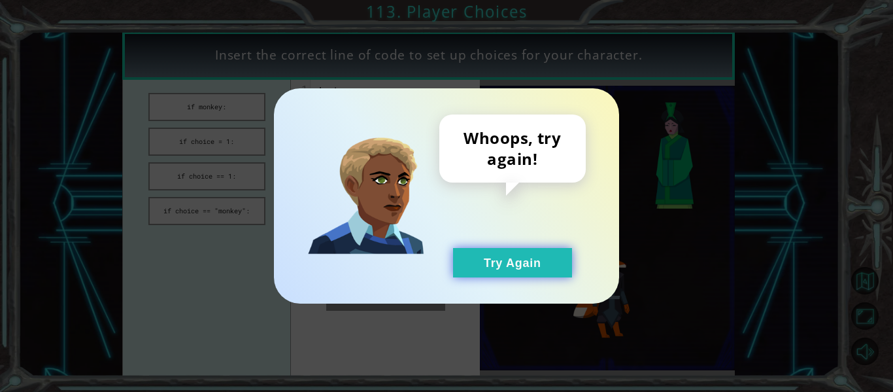
click at [530, 251] on button "Try Again" at bounding box center [512, 262] width 119 height 29
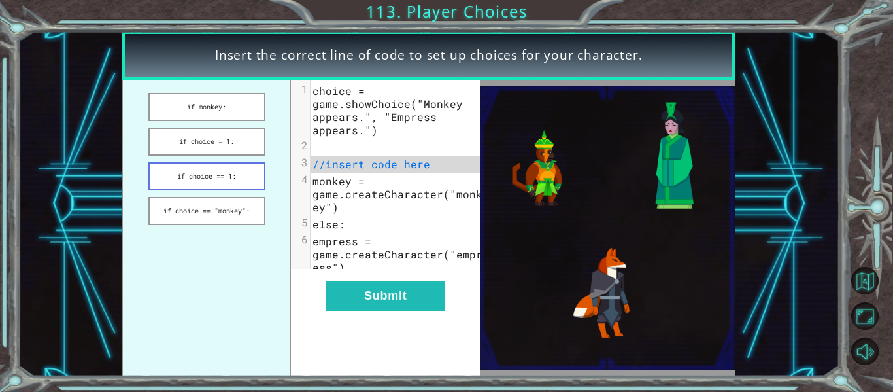
click at [216, 172] on button "if choice == 1:" at bounding box center [206, 176] width 117 height 28
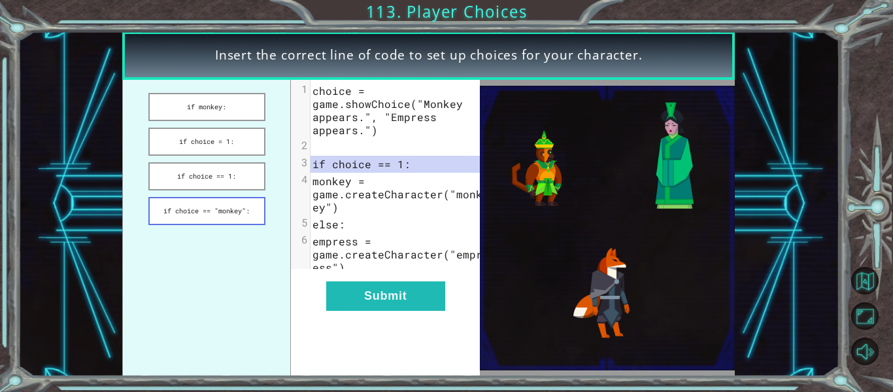
click at [228, 212] on button "if choice == "monkey":" at bounding box center [206, 211] width 117 height 28
click at [240, 173] on button "if choice == 1:" at bounding box center [206, 176] width 117 height 28
click at [390, 311] on button "Submit" at bounding box center [385, 295] width 119 height 29
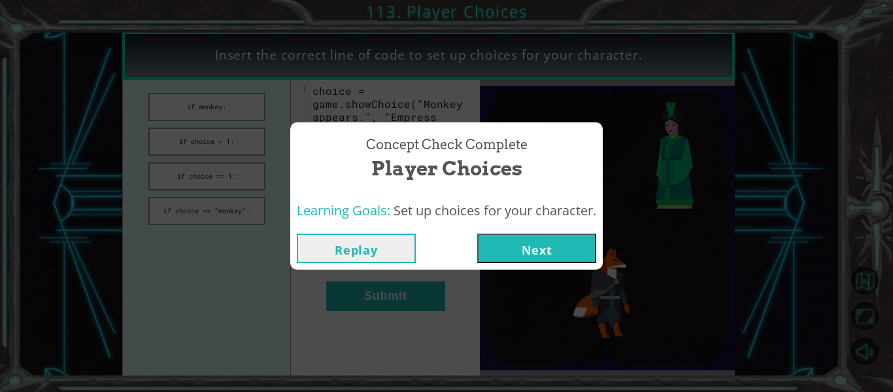
click at [511, 248] on button "Next" at bounding box center [536, 247] width 119 height 29
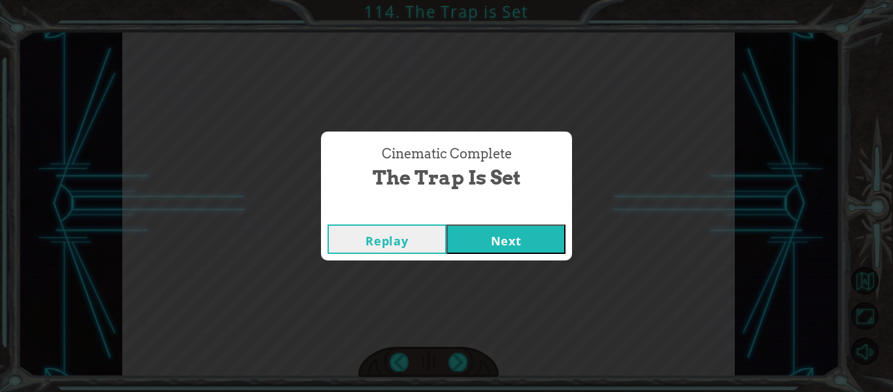
click at [511, 248] on button "Next" at bounding box center [506, 238] width 119 height 29
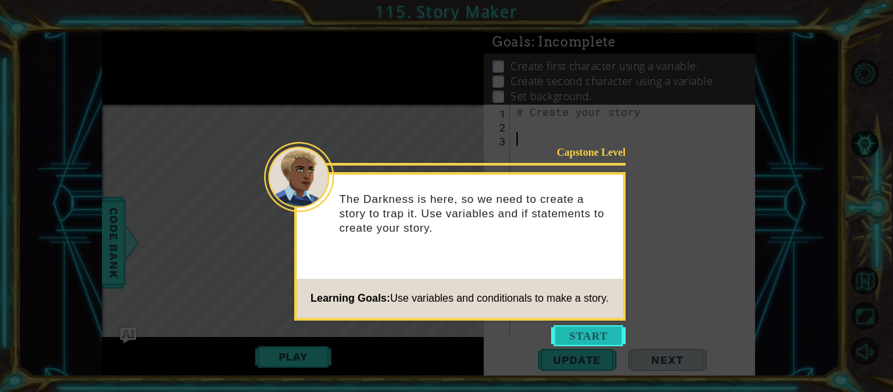
click at [583, 342] on button "Start" at bounding box center [588, 335] width 75 height 21
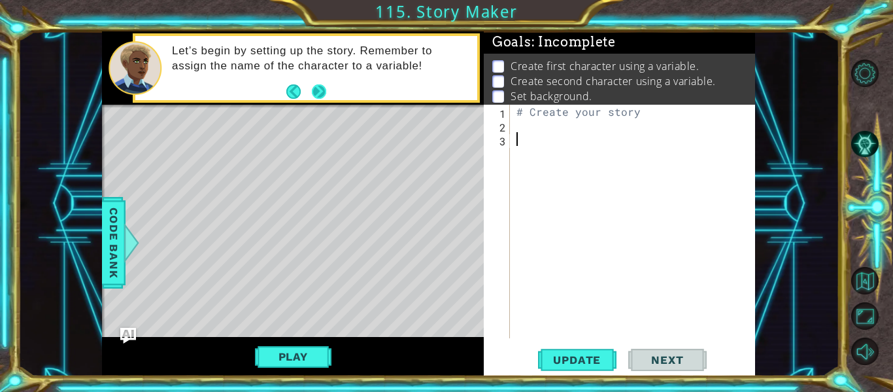
click at [317, 96] on button "Next" at bounding box center [319, 92] width 20 height 20
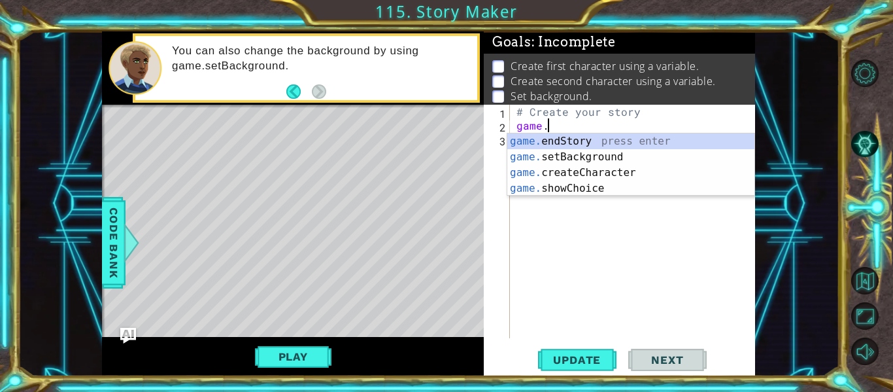
scroll to position [0, 1]
click at [597, 154] on div "game. endStory press enter game. setBackground press enter game. createCharacte…" at bounding box center [630, 180] width 247 height 94
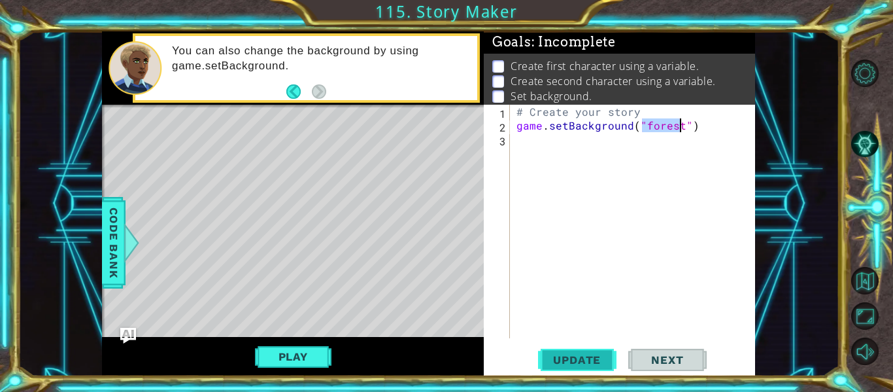
type textarea "game.setBackground("forest")"
click at [559, 360] on span "Update" at bounding box center [577, 359] width 74 height 13
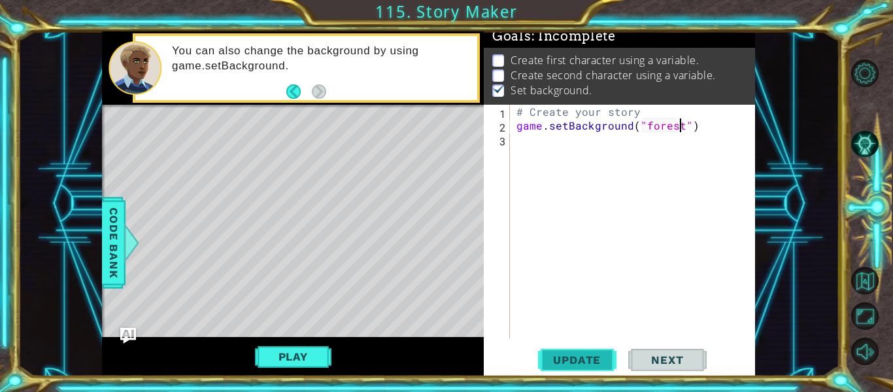
scroll to position [11, 0]
click at [300, 358] on button "Play" at bounding box center [293, 356] width 77 height 25
click at [121, 242] on span "Code Bank" at bounding box center [113, 243] width 21 height 80
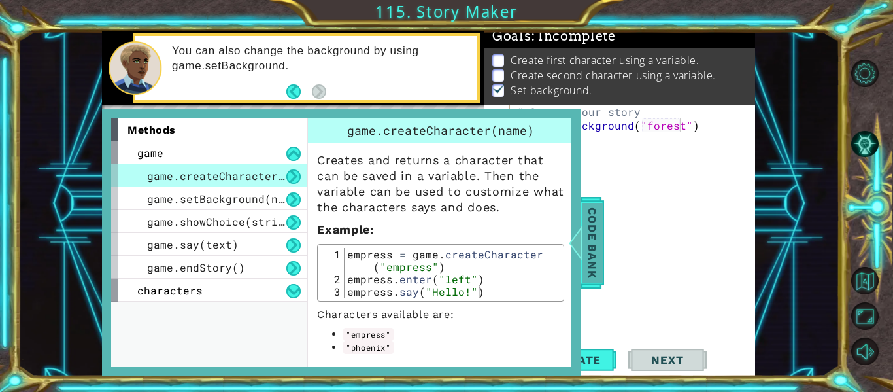
click at [594, 231] on span "Code Bank" at bounding box center [592, 243] width 21 height 80
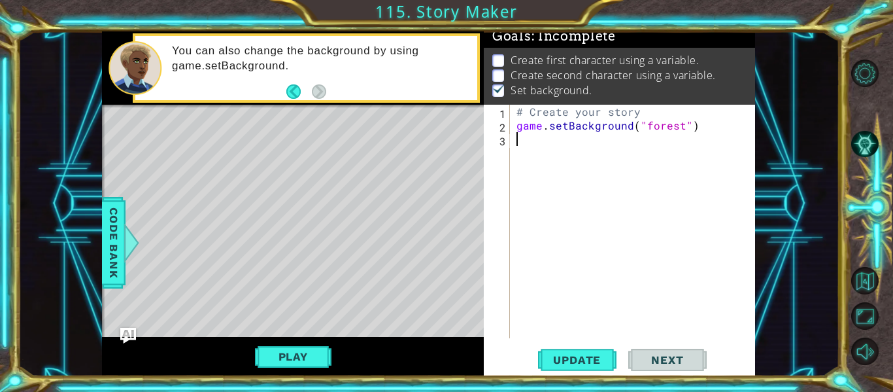
click at [521, 147] on div "# Create your story game . setBackground ( "forest" )" at bounding box center [636, 235] width 245 height 261
click at [114, 243] on span "Code Bank" at bounding box center [113, 243] width 21 height 80
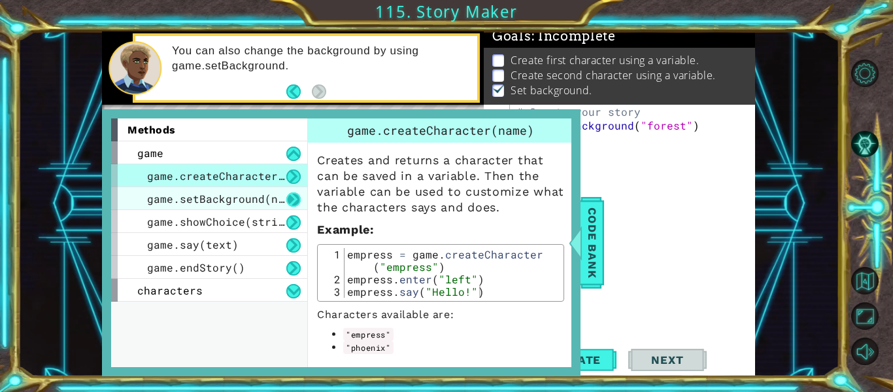
click at [290, 203] on button at bounding box center [293, 199] width 14 height 14
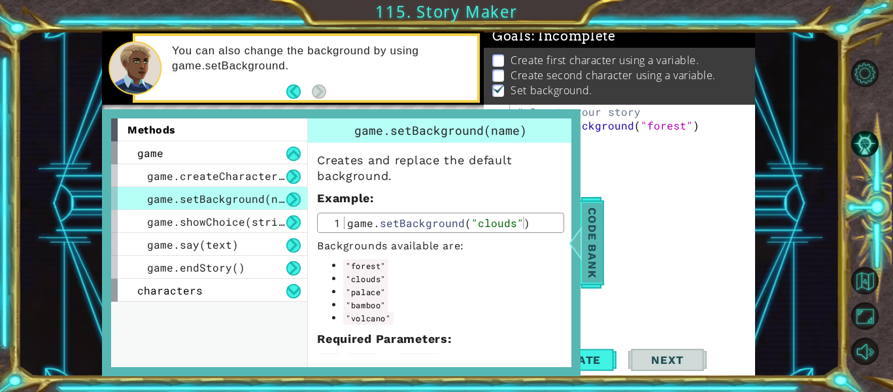
click at [592, 230] on span "Code Bank" at bounding box center [592, 243] width 21 height 80
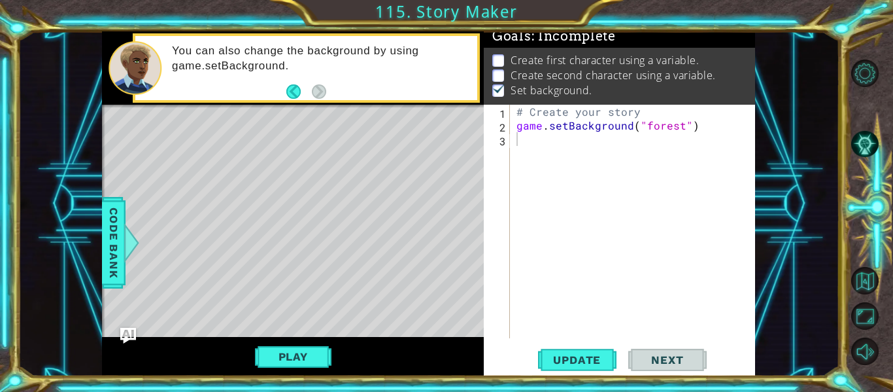
click at [679, 130] on div "# Create your story game . setBackground ( "forest" )" at bounding box center [636, 235] width 245 height 261
click at [562, 344] on div "game.setBackground("volcano") 1 2 3 # Create your story game . setBackground ( …" at bounding box center [619, 240] width 271 height 271
click at [574, 364] on span "Update" at bounding box center [577, 359] width 74 height 13
click at [300, 352] on button "Play" at bounding box center [293, 356] width 77 height 25
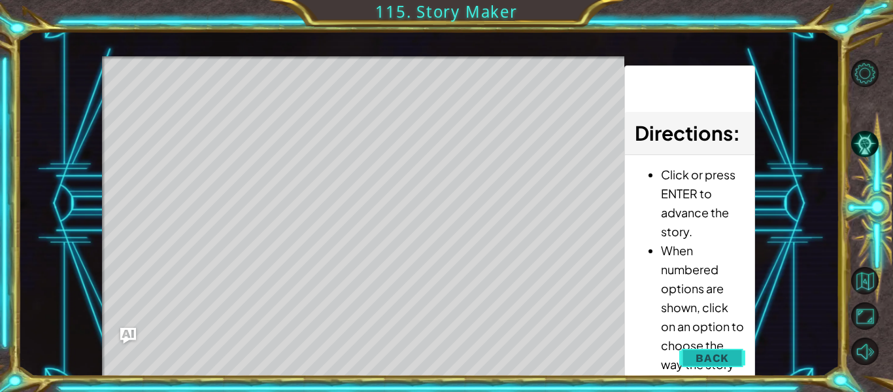
click at [701, 354] on span "Back" at bounding box center [712, 357] width 33 height 13
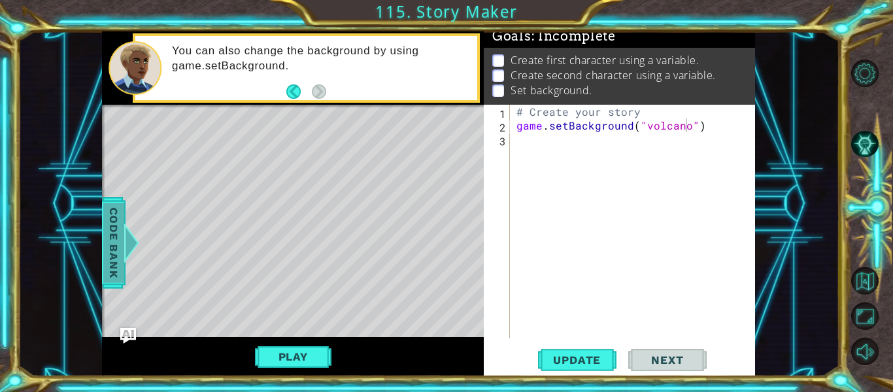
click at [114, 244] on span "Code Bank" at bounding box center [113, 243] width 21 height 80
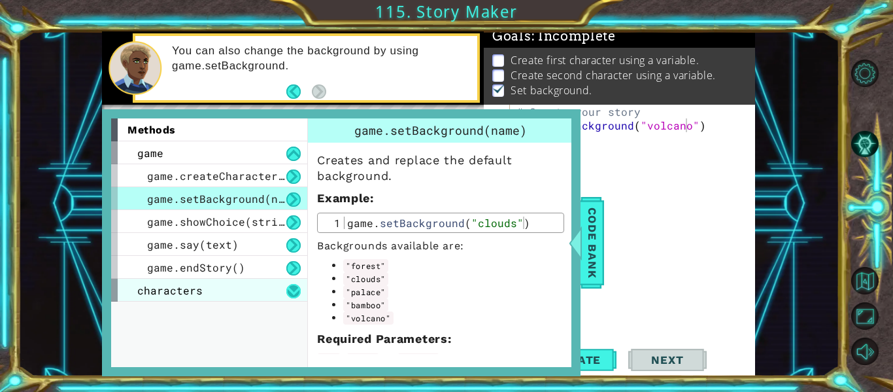
click at [289, 285] on button at bounding box center [293, 291] width 14 height 14
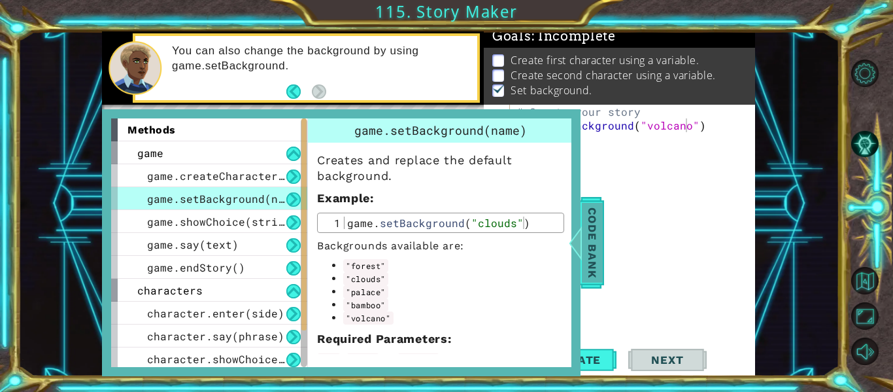
click at [583, 242] on div at bounding box center [576, 242] width 16 height 39
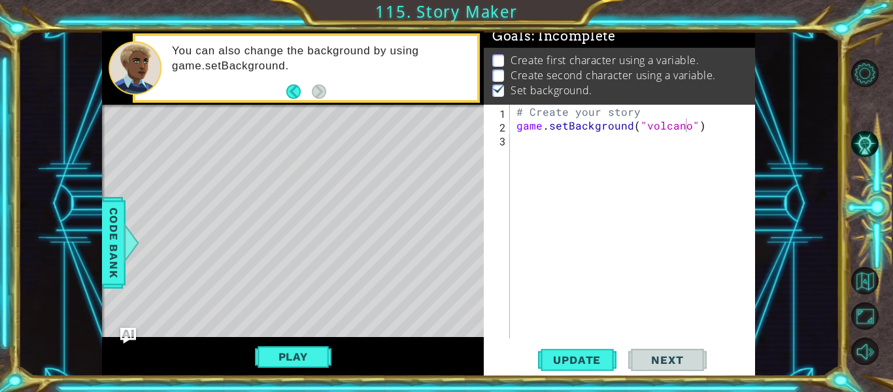
click at [686, 129] on div "# Create your story game . setBackground ( "volcano" )" at bounding box center [636, 235] width 245 height 261
type textarea "game.setBackground("palace")"
click at [551, 351] on button "Update" at bounding box center [577, 360] width 78 height 27
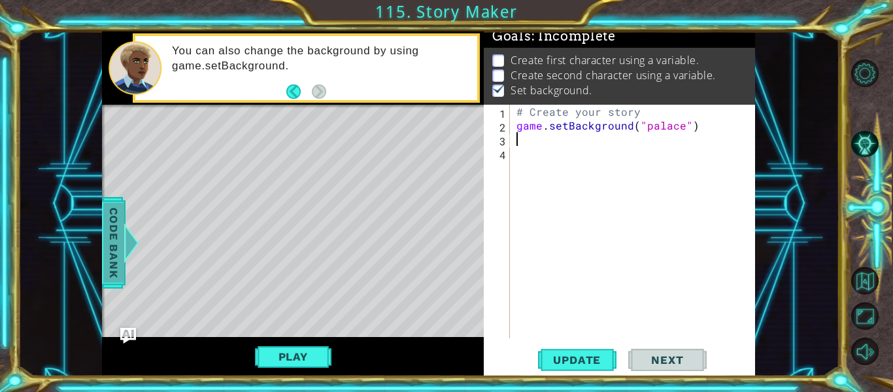
click at [103, 259] on span "Code Bank" at bounding box center [113, 243] width 21 height 80
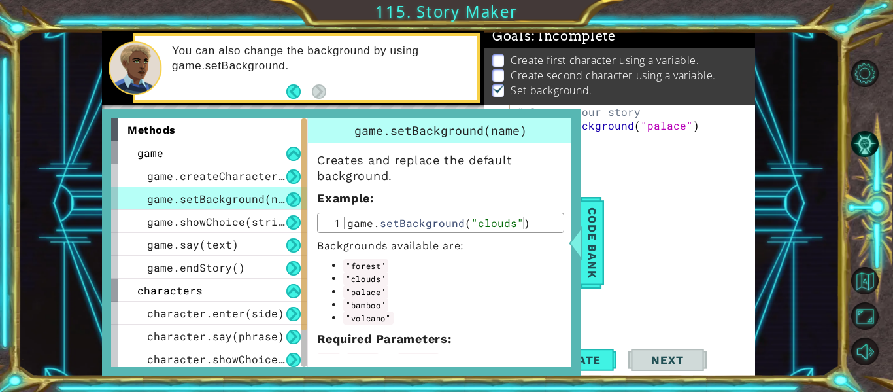
scroll to position [49, 0]
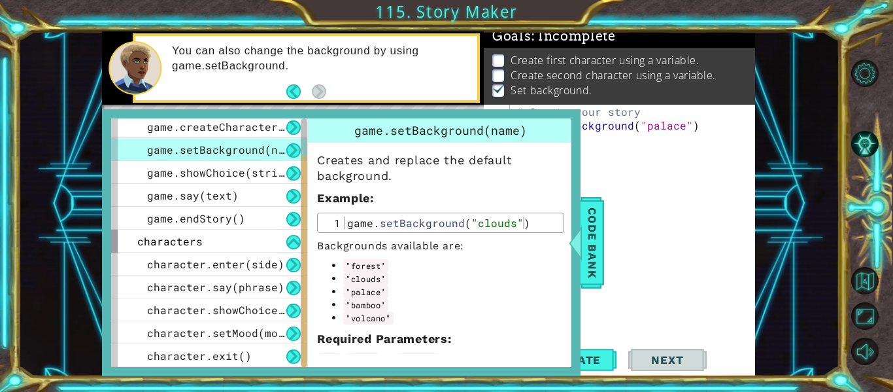
drag, startPoint x: 305, startPoint y: 185, endPoint x: 306, endPoint y: 269, distance: 84.4
click at [306, 269] on div at bounding box center [303, 261] width 5 height 212
click at [292, 335] on button at bounding box center [293, 333] width 14 height 14
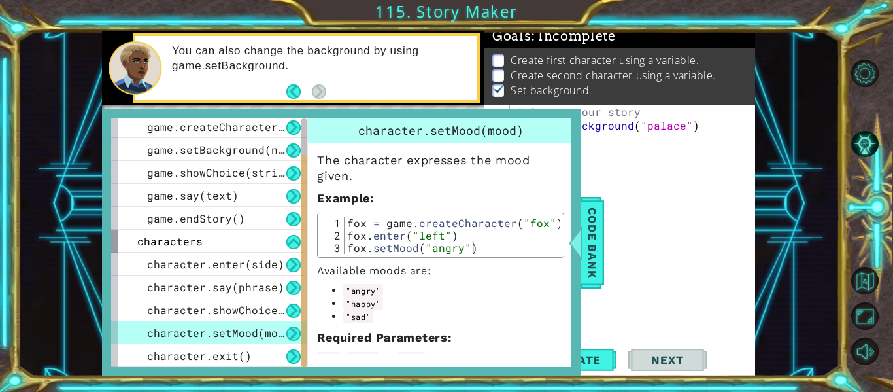
click at [292, 335] on button at bounding box center [293, 333] width 14 height 14
click at [592, 241] on span "Code Bank" at bounding box center [592, 243] width 21 height 80
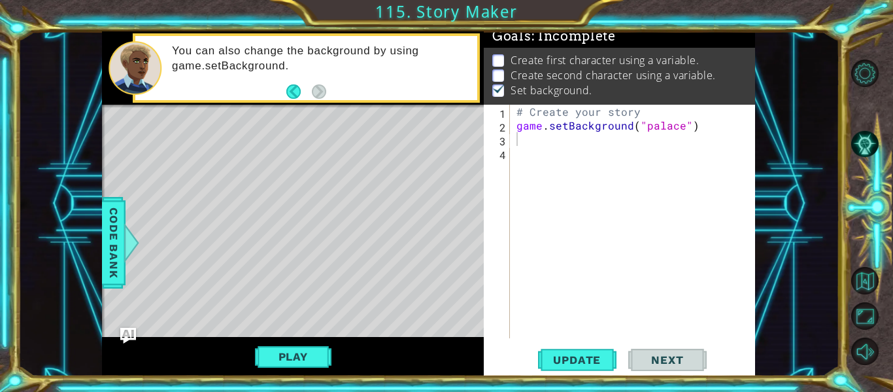
click at [519, 141] on div "# Create your story game . setBackground ( "palace" )" at bounding box center [636, 235] width 245 height 261
type textarea "h"
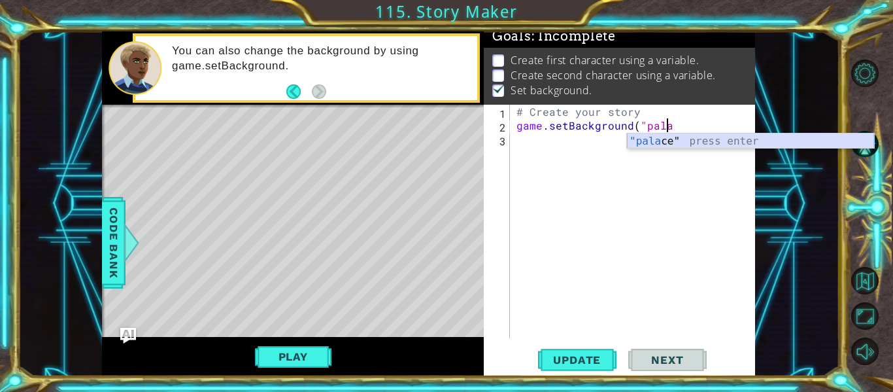
click at [639, 146] on div ""pala ce" press enter" at bounding box center [750, 156] width 247 height 47
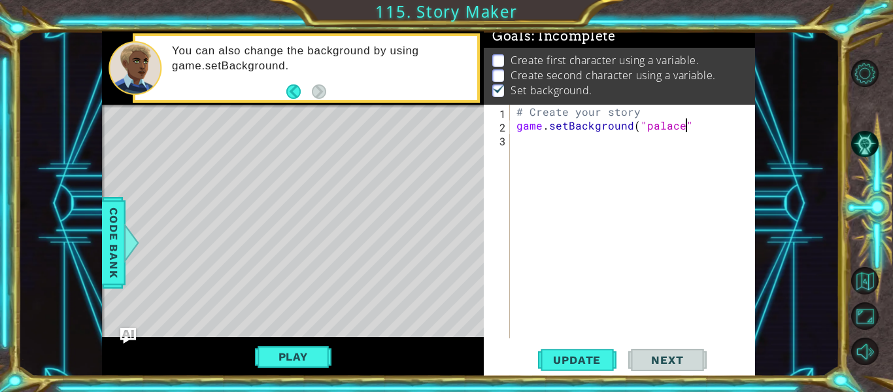
scroll to position [0, 10]
type textarea "game.setBackground("palace")"
click at [126, 233] on div at bounding box center [132, 242] width 16 height 39
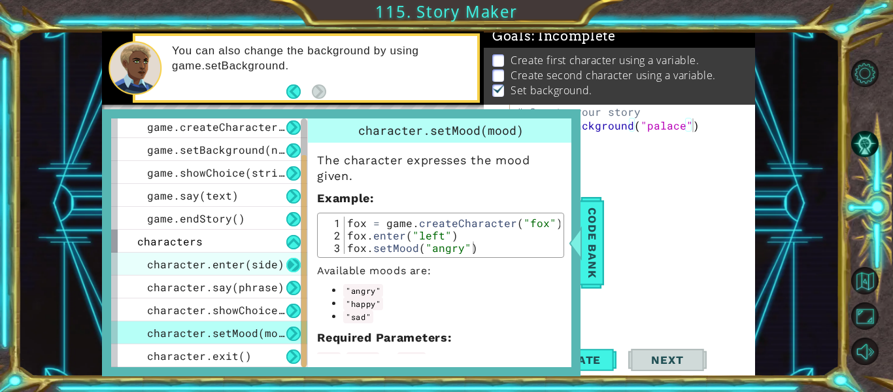
click at [289, 264] on button at bounding box center [293, 265] width 14 height 14
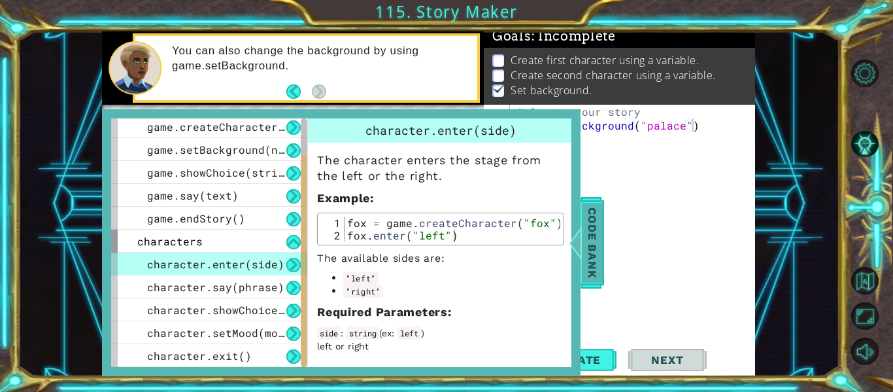
click at [586, 231] on span "Code Bank" at bounding box center [592, 243] width 21 height 80
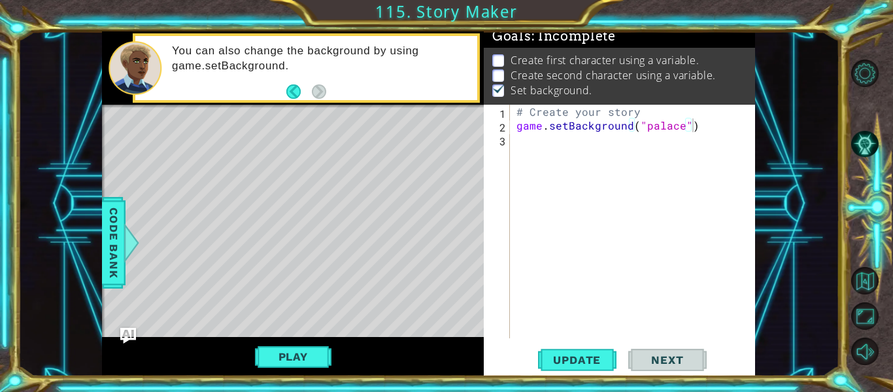
click at [524, 145] on div "# Create your story game . setBackground ( "palace" )" at bounding box center [636, 235] width 245 height 261
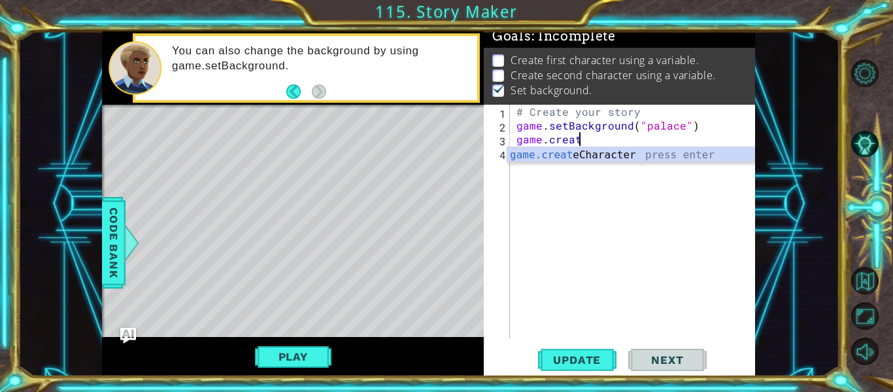
scroll to position [0, 4]
click at [581, 158] on div "game.create Character press enter" at bounding box center [630, 170] width 247 height 47
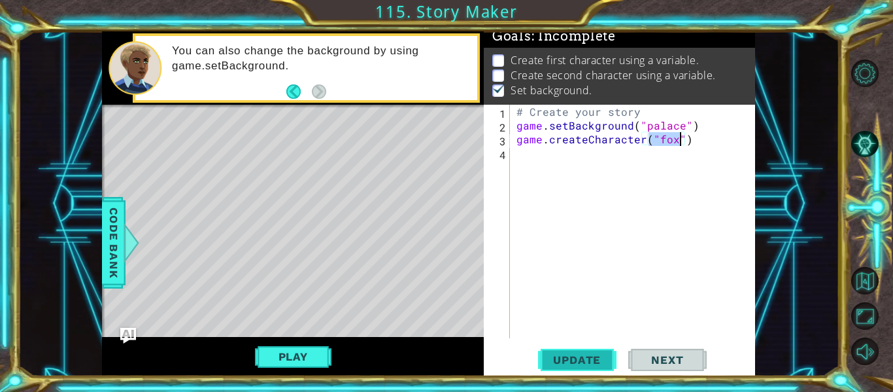
type textarea "game.createCharacter("fox")"
click at [561, 364] on span "Update" at bounding box center [577, 359] width 74 height 13
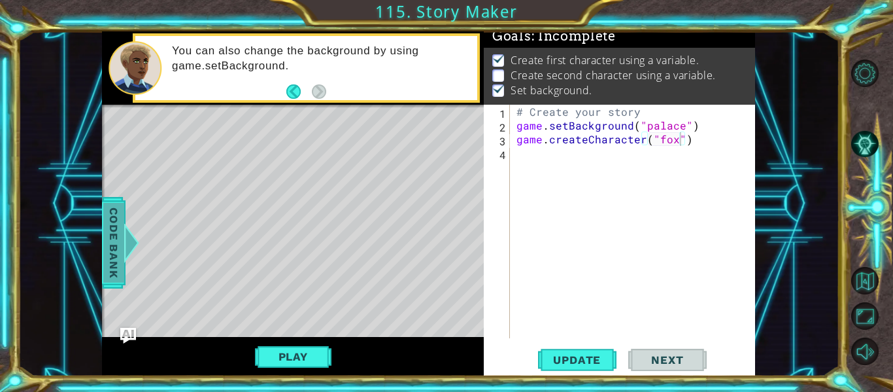
click at [105, 247] on span "Code Bank" at bounding box center [113, 243] width 21 height 80
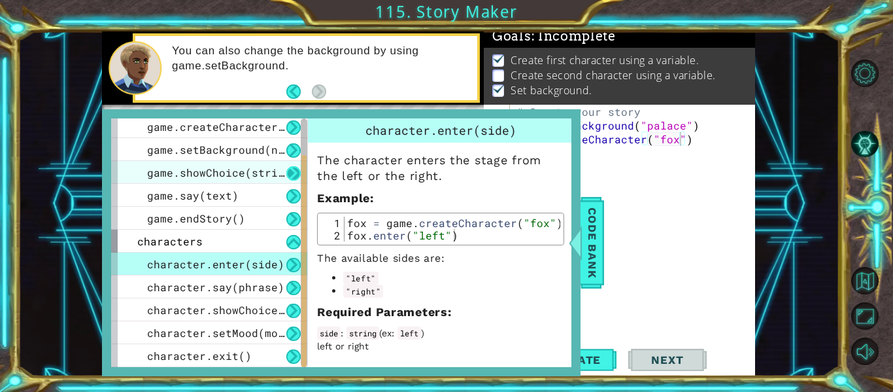
click at [294, 173] on button at bounding box center [293, 173] width 14 height 14
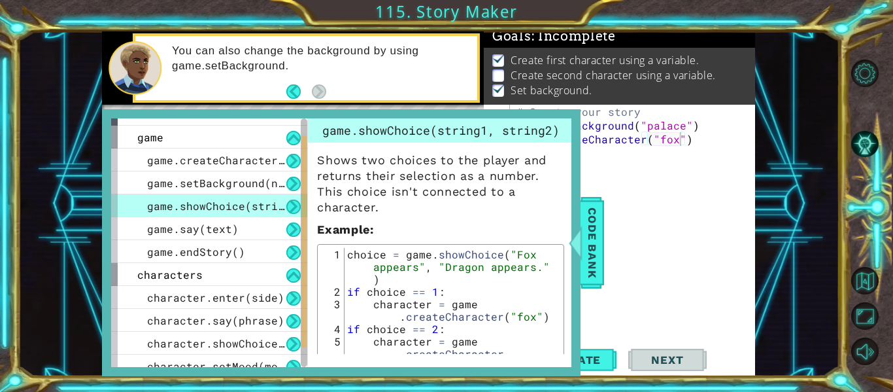
scroll to position [12, 0]
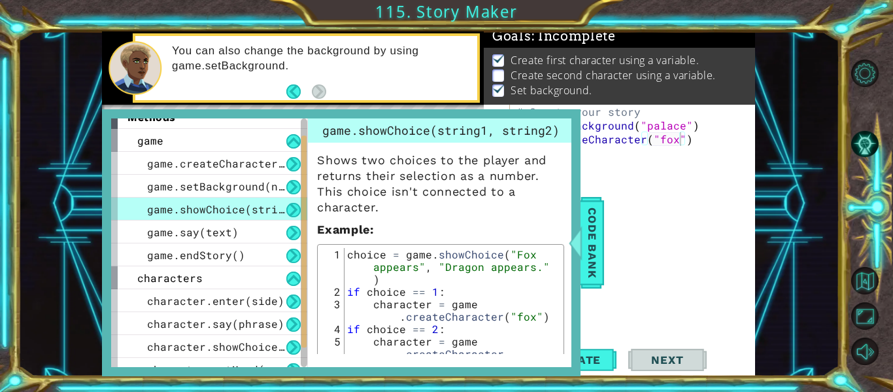
drag, startPoint x: 305, startPoint y: 219, endPoint x: 308, endPoint y: 192, distance: 27.6
click at [308, 192] on div "methods game game.createCharacter(name) game.setBackground(name) game.showChoic…" at bounding box center [341, 242] width 460 height 248
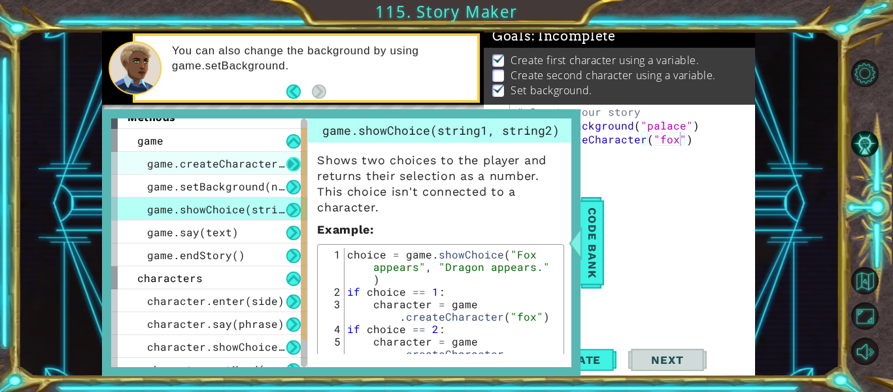
click at [295, 165] on button at bounding box center [293, 164] width 14 height 14
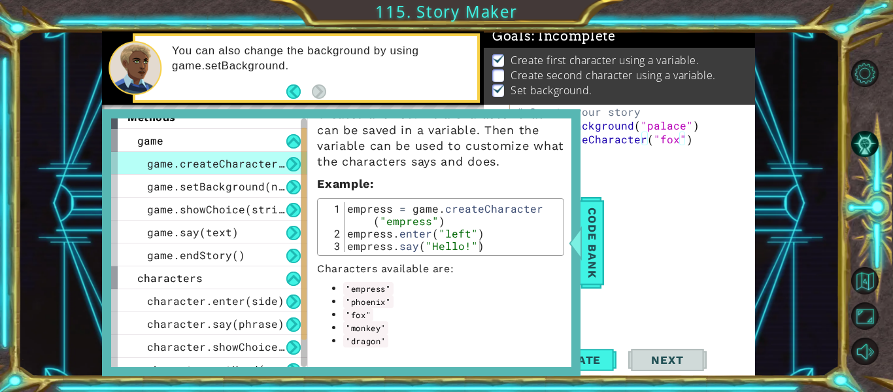
scroll to position [0, 0]
click at [689, 235] on div "# Create your story game . setBackground ( "palace" ) game . createCharacter ( …" at bounding box center [636, 235] width 245 height 261
click at [594, 264] on span "Code Bank" at bounding box center [592, 243] width 21 height 80
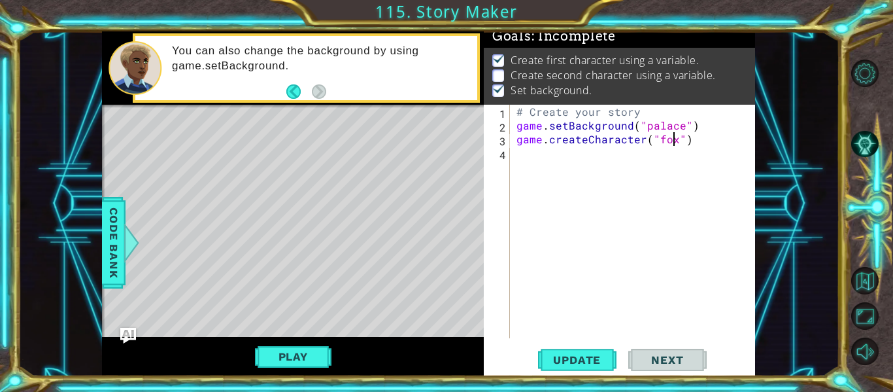
click at [672, 141] on div "# Create your story game . setBackground ( "palace" ) game . createCharacter ( …" at bounding box center [636, 235] width 245 height 261
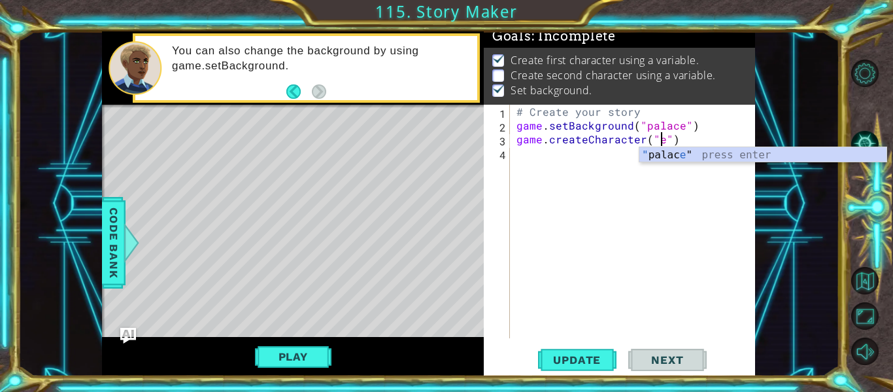
scroll to position [0, 10]
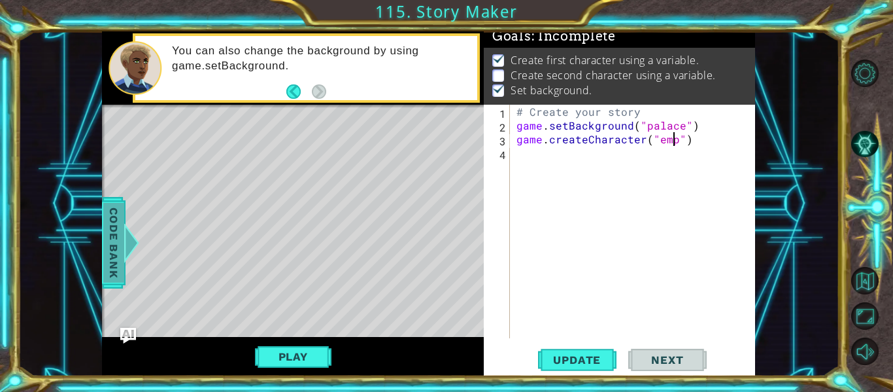
click at [121, 242] on span "Code Bank" at bounding box center [113, 243] width 21 height 80
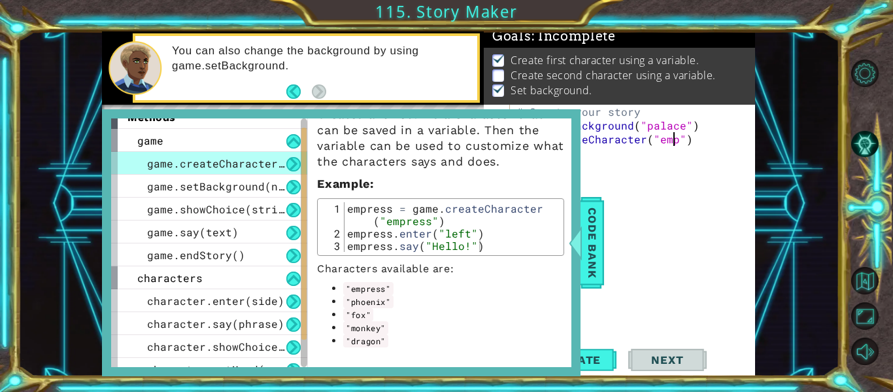
click at [674, 139] on div "# Create your story game . setBackground ( "palace" ) game . createCharacter ( …" at bounding box center [636, 235] width 245 height 261
type textarea "game.createCharacter("empress")"
click at [602, 237] on span "Code Bank" at bounding box center [592, 243] width 21 height 80
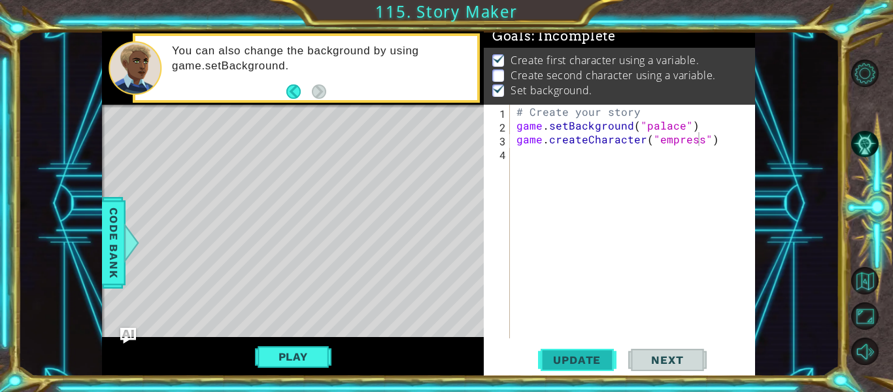
click at [579, 365] on span "Update" at bounding box center [577, 359] width 74 height 13
click at [522, 160] on div "# Create your story game . setBackground ( "palace" ) game . createCharacter ( …" at bounding box center [636, 235] width 245 height 261
click at [117, 247] on span "Code Bank" at bounding box center [113, 243] width 21 height 80
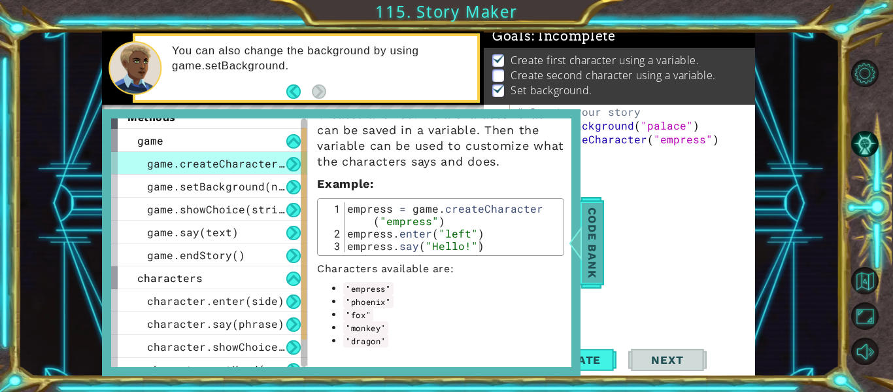
click at [591, 207] on span "Code Bank" at bounding box center [592, 243] width 21 height 80
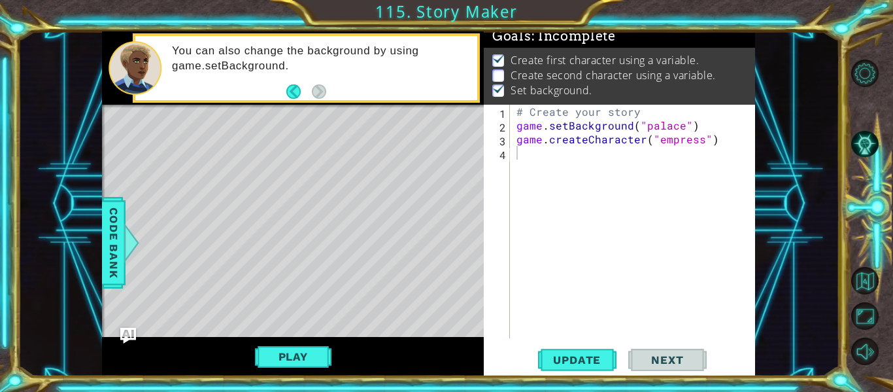
click at [522, 158] on div "# Create your story game . setBackground ( "palace" ) game . createCharacter ( …" at bounding box center [636, 235] width 245 height 261
type textarea "character."
click at [125, 249] on div at bounding box center [132, 242] width 16 height 39
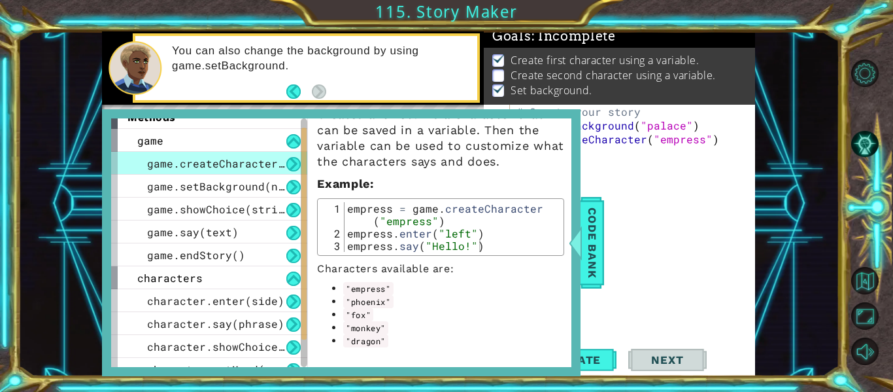
click at [584, 170] on div "# Create your story game . setBackground ( "palace" ) game . createCharacter ( …" at bounding box center [636, 235] width 245 height 261
click at [589, 225] on span "Code Bank" at bounding box center [592, 243] width 21 height 80
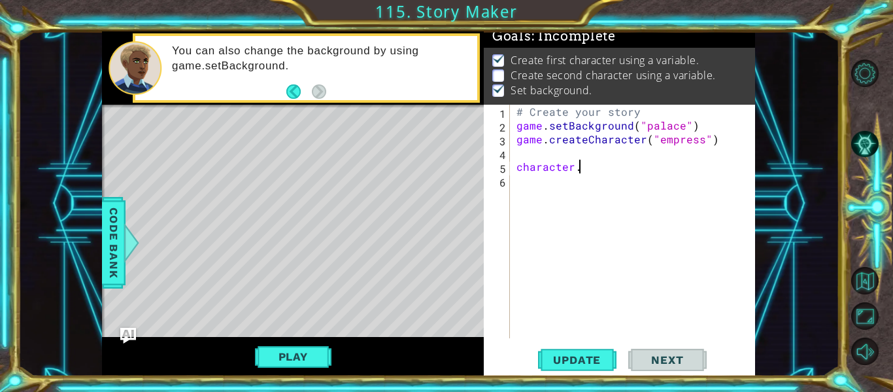
click at [581, 171] on div "# Create your story game . setBackground ( "palace" ) game . createCharacter ( …" at bounding box center [636, 235] width 245 height 261
click at [113, 254] on span "Code Bank" at bounding box center [113, 243] width 21 height 80
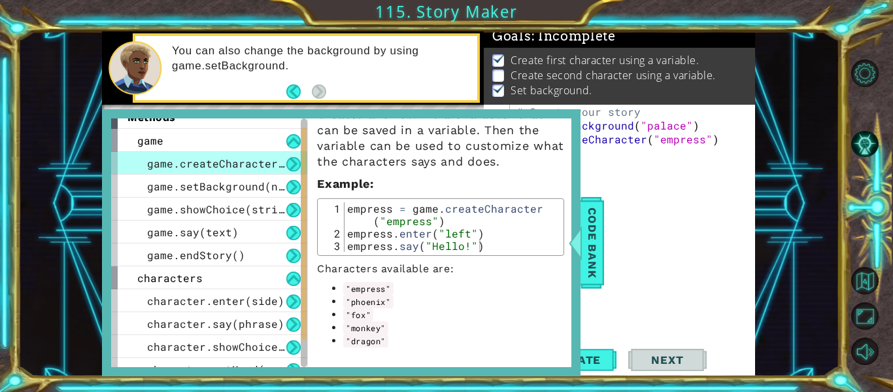
scroll to position [0, 0]
click at [609, 203] on div "# Create your story game . setBackground ( "palace" ) game . createCharacter ( …" at bounding box center [636, 235] width 245 height 261
type textarea "enter"
click at [296, 300] on button at bounding box center [293, 301] width 14 height 14
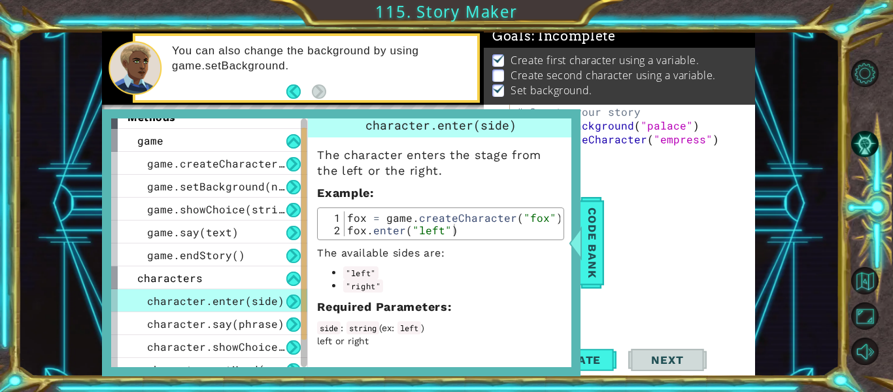
scroll to position [0, 0]
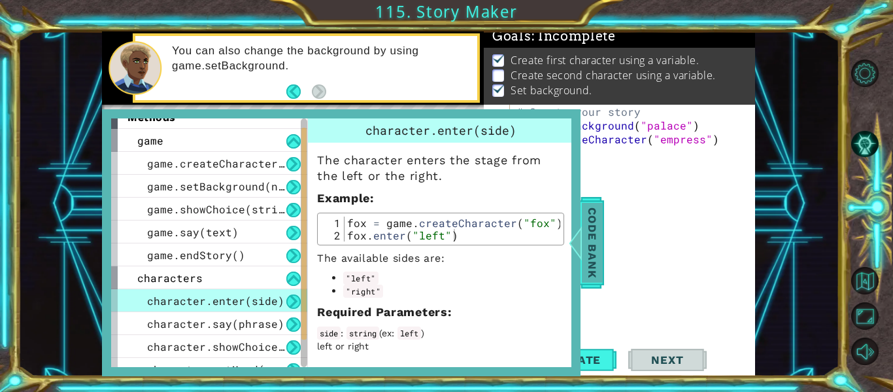
click at [591, 241] on span "Code Bank" at bounding box center [592, 243] width 21 height 80
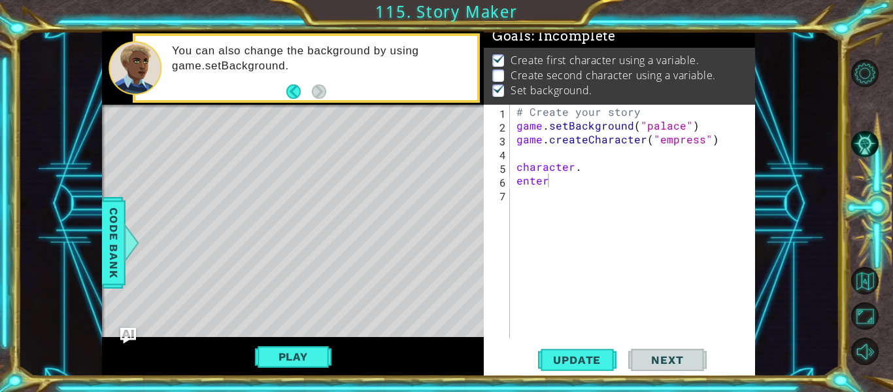
click at [554, 180] on div "# Create your story game . setBackground ( "palace" ) game . createCharacter ( …" at bounding box center [636, 235] width 245 height 261
type textarea "e"
click at [583, 167] on div "# Create your story game . setBackground ( "palace" ) game . createCharacter ( …" at bounding box center [636, 235] width 245 height 261
click at [587, 353] on span "Update" at bounding box center [577, 359] width 74 height 13
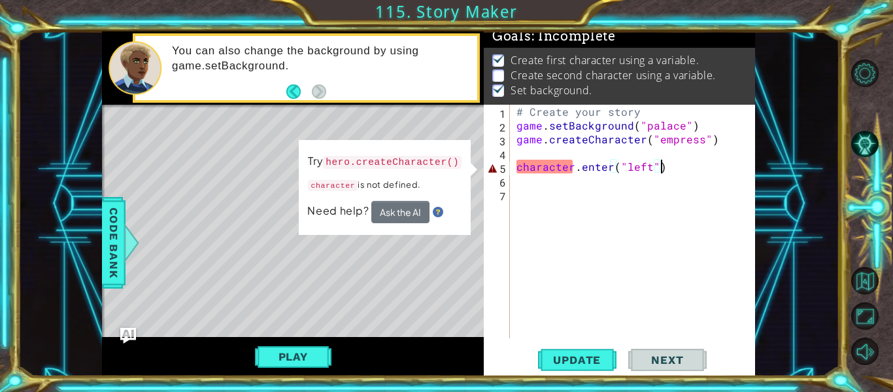
click at [572, 168] on div "# Create your story game . setBackground ( "palace" ) game . createCharacter ( …" at bounding box center [636, 235] width 245 height 261
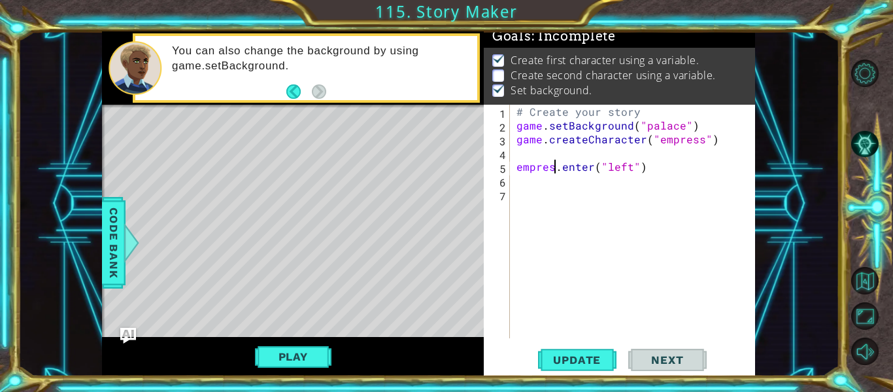
scroll to position [0, 3]
click at [583, 360] on span "Update" at bounding box center [577, 359] width 74 height 13
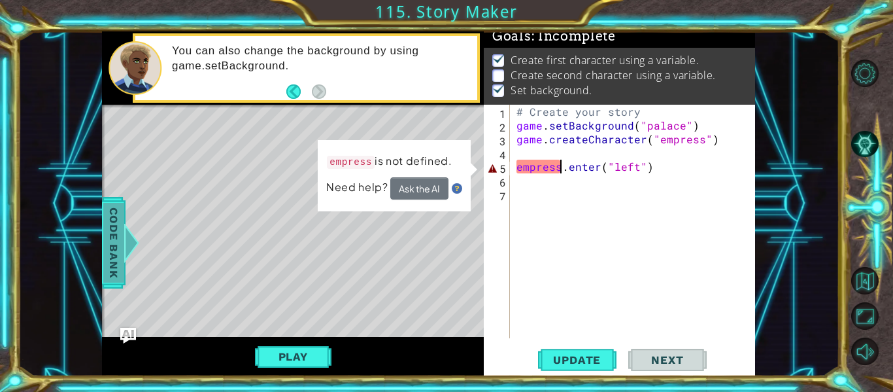
click at [130, 248] on div at bounding box center [132, 242] width 16 height 39
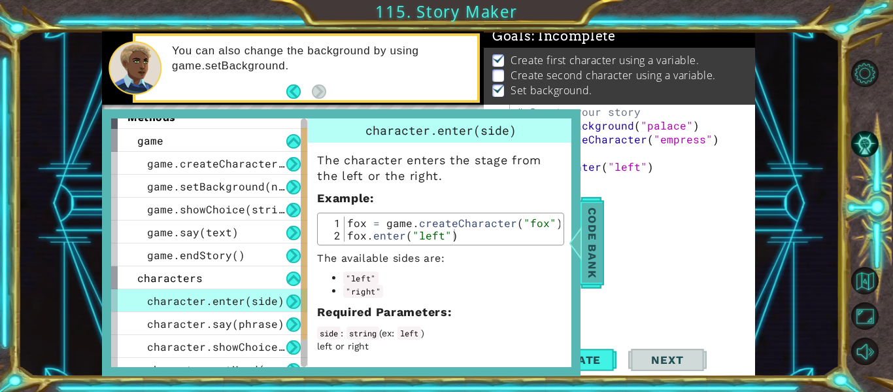
click at [594, 282] on span "Code Bank" at bounding box center [592, 243] width 21 height 80
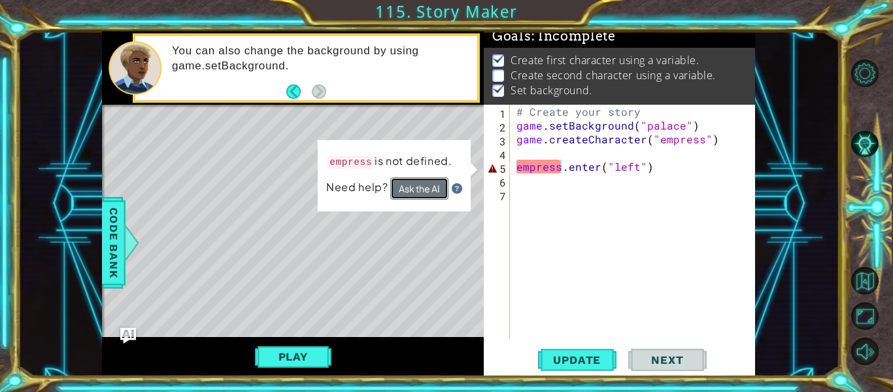
click at [400, 192] on button "Ask the AI" at bounding box center [419, 188] width 58 height 22
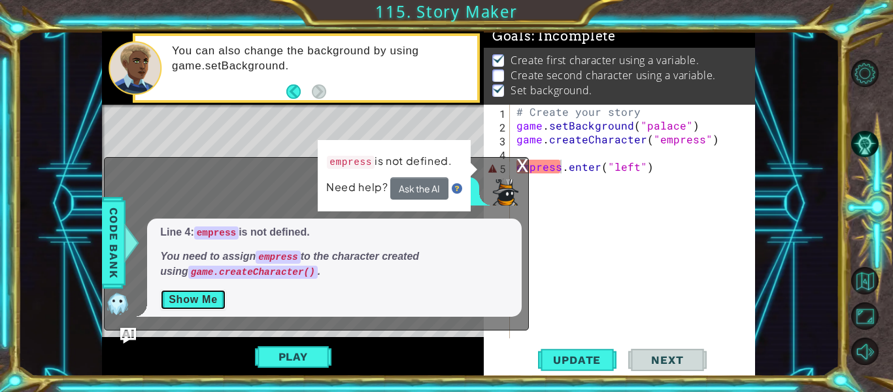
click at [189, 300] on button "Show Me" at bounding box center [193, 299] width 66 height 21
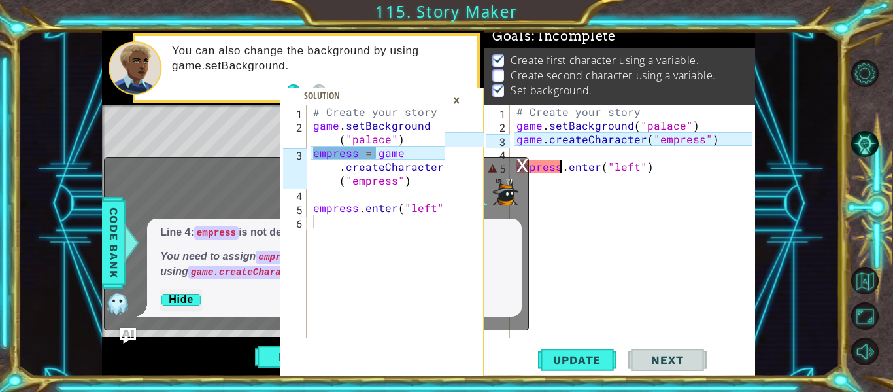
click at [708, 139] on div "# Create your story game . setBackground ( "palace" ) game . createCharacter ( …" at bounding box center [636, 235] width 245 height 261
click at [516, 141] on div "# Create your story game . setBackground ( "palace" ) game . createCharacter ( …" at bounding box center [636, 235] width 245 height 261
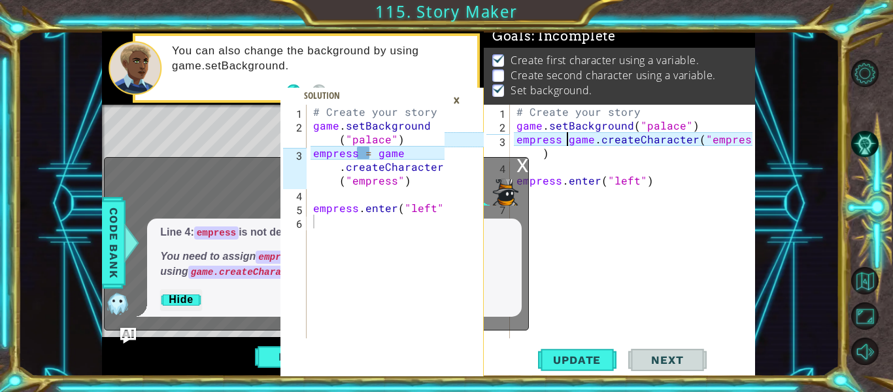
scroll to position [0, 4]
type textarea "empress = game.createCharacter("empress")"
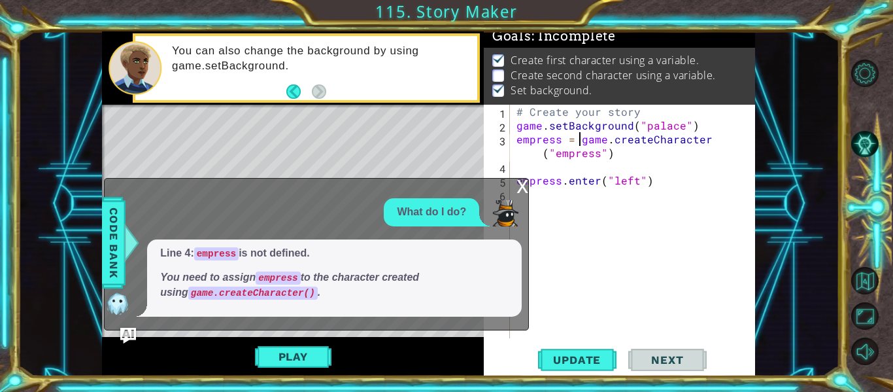
click at [596, 280] on div "# Create your story game . setBackground ( "palace" ) empress = game . createCh…" at bounding box center [636, 235] width 245 height 261
click at [517, 188] on div "x" at bounding box center [523, 185] width 12 height 13
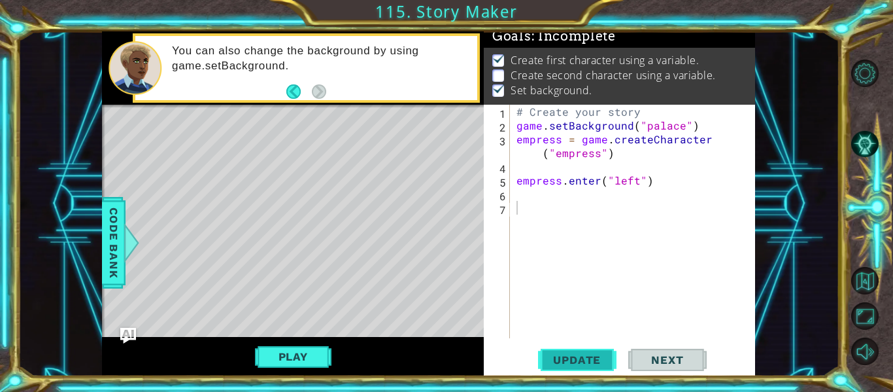
click at [570, 363] on span "Update" at bounding box center [577, 359] width 74 height 13
click at [565, 354] on span "Update" at bounding box center [577, 359] width 74 height 13
click at [289, 357] on button "Play" at bounding box center [293, 356] width 77 height 25
click at [517, 197] on div "# Create your story game . setBackground ( "palace" ) empress = game . createCh…" at bounding box center [636, 235] width 245 height 261
click at [114, 254] on span "Code Bank" at bounding box center [113, 243] width 21 height 80
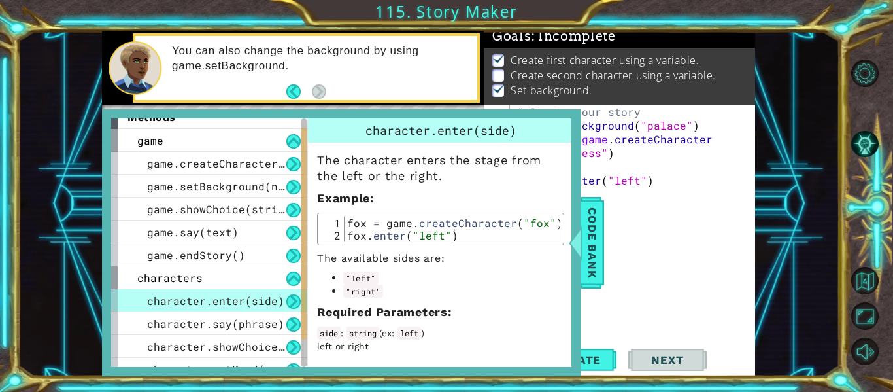
scroll to position [49, 0]
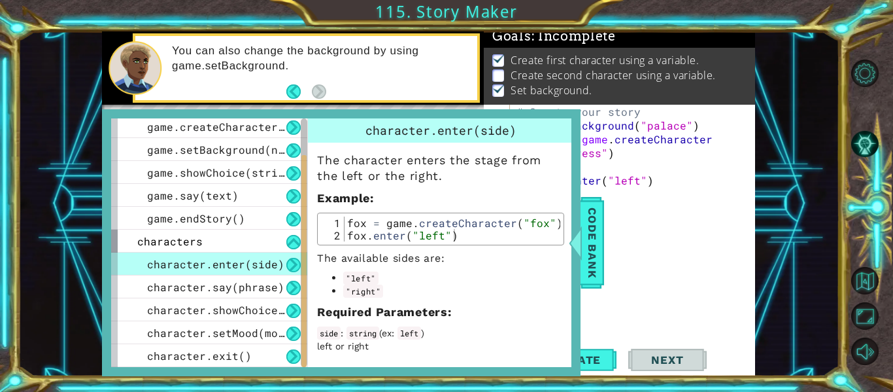
drag, startPoint x: 304, startPoint y: 245, endPoint x: 301, endPoint y: 324, distance: 79.8
click at [301, 324] on div at bounding box center [304, 242] width 7 height 248
click at [294, 333] on button at bounding box center [293, 333] width 14 height 14
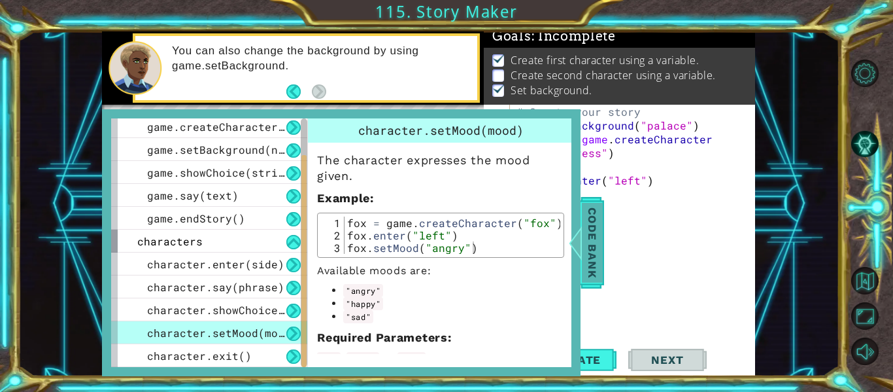
click at [596, 227] on span "Code Bank" at bounding box center [592, 243] width 21 height 80
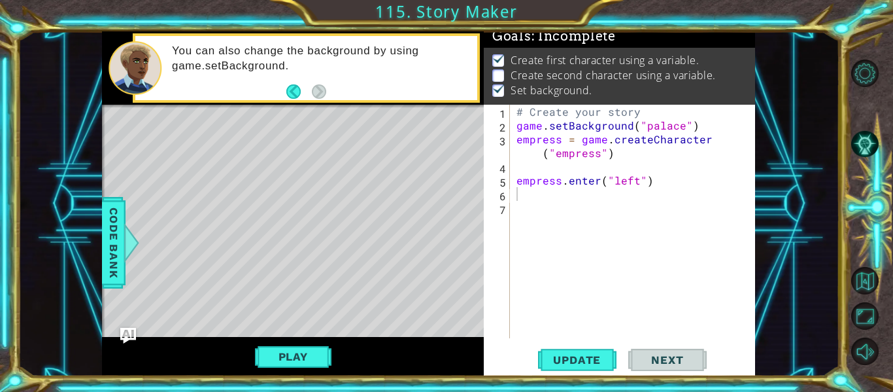
click at [521, 199] on div "# Create your story game . setBackground ( "palace" ) empress = game . createCh…" at bounding box center [636, 235] width 245 height 261
click at [105, 247] on span "Code Bank" at bounding box center [113, 243] width 21 height 80
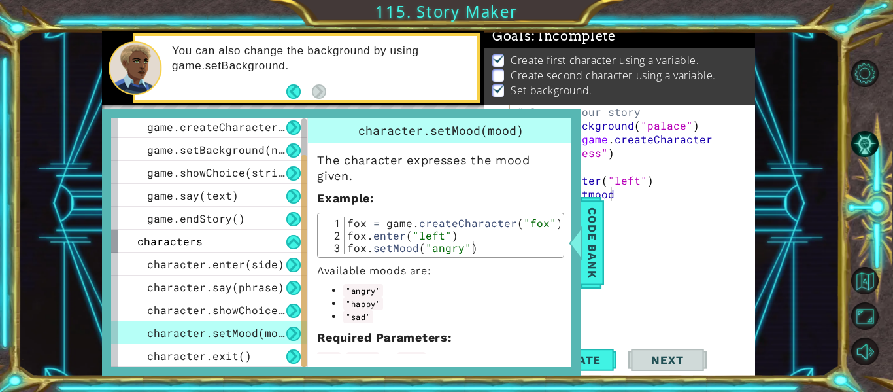
click at [290, 328] on button at bounding box center [293, 333] width 14 height 14
click at [590, 244] on span "Code Bank" at bounding box center [592, 243] width 21 height 80
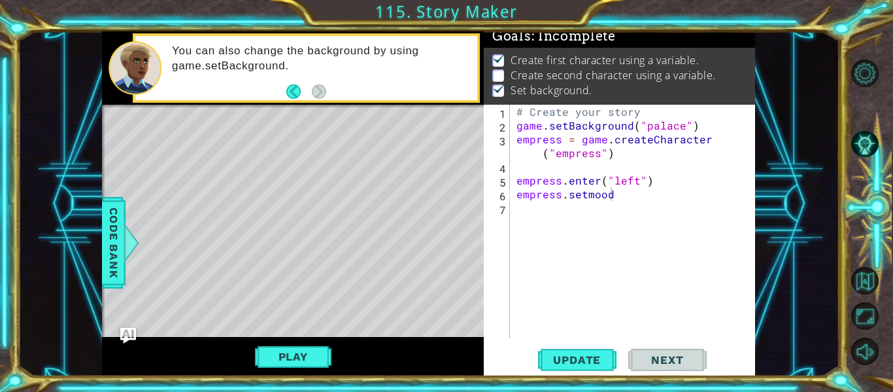
click at [614, 207] on div "# Create your story game . setBackground ( "palace" ) empress = game . createCh…" at bounding box center [636, 235] width 245 height 261
click at [615, 192] on div "# Create your story game . setBackground ( "palace" ) empress = game . createCh…" at bounding box center [633, 221] width 239 height 233
click at [591, 361] on span "Update" at bounding box center [577, 359] width 74 height 13
click at [305, 350] on button "Play" at bounding box center [293, 356] width 77 height 25
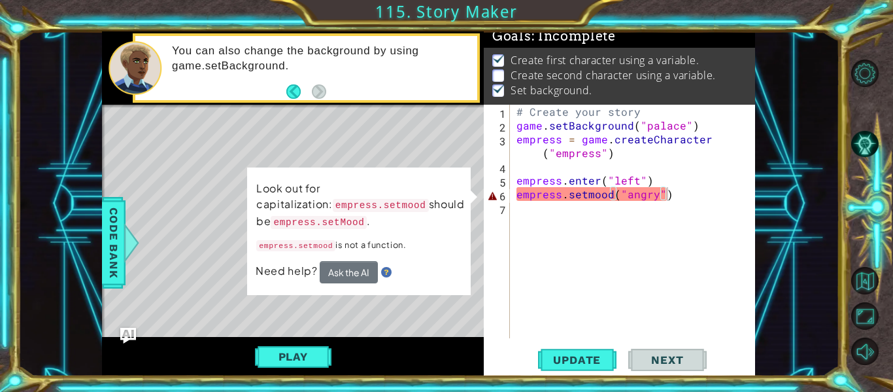
scroll to position [11, 0]
click at [347, 271] on button "Ask the AI" at bounding box center [349, 272] width 58 height 22
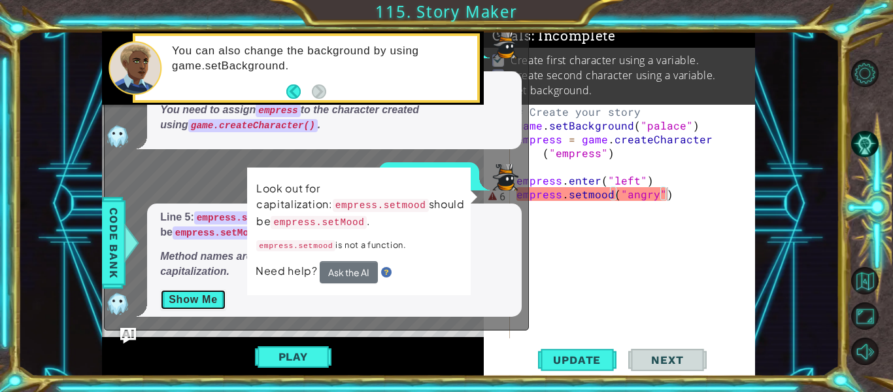
click at [218, 296] on button "Show Me" at bounding box center [193, 299] width 66 height 21
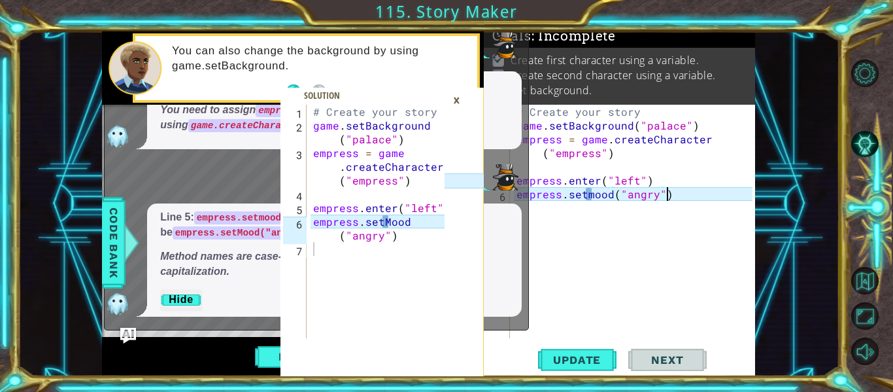
click at [589, 200] on div "# Create your story game . setBackground ( "palace" ) empress = game . createCh…" at bounding box center [636, 235] width 245 height 261
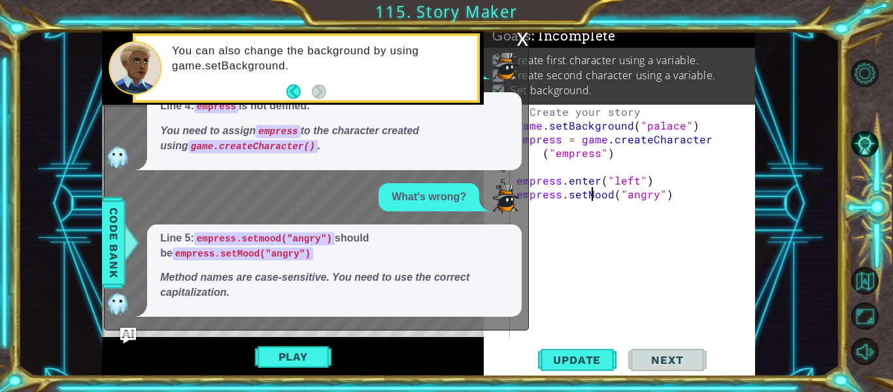
scroll to position [0, 5]
click at [579, 364] on span "Update" at bounding box center [577, 359] width 74 height 13
click at [526, 38] on div "x" at bounding box center [523, 37] width 12 height 13
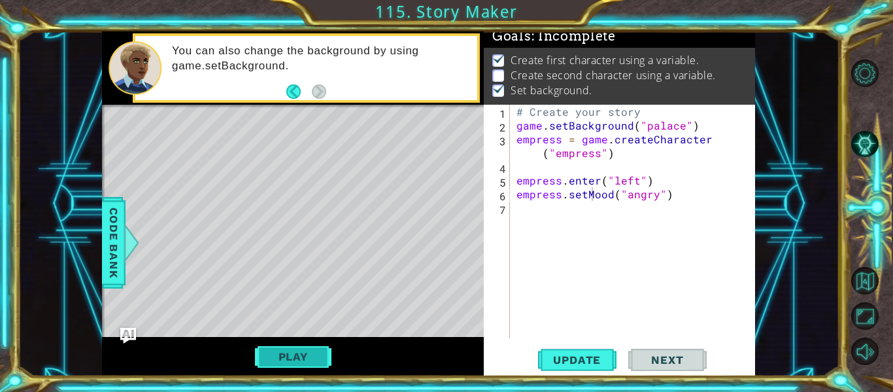
click at [287, 357] on button "Play" at bounding box center [293, 356] width 77 height 25
click at [112, 236] on span "Code Bank" at bounding box center [113, 243] width 21 height 80
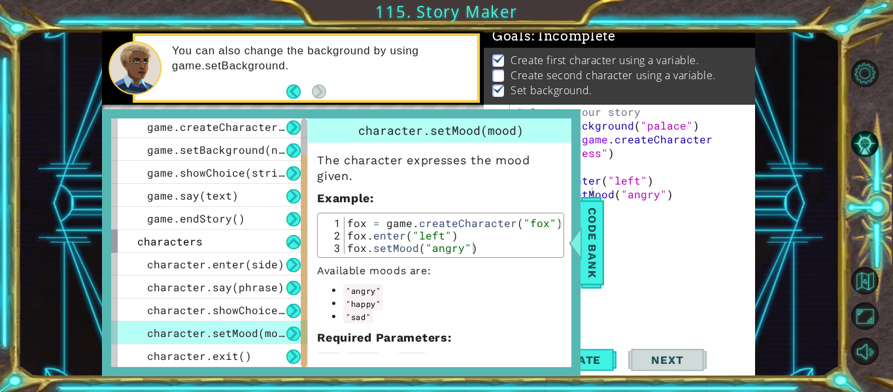
drag, startPoint x: 304, startPoint y: 193, endPoint x: 305, endPoint y: 237, distance: 44.5
click at [305, 237] on div at bounding box center [303, 261] width 5 height 212
click at [590, 233] on span "Code Bank" at bounding box center [592, 243] width 21 height 80
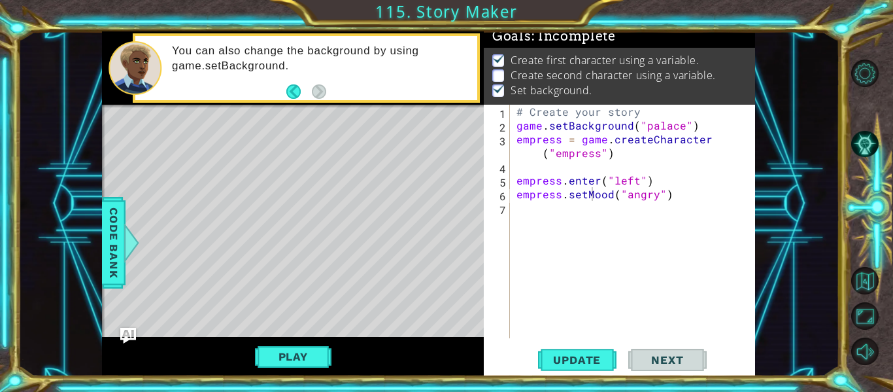
click at [679, 130] on div "# Create your story game . setBackground ( "palace" ) empress = game . createCh…" at bounding box center [636, 235] width 245 height 261
click at [705, 141] on div "# Create your story game . setBackground ( "forest" ) empress = game . createCh…" at bounding box center [636, 235] width 245 height 261
click at [708, 141] on div "# Create your story game . setBackground ( "forest" ) empress = game . createCh…" at bounding box center [636, 235] width 245 height 261
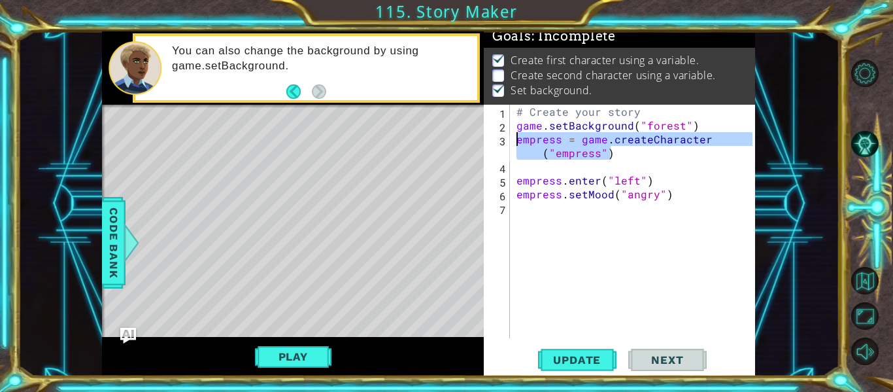
drag, startPoint x: 614, startPoint y: 158, endPoint x: 511, endPoint y: 143, distance: 103.8
click at [511, 143] on div "empress = game.createCharacter("empress") 1 2 3 4 5 6 7 # Create your story gam…" at bounding box center [618, 221] width 269 height 233
type textarea "empress = game.createCharacter("empress")"
click at [619, 156] on div "# Create your story game . setBackground ( "forest" ) empress = game . createCh…" at bounding box center [633, 221] width 239 height 233
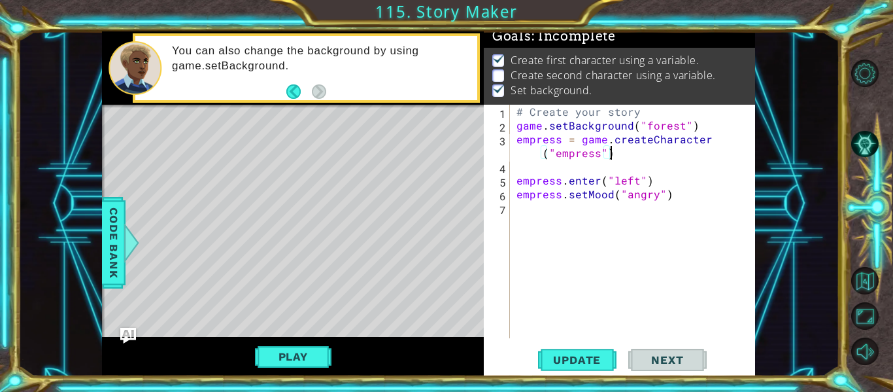
scroll to position [0, 0]
paste textarea "empress = game.createCharacter("empress")"
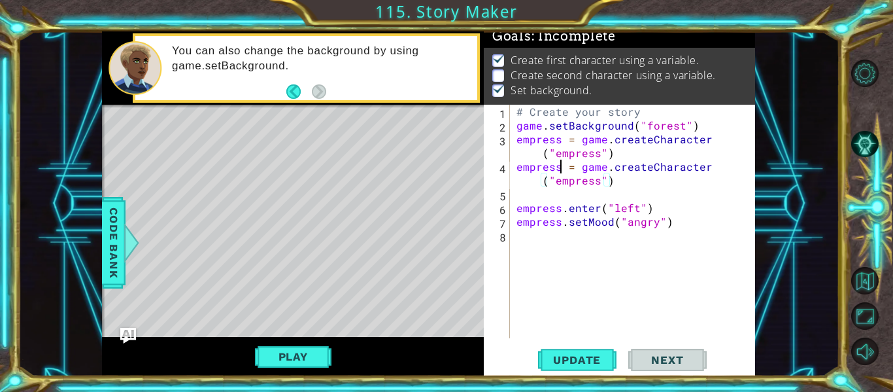
click at [558, 168] on div "# Create your story game . setBackground ( "forest" ) empress = game . createCh…" at bounding box center [636, 235] width 245 height 261
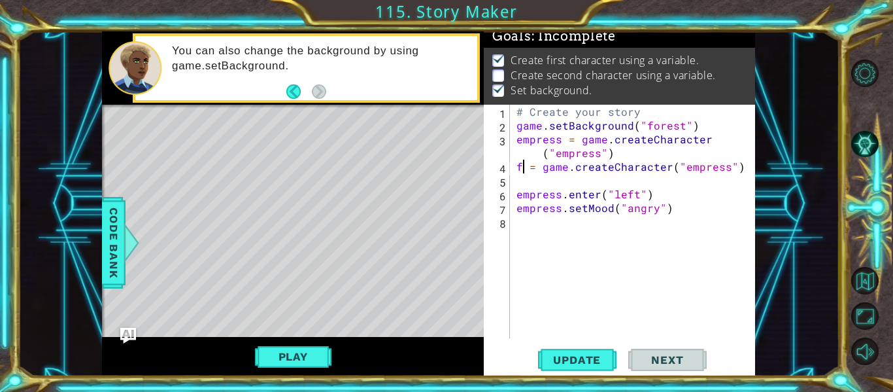
scroll to position [0, 1]
click at [735, 172] on div "# Create your story game . setBackground ( "forest" ) empress = game . createCh…" at bounding box center [636, 235] width 245 height 261
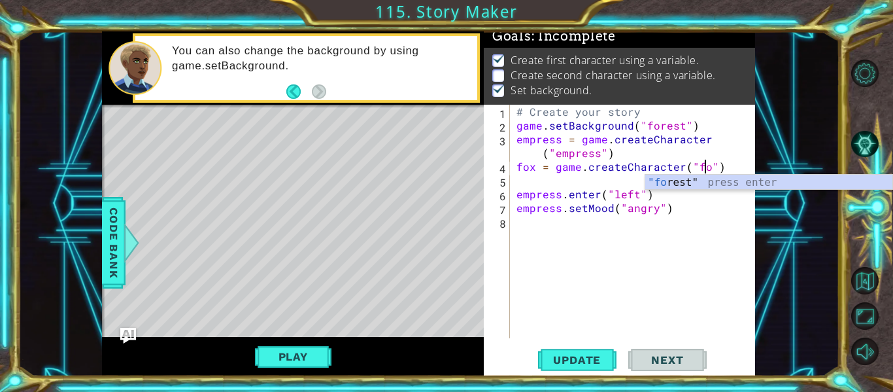
scroll to position [0, 12]
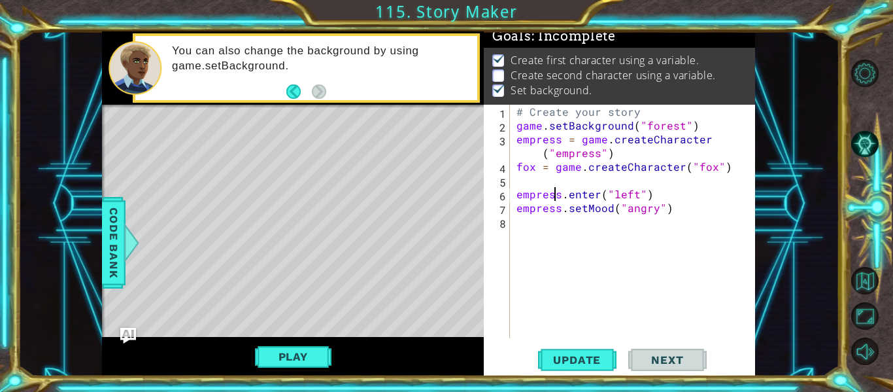
click at [557, 197] on div "# Create your story game . setBackground ( "forest" ) empress = game . createCh…" at bounding box center [636, 235] width 245 height 261
click at [558, 196] on div "# Create your story game . setBackground ( "forest" ) empress = game . createCh…" at bounding box center [636, 235] width 245 height 261
click at [560, 209] on div "# Create your story game . setBackground ( "forest" ) empress = game . createCh…" at bounding box center [636, 235] width 245 height 261
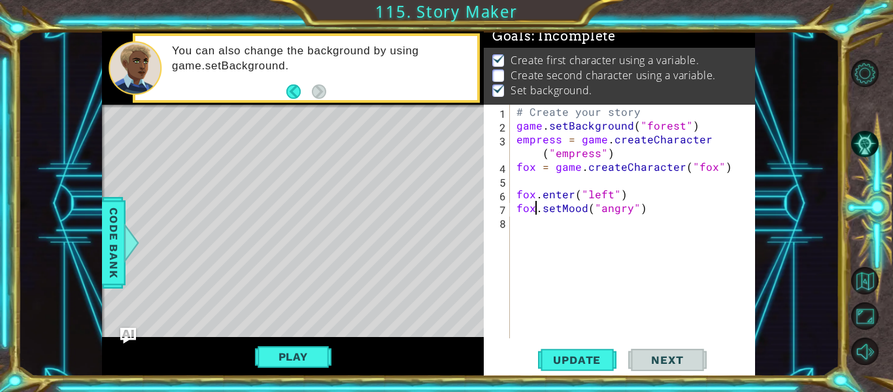
click at [628, 214] on div "# Create your story game . setBackground ( "forest" ) empress = game . createCh…" at bounding box center [636, 235] width 245 height 261
click at [586, 359] on span "Update" at bounding box center [577, 359] width 74 height 13
click at [312, 354] on button "Play" at bounding box center [293, 356] width 77 height 25
click at [706, 361] on button "Next" at bounding box center [667, 360] width 78 height 27
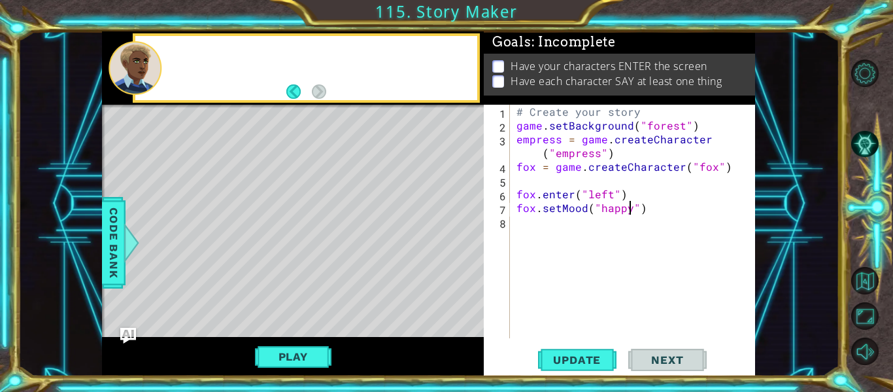
scroll to position [7, 0]
click at [611, 194] on div "# Create your story game . setBackground ( "forest" ) empress = game . createCh…" at bounding box center [636, 235] width 245 height 261
click at [642, 213] on div "# Create your story game . setBackground ( "forest" ) empress = game . createCh…" at bounding box center [636, 235] width 245 height 261
type textarea "fox.setMood("happy")"
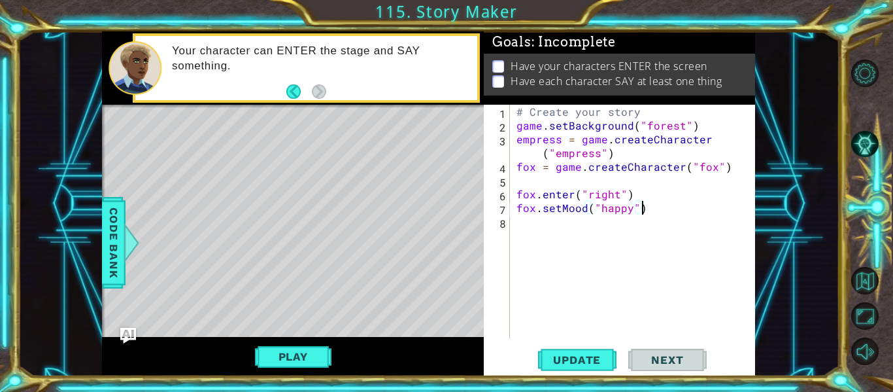
type textarea "\"
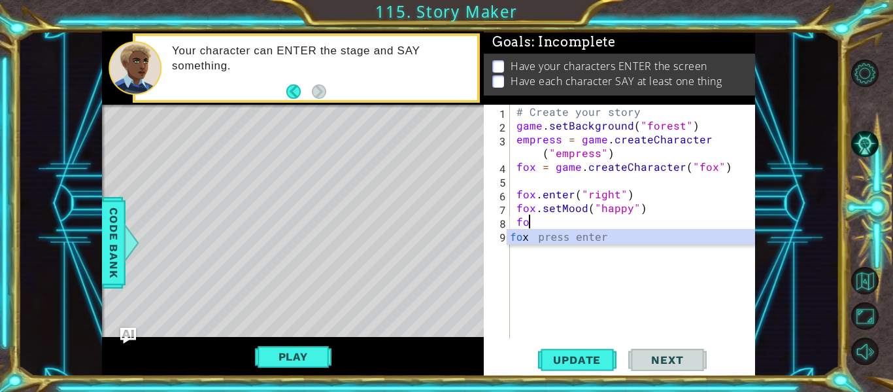
scroll to position [0, 1]
click at [124, 235] on div at bounding box center [132, 242] width 16 height 39
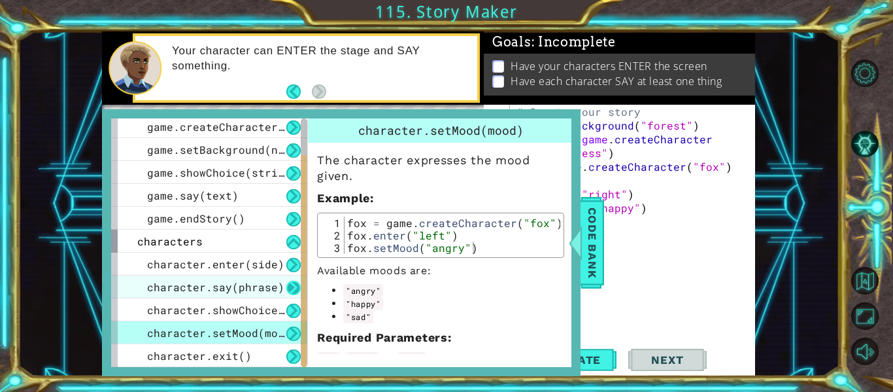
click at [296, 288] on button at bounding box center [293, 288] width 14 height 14
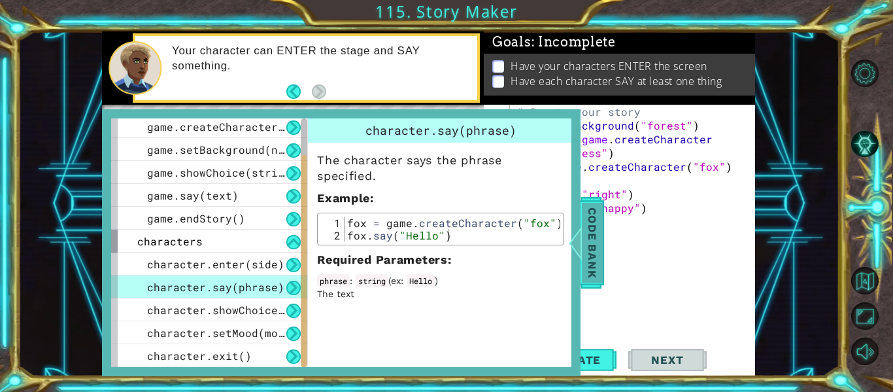
click at [589, 234] on span "Code Bank" at bounding box center [592, 243] width 21 height 80
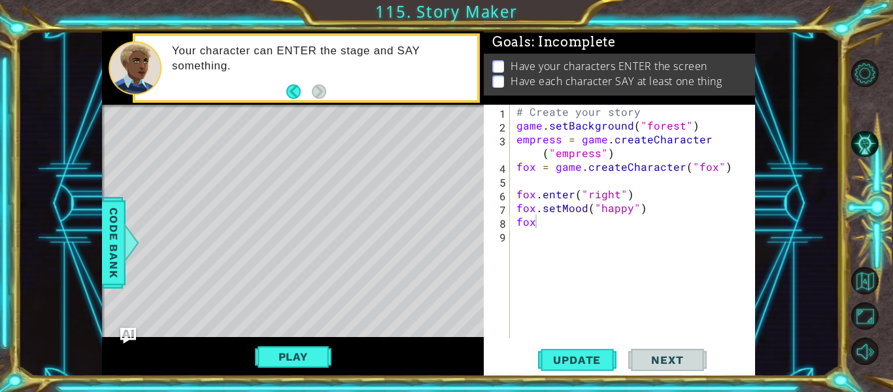
click at [542, 227] on div "# Create your story game . setBackground ( "forest" ) empress = game . createCh…" at bounding box center [636, 235] width 245 height 261
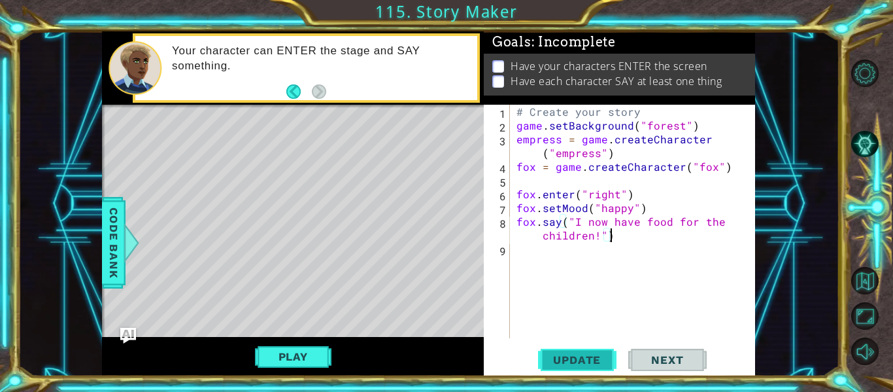
type textarea "fox.say("I now have food for the children!")"
click at [611, 361] on span "Update" at bounding box center [577, 359] width 74 height 13
click at [321, 349] on button "Play" at bounding box center [293, 356] width 77 height 25
click at [306, 346] on button "Play" at bounding box center [293, 356] width 77 height 25
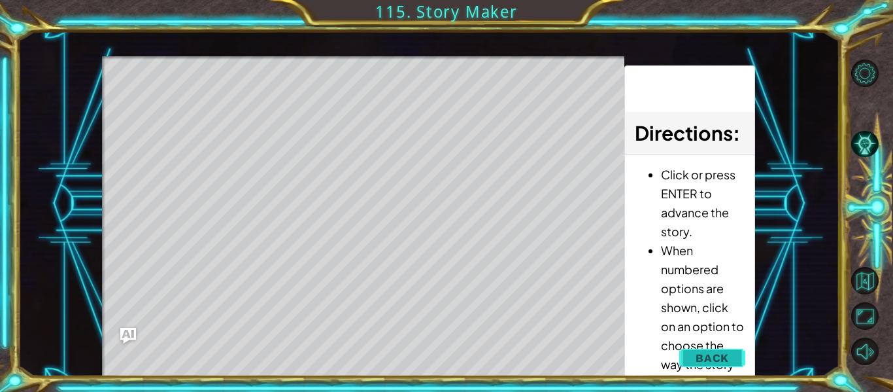
click at [686, 355] on button "Back" at bounding box center [712, 358] width 66 height 26
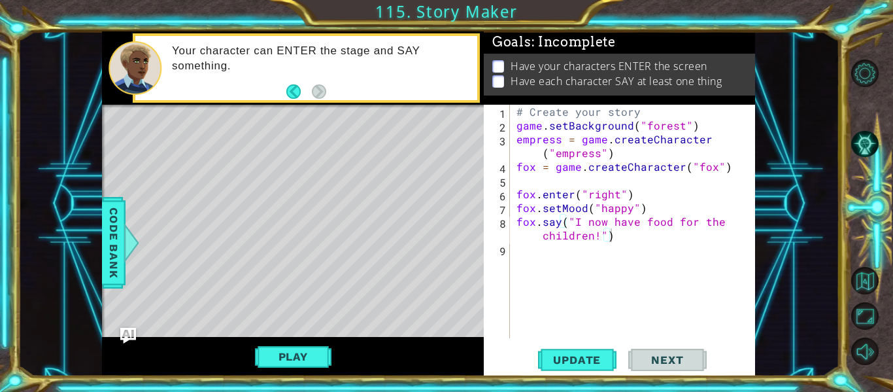
click at [611, 240] on div "# Create your story game . setBackground ( "forest" ) empress = game . createCh…" at bounding box center [636, 235] width 245 height 261
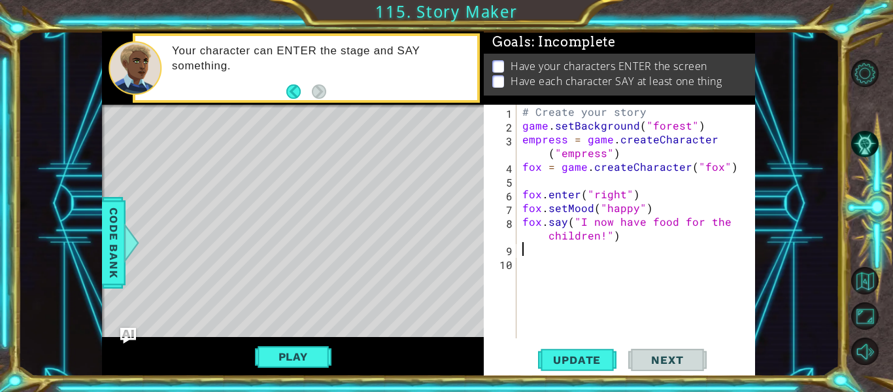
click at [728, 169] on div "# Create your story game . setBackground ( "forest" ) empress = game . createCh…" at bounding box center [639, 235] width 239 height 261
type textarea "fox = game.createCharacter("fox")"
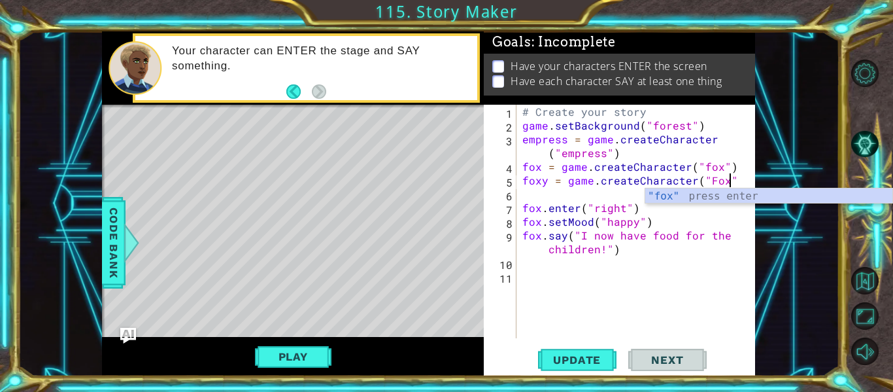
scroll to position [0, 12]
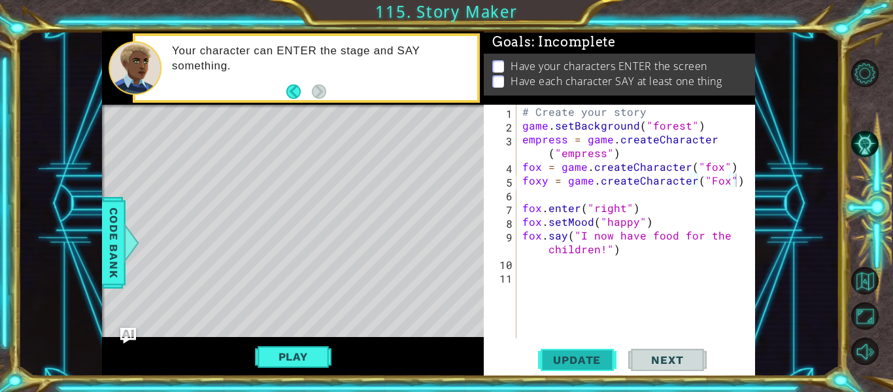
click at [574, 358] on span "Update" at bounding box center [577, 359] width 74 height 13
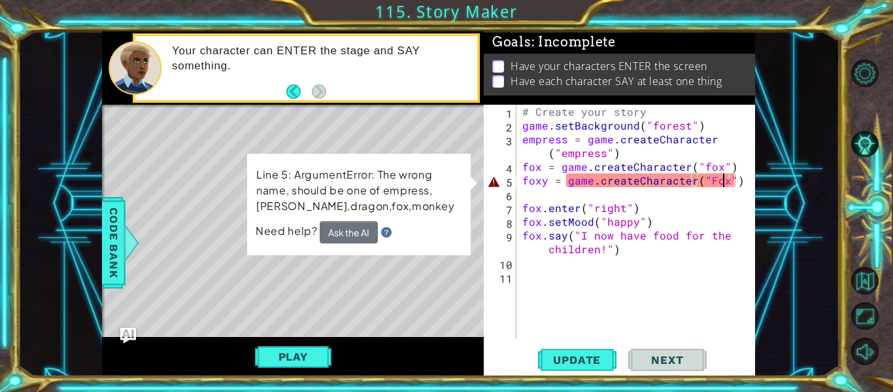
click at [724, 182] on div "# Create your story game . setBackground ( "forest" ) empress = game . createCh…" at bounding box center [639, 235] width 239 height 261
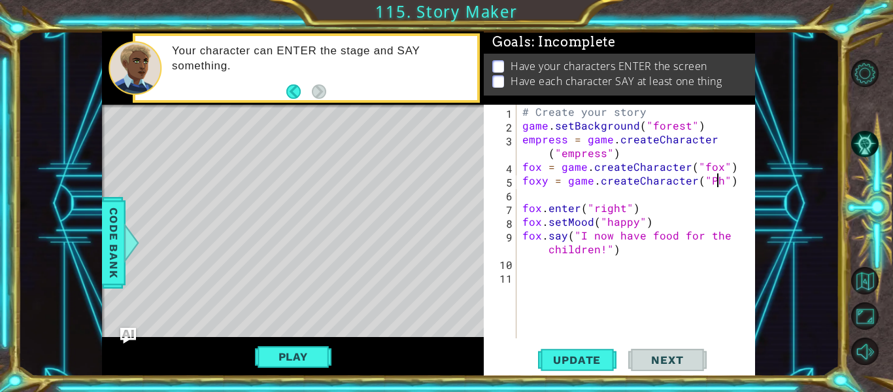
scroll to position [0, 12]
click at [120, 230] on span "Code Bank" at bounding box center [113, 243] width 21 height 80
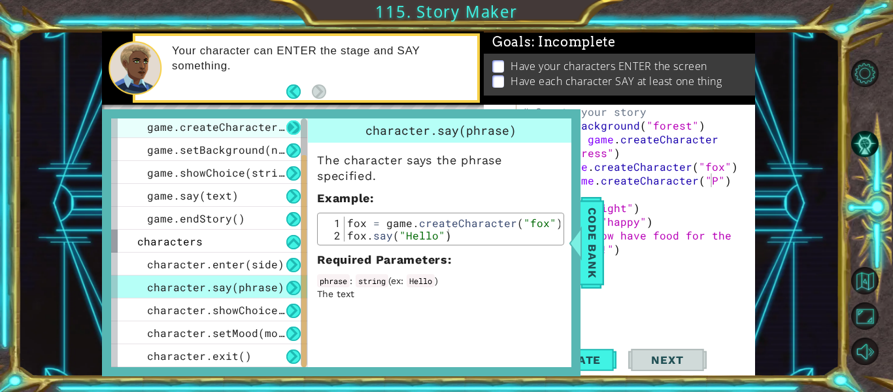
click at [292, 126] on button at bounding box center [293, 127] width 14 height 14
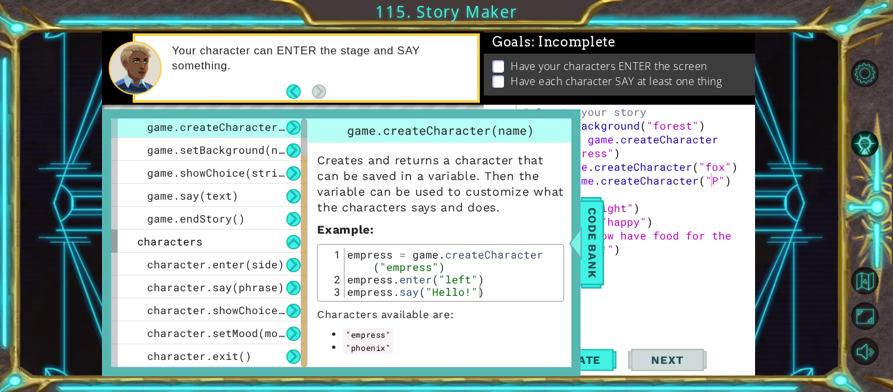
click at [709, 182] on div "# Create your story game . setBackground ( "forest" ) empress = game . createCh…" at bounding box center [639, 235] width 239 height 261
type textarea "foxy = game.createCharacter("Phoenix")"
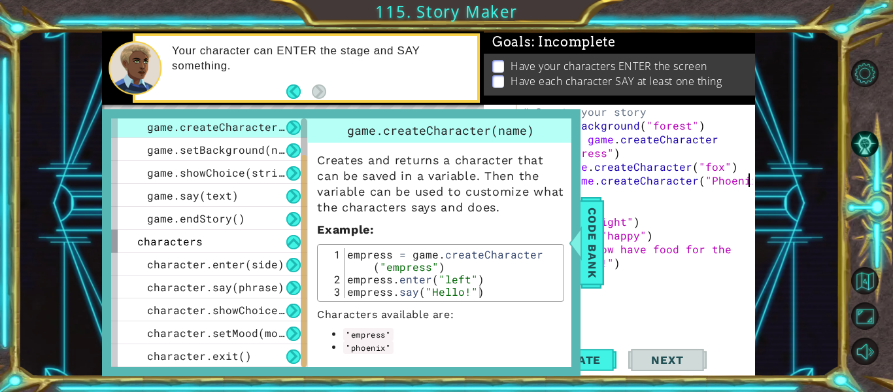
scroll to position [0, 14]
click at [674, 298] on div "# Create your story game . setBackground ( "forest" ) empress = game . createCh…" at bounding box center [639, 235] width 239 height 261
click at [592, 256] on span "Code Bank" at bounding box center [592, 243] width 21 height 80
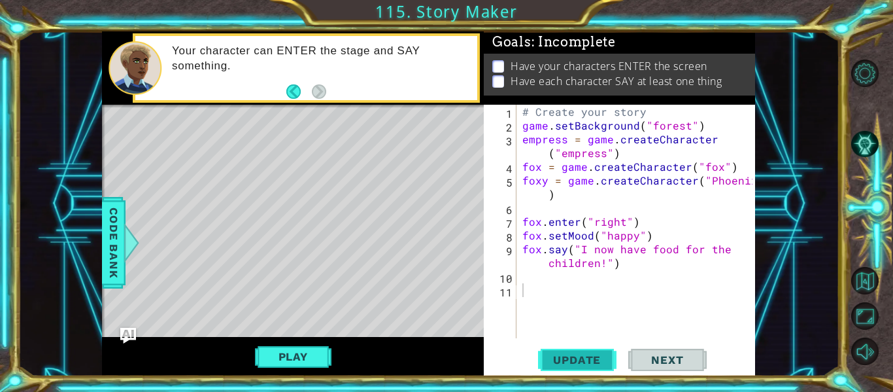
click at [564, 356] on span "Update" at bounding box center [577, 359] width 74 height 13
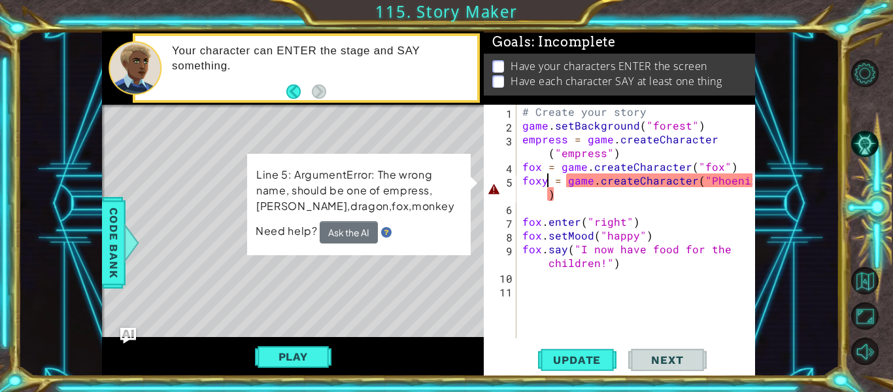
click at [549, 180] on div "# Create your story game . setBackground ( "forest" ) empress = game . createCh…" at bounding box center [639, 235] width 239 height 261
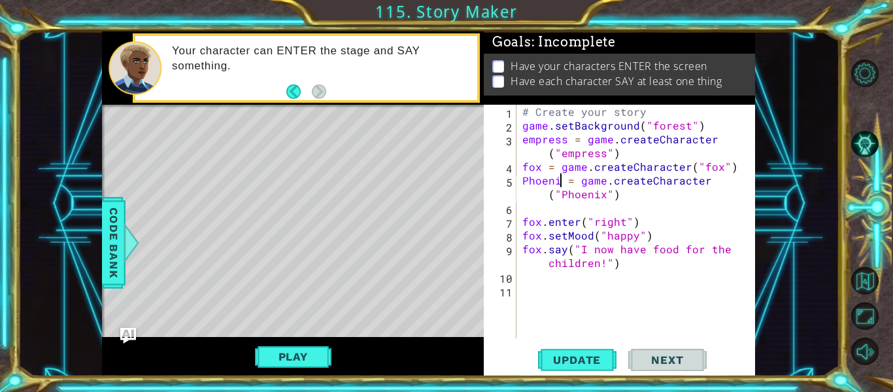
scroll to position [0, 3]
type textarea "Phoenix = game.createCharacter("Phoenix")"
click at [585, 357] on span "Update" at bounding box center [577, 359] width 74 height 13
